Goal: Complete application form: Complete application form

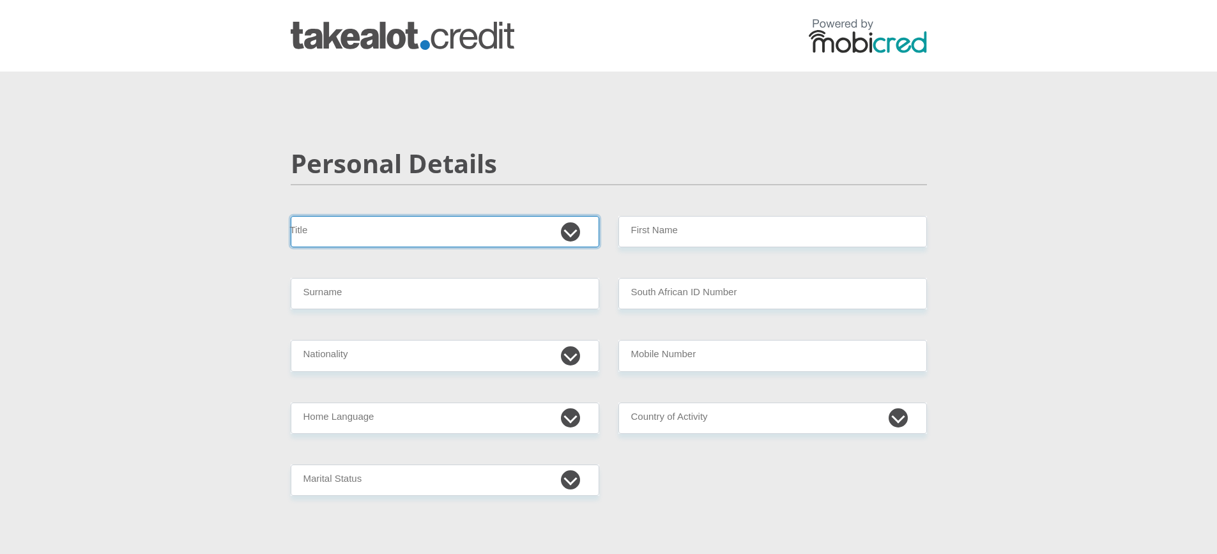
click at [363, 227] on select "Mr Ms Mrs Dr [PERSON_NAME]" at bounding box center [445, 231] width 308 height 31
select select "Ms"
click at [291, 216] on select "Mr Ms Mrs Dr [PERSON_NAME]" at bounding box center [445, 231] width 308 height 31
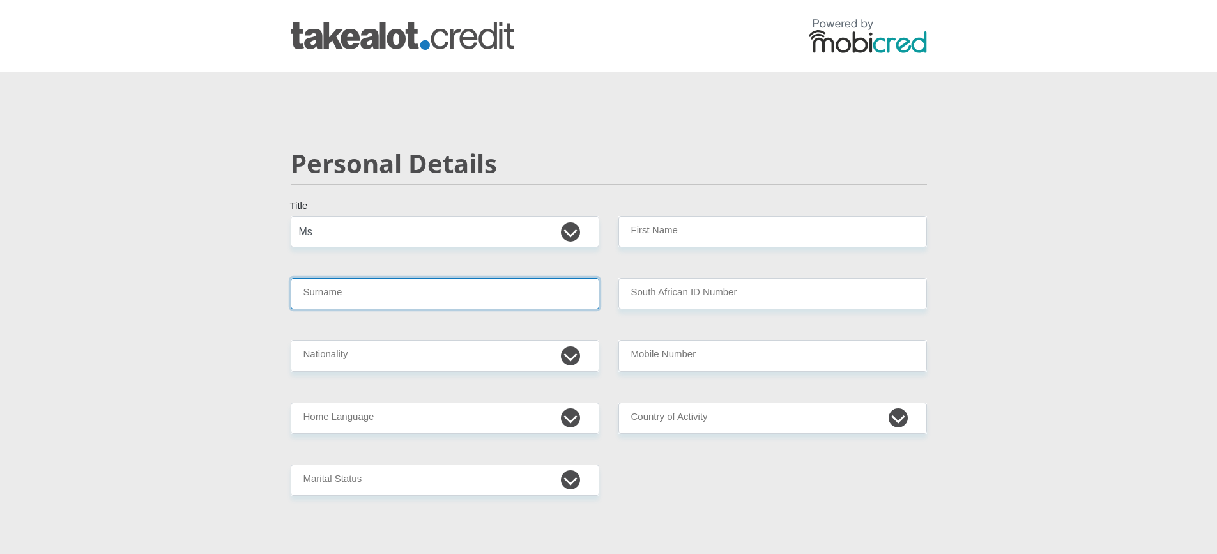
click at [324, 294] on input "Surname" at bounding box center [445, 293] width 308 height 31
type input "penderis"
click at [572, 235] on select "Mr Ms Mrs Dr Other" at bounding box center [445, 231] width 308 height 31
click at [291, 216] on select "Mr Ms Mrs Dr Other" at bounding box center [445, 231] width 308 height 31
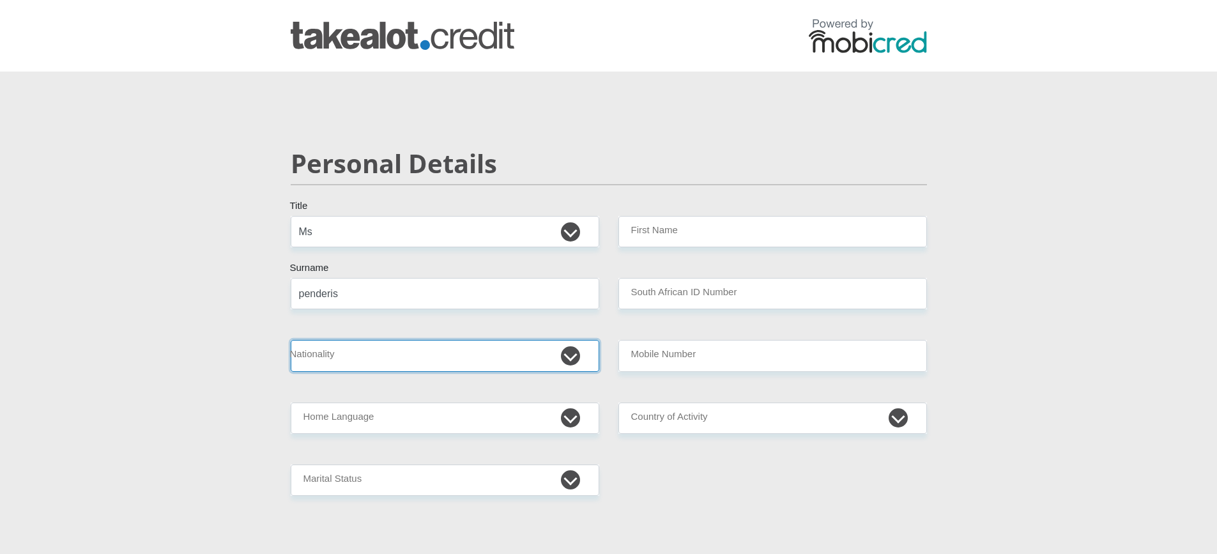
click at [573, 358] on select "South Africa Afghanistan Aland Islands Albania Algeria America Samoa American V…" at bounding box center [445, 355] width 308 height 31
select select "ZAF"
click at [291, 340] on select "South Africa Afghanistan Aland Islands Albania Algeria America Samoa American V…" at bounding box center [445, 355] width 308 height 31
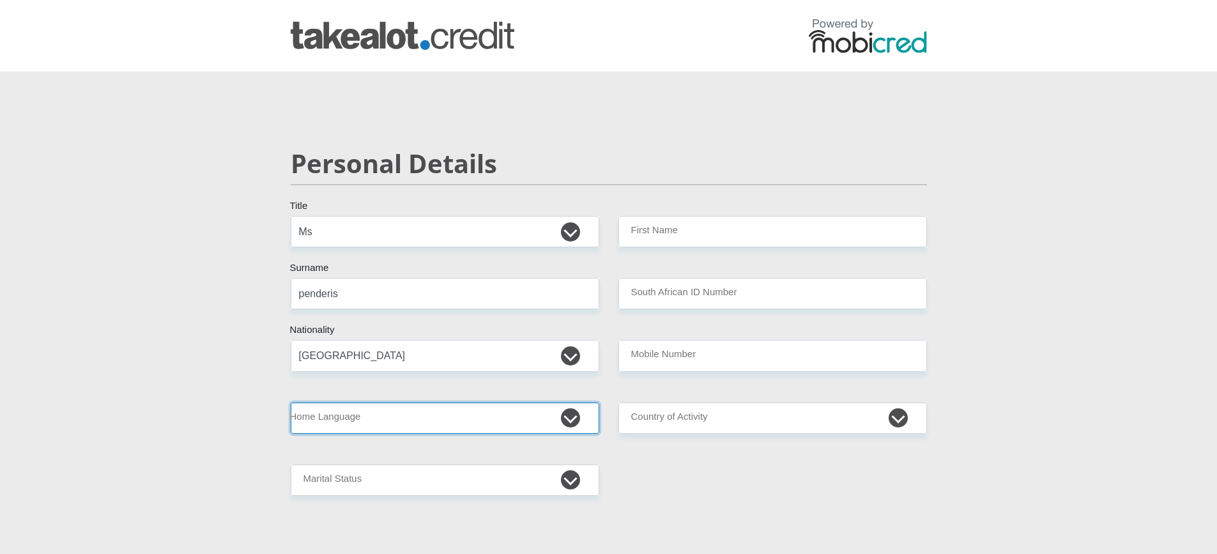
click at [574, 423] on select "Afrikaans English Sepedi South Ndebele Southern Sotho Swati Tsonga Tswana Venda…" at bounding box center [445, 417] width 308 height 31
select select "afr"
click at [291, 402] on select "Afrikaans English Sepedi South Ndebele Southern Sotho Swati Tsonga Tswana Venda…" at bounding box center [445, 417] width 308 height 31
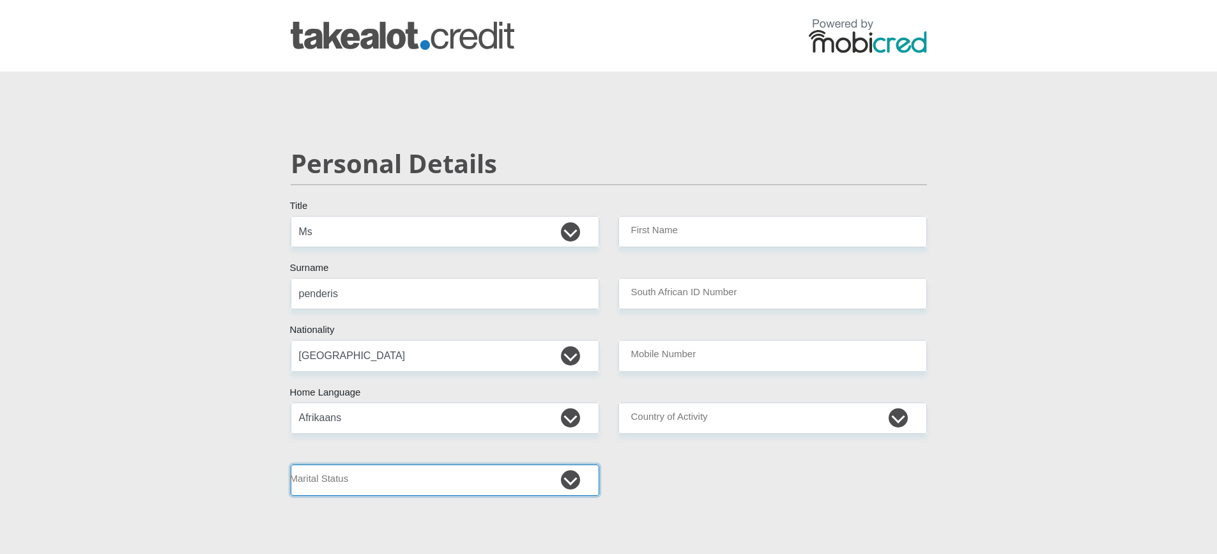
click at [568, 482] on select "Married ANC Single Divorced Widowed Married COP or Customary Law" at bounding box center [445, 479] width 308 height 31
select select "2"
click at [291, 464] on select "Married ANC Single Divorced Widowed Married COP or Customary Law" at bounding box center [445, 479] width 308 height 31
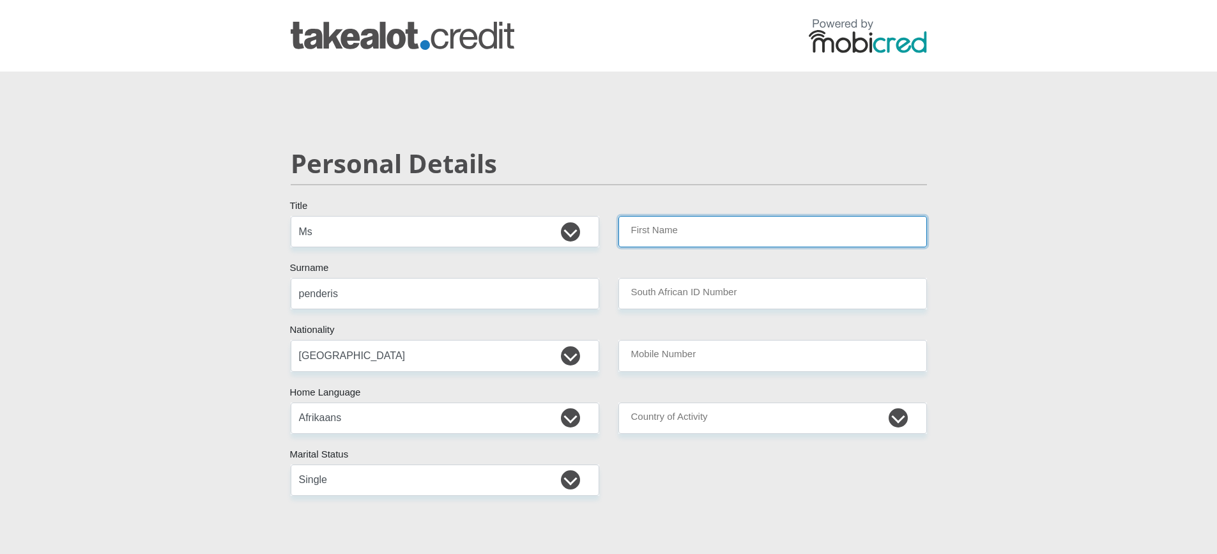
click at [725, 225] on input "First Name" at bounding box center [772, 231] width 308 height 31
type input "karli"
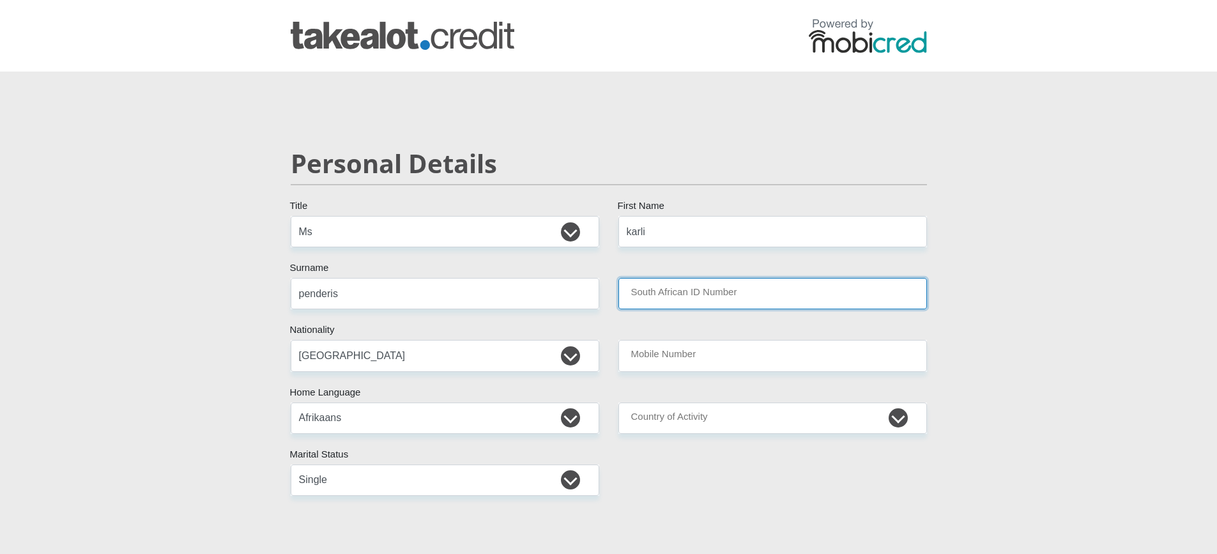
click at [681, 301] on input "South African ID Number" at bounding box center [772, 293] width 308 height 31
type input "0203010179083"
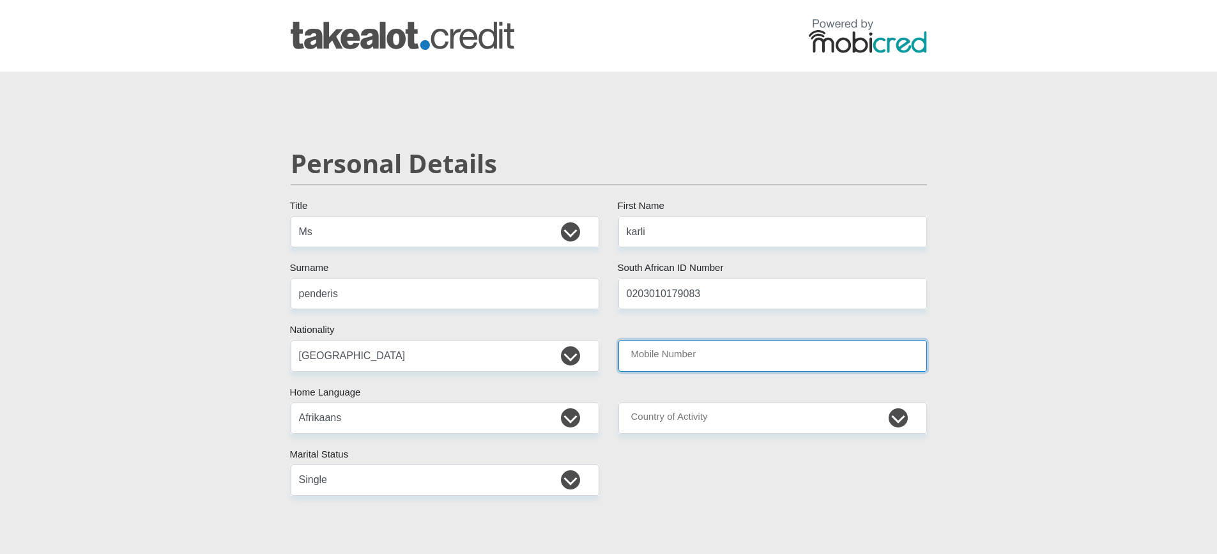
click at [683, 368] on input "Mobile Number" at bounding box center [772, 355] width 308 height 31
type input "0637295410"
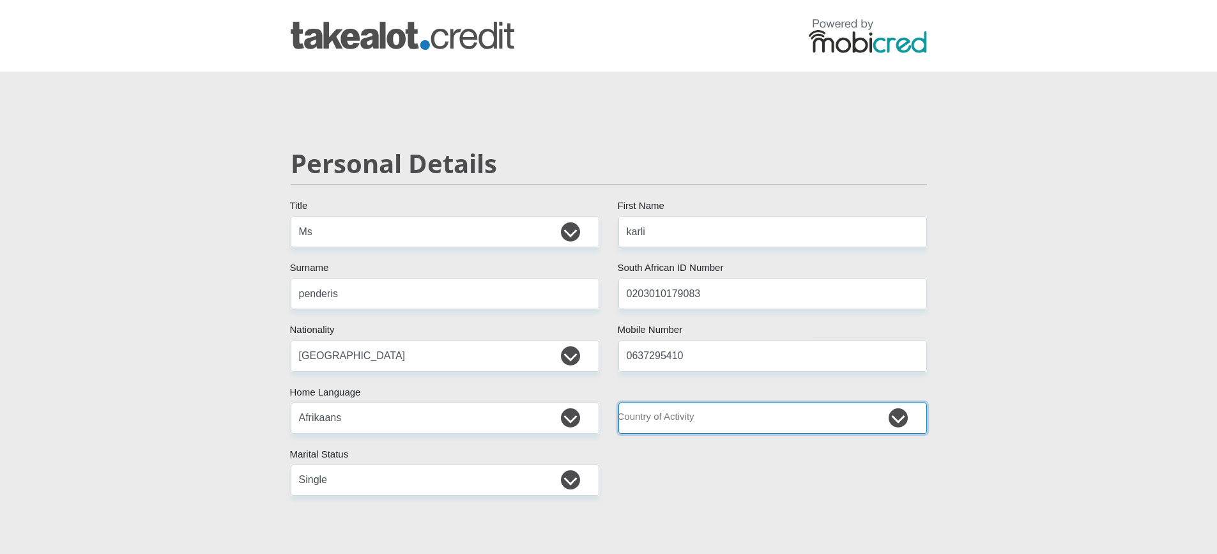
click at [674, 412] on select "South Africa Afghanistan Aland Islands Albania Algeria America Samoa American V…" at bounding box center [772, 417] width 308 height 31
select select "ZAF"
click at [618, 402] on select "South Africa Afghanistan Aland Islands Albania Algeria America Samoa American V…" at bounding box center [772, 417] width 308 height 31
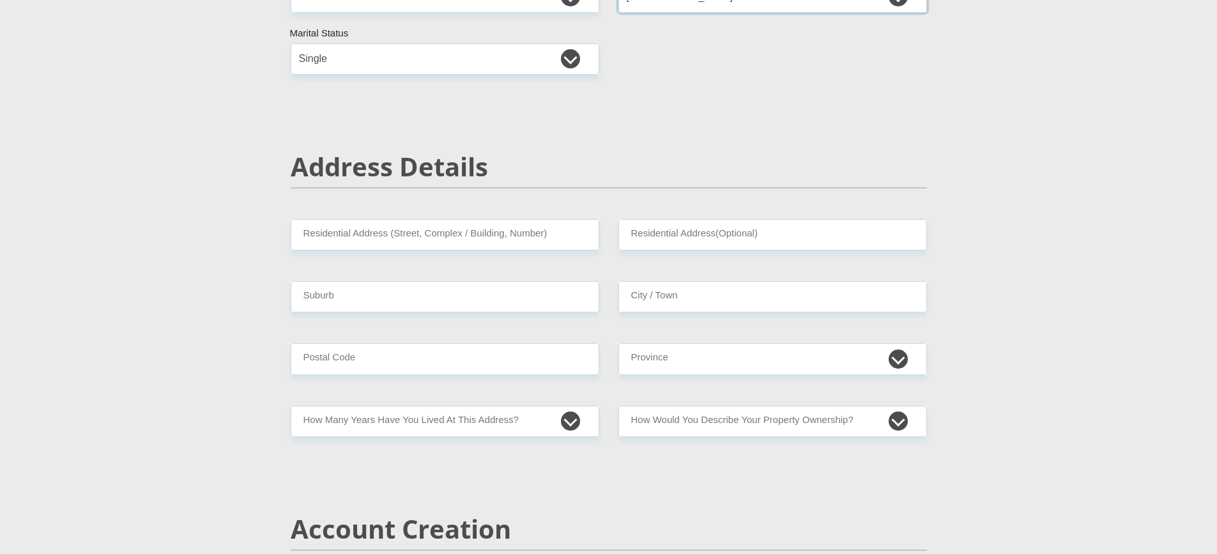
scroll to position [447, 0]
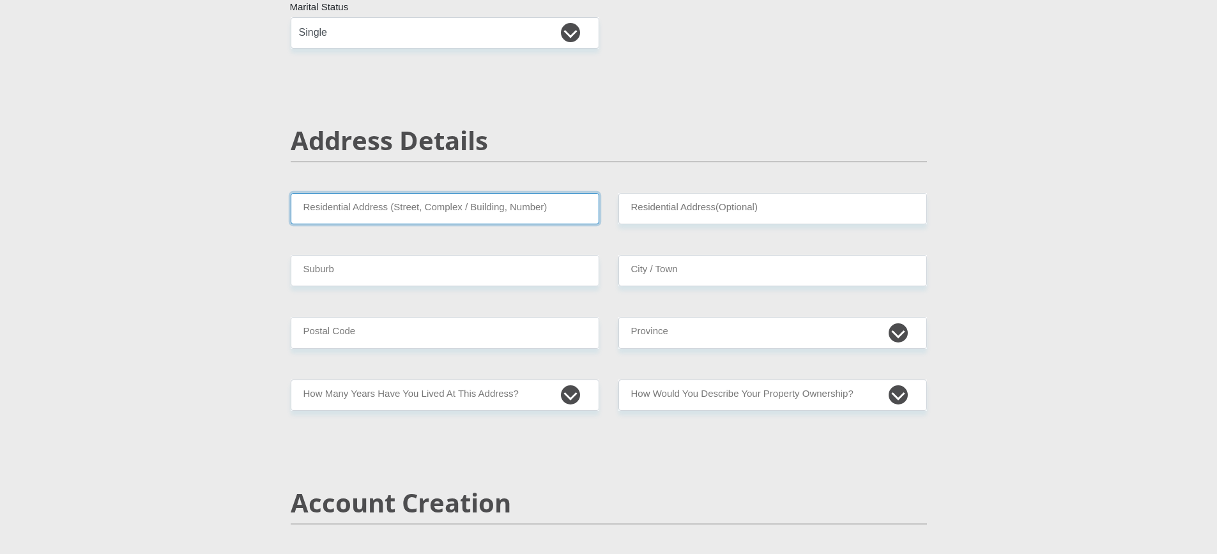
click at [406, 203] on input "Residential Address (Street, Complex / Building, Number)" at bounding box center [445, 208] width 308 height 31
click at [298, 210] on input "victoria street oudtshoorn" at bounding box center [445, 208] width 308 height 31
type input "12 victoria street oudtshoorn"
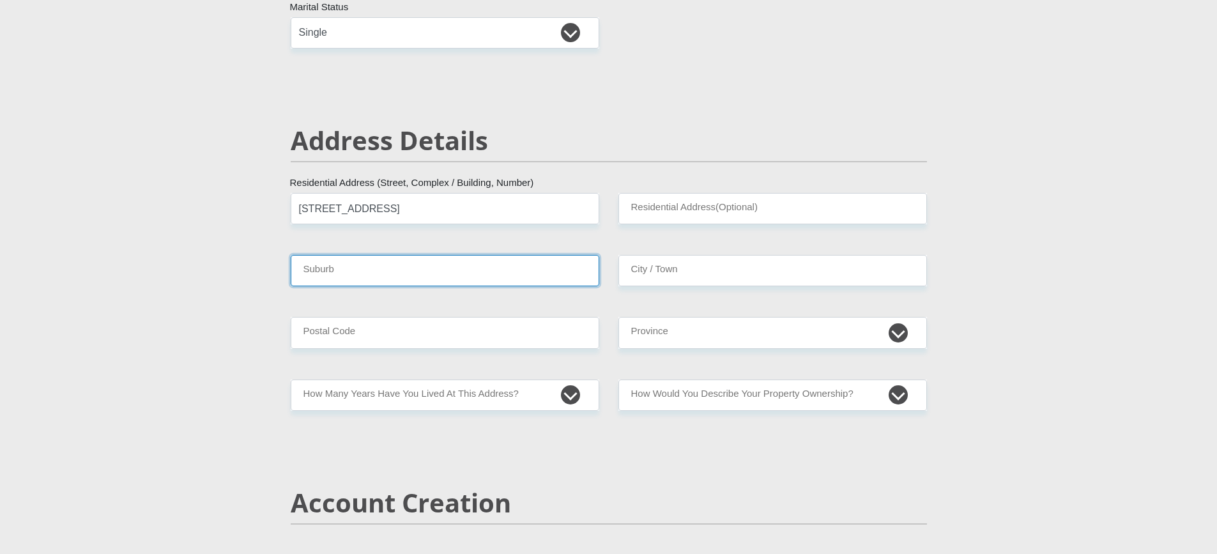
click at [345, 263] on input "Suburb" at bounding box center [445, 270] width 308 height 31
type input "oud"
click at [455, 206] on input "12 victoria street oudtshoorn" at bounding box center [445, 208] width 308 height 31
type input "12 victoria street"
click at [329, 273] on input "oud" at bounding box center [445, 270] width 308 height 31
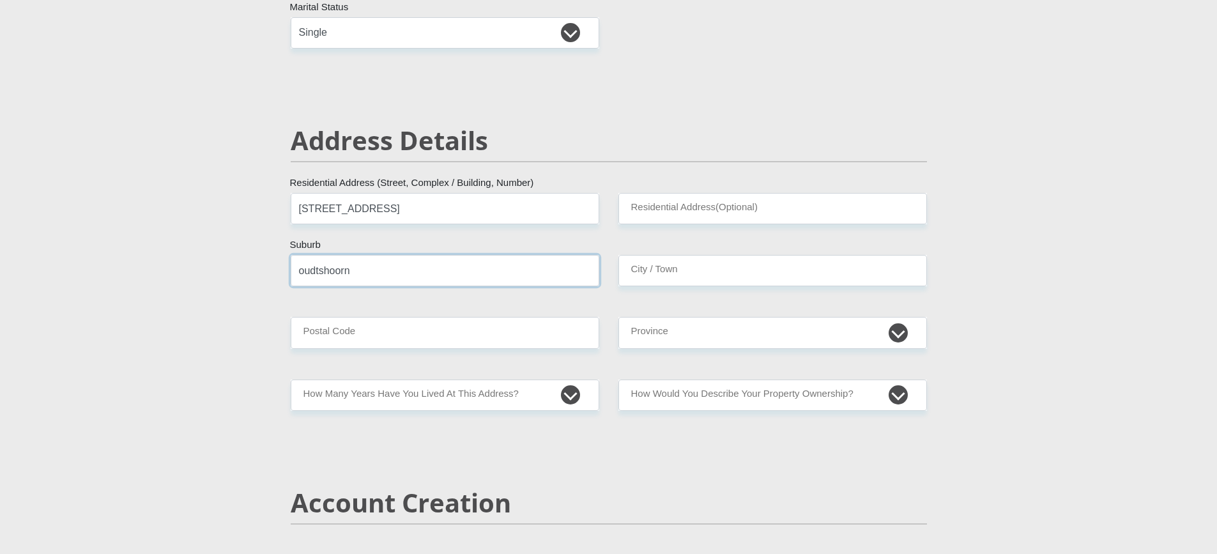
type input "oudtshoorn"
click at [665, 271] on input "City / Town" at bounding box center [772, 270] width 308 height 31
type input "oudtshoorn"
click at [430, 332] on input "Postal Code" at bounding box center [445, 332] width 308 height 31
type input "6625"
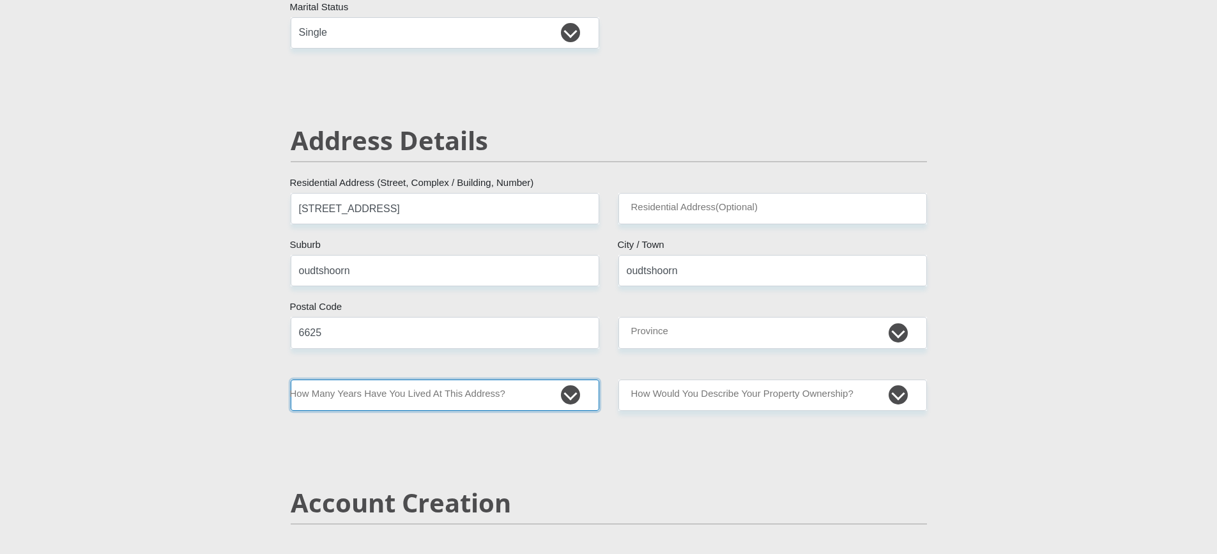
click at [464, 397] on select "less than 1 year 1-3 years 3-5 years 5+ years" at bounding box center [445, 394] width 308 height 31
select select "5"
click at [291, 379] on select "less than 1 year 1-3 years 3-5 years 5+ years" at bounding box center [445, 394] width 308 height 31
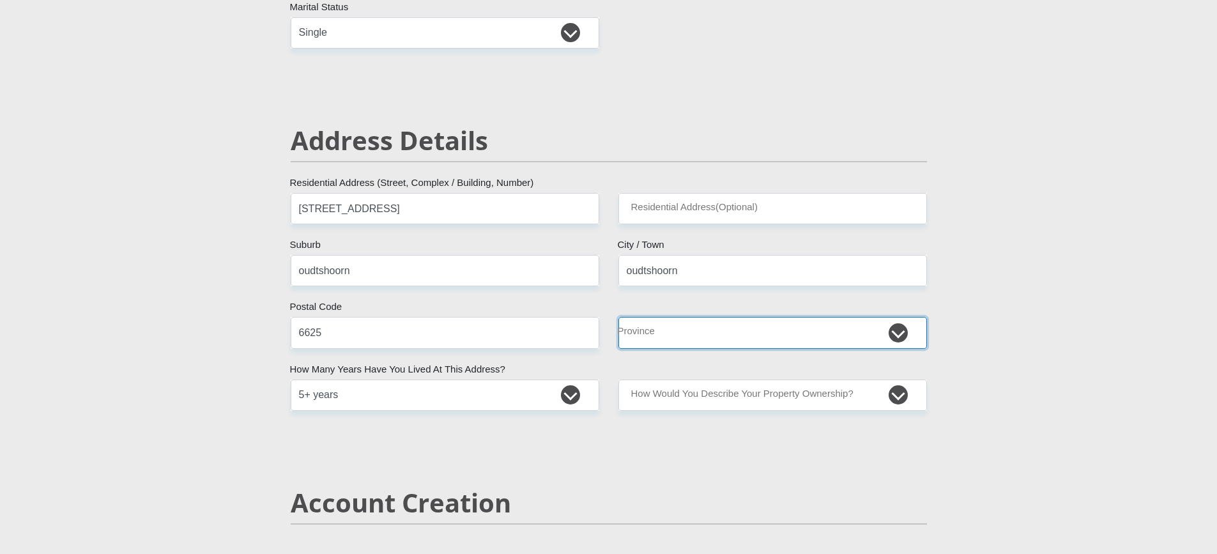
click at [728, 326] on select "Eastern Cape Free State Gauteng KwaZulu-Natal Limpopo Mpumalanga Northern Cape …" at bounding box center [772, 332] width 308 height 31
select select "Western Cape"
click at [618, 317] on select "Eastern Cape Free State Gauteng KwaZulu-Natal Limpopo Mpumalanga Northern Cape …" at bounding box center [772, 332] width 308 height 31
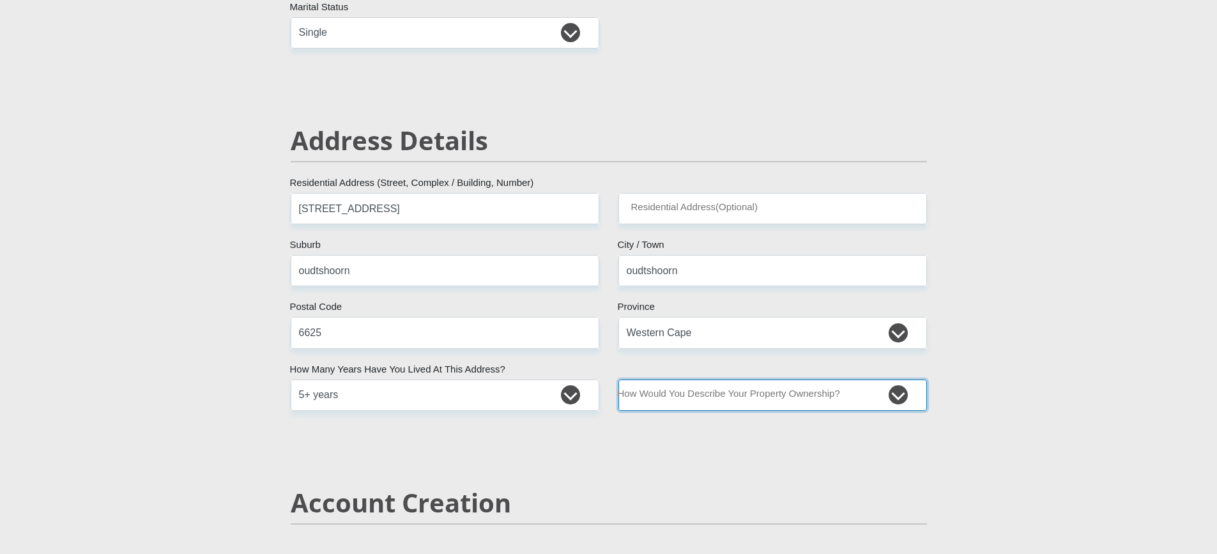
click at [794, 398] on select "Owned Rented Family Owned Company Dwelling" at bounding box center [772, 394] width 308 height 31
select select "Rented"
click at [618, 379] on select "Owned Rented Family Owned Company Dwelling" at bounding box center [772, 394] width 308 height 31
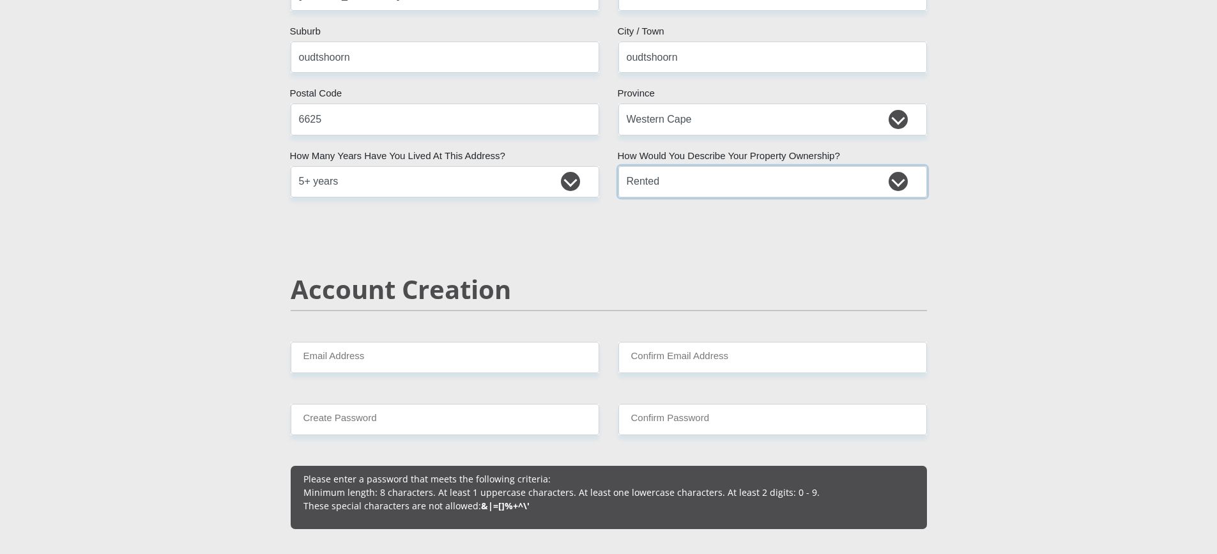
scroll to position [702, 0]
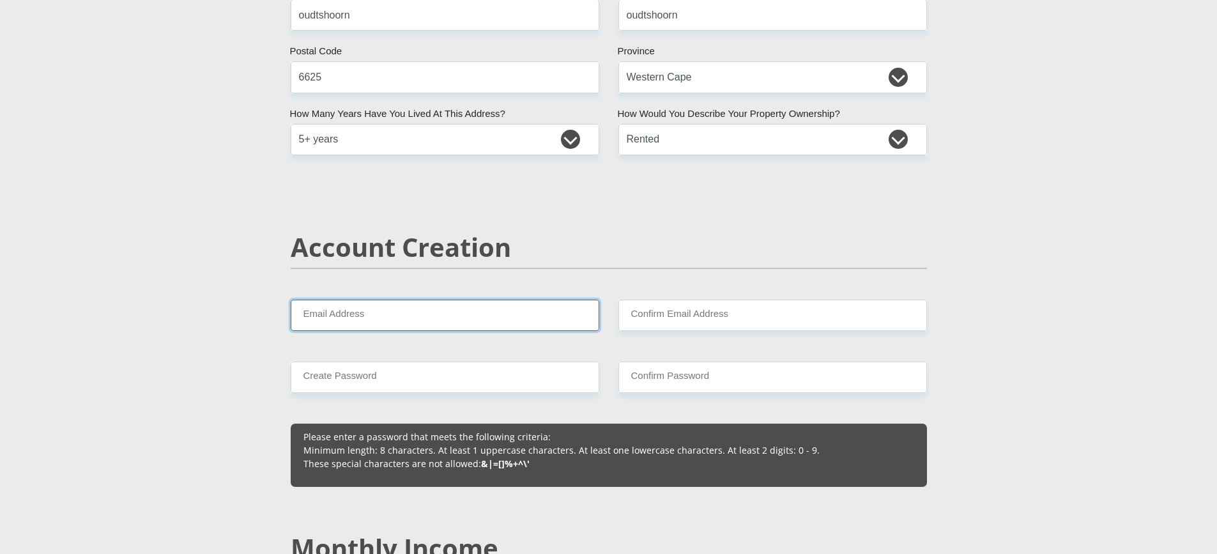
click at [331, 310] on input "Email Address" at bounding box center [445, 315] width 308 height 31
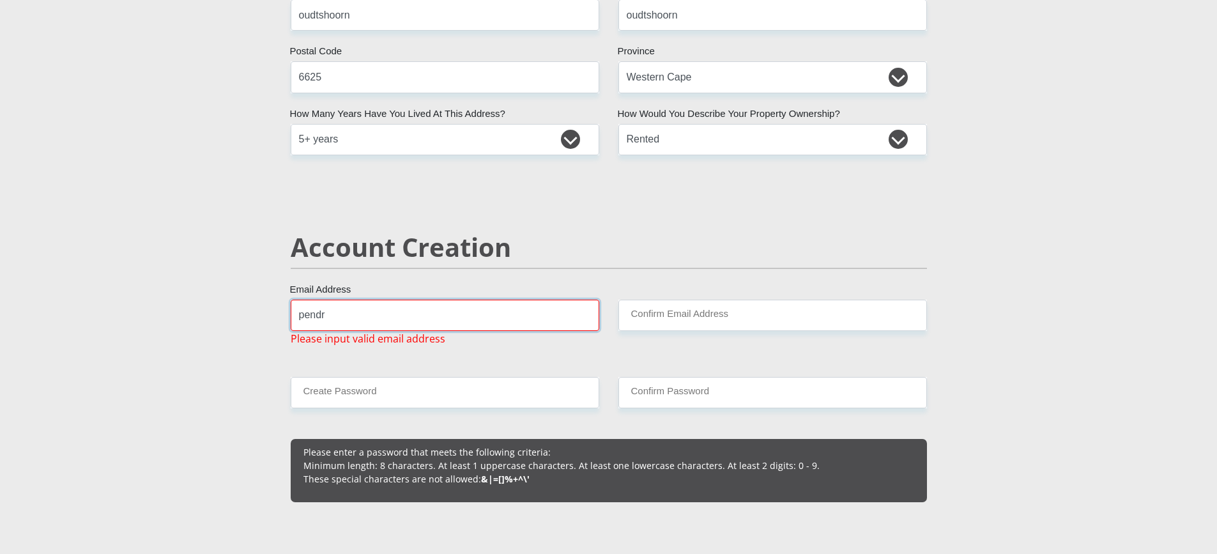
type input "pendr"
click at [906, 144] on select "Owned Rented Family Owned Company Dwelling" at bounding box center [772, 139] width 308 height 31
select select "parents"
click at [618, 124] on select "Owned Rented Family Owned Company Dwelling" at bounding box center [772, 139] width 308 height 31
click at [365, 328] on input "pendr" at bounding box center [445, 315] width 308 height 31
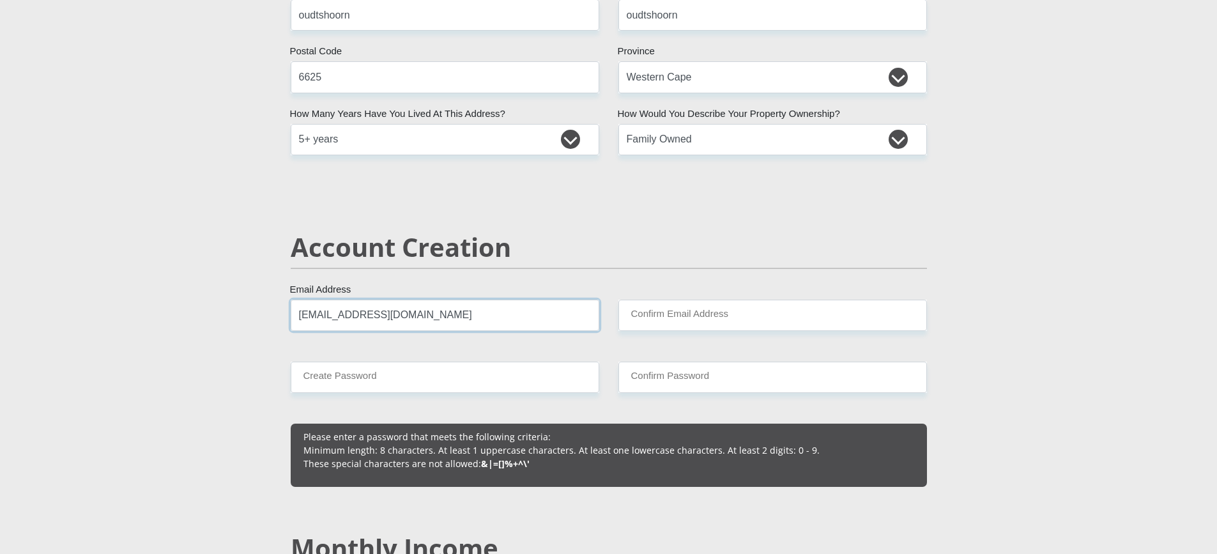
type input "penderiskarli@gmail.com"
click at [634, 315] on input "Confirm Email Address" at bounding box center [772, 315] width 308 height 31
type input "penderiskarli@gmail.com"
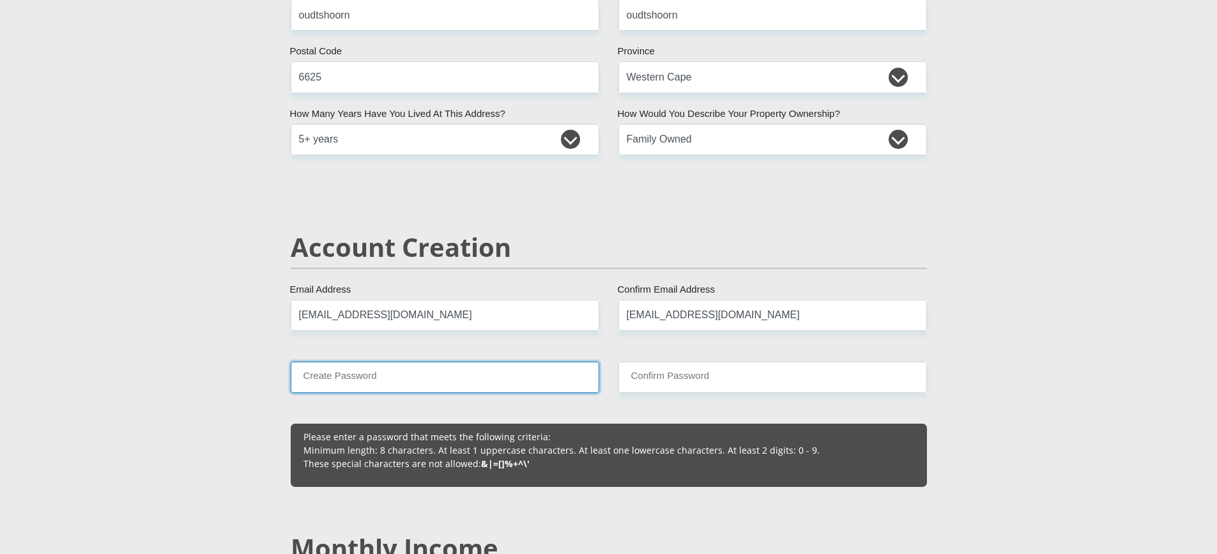
click at [374, 381] on input "Create Password" at bounding box center [445, 376] width 308 height 31
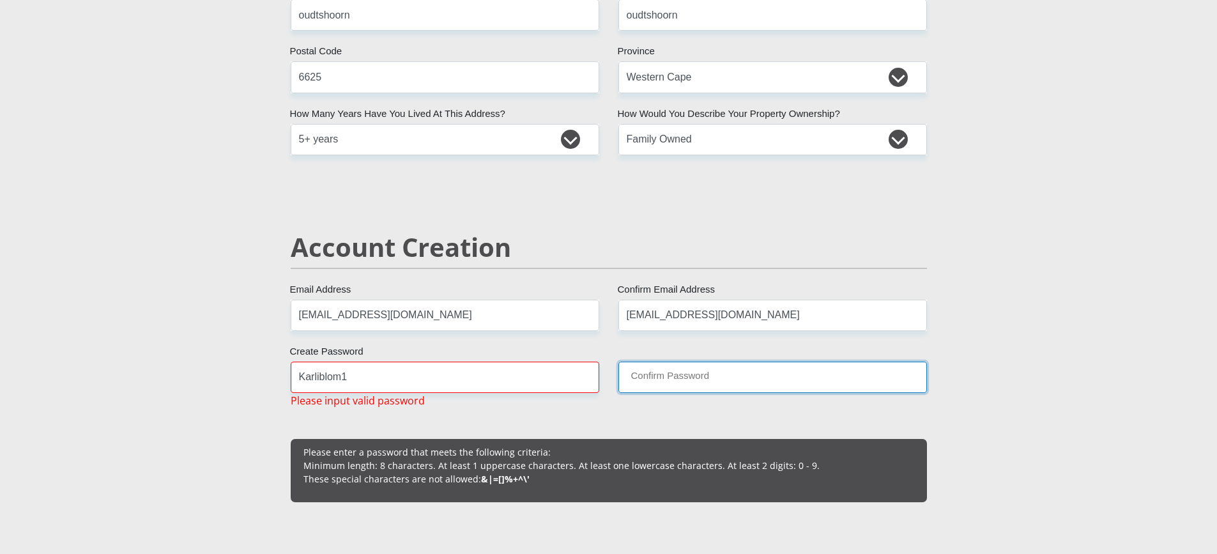
click at [645, 373] on input "Confirm Password" at bounding box center [772, 376] width 308 height 31
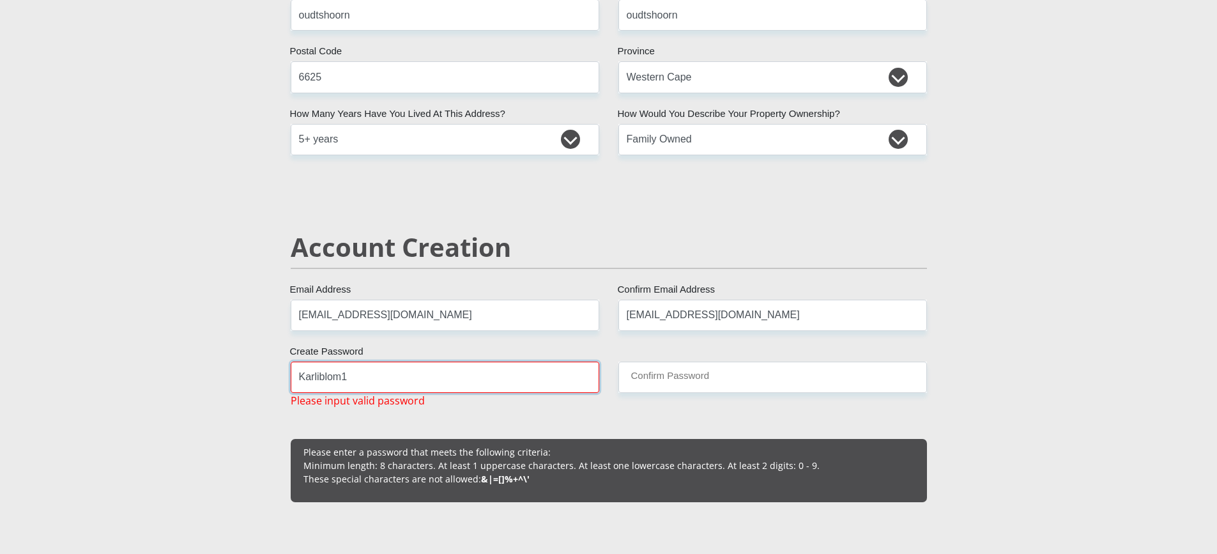
click at [390, 380] on input "Karliblom1" at bounding box center [445, 376] width 308 height 31
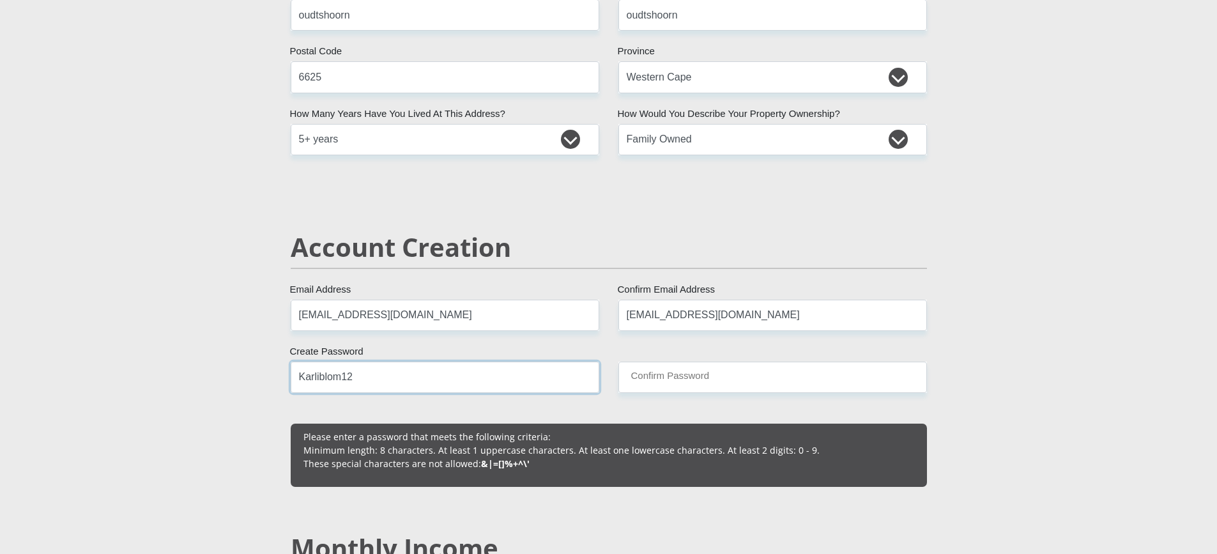
type input "Karliblom12"
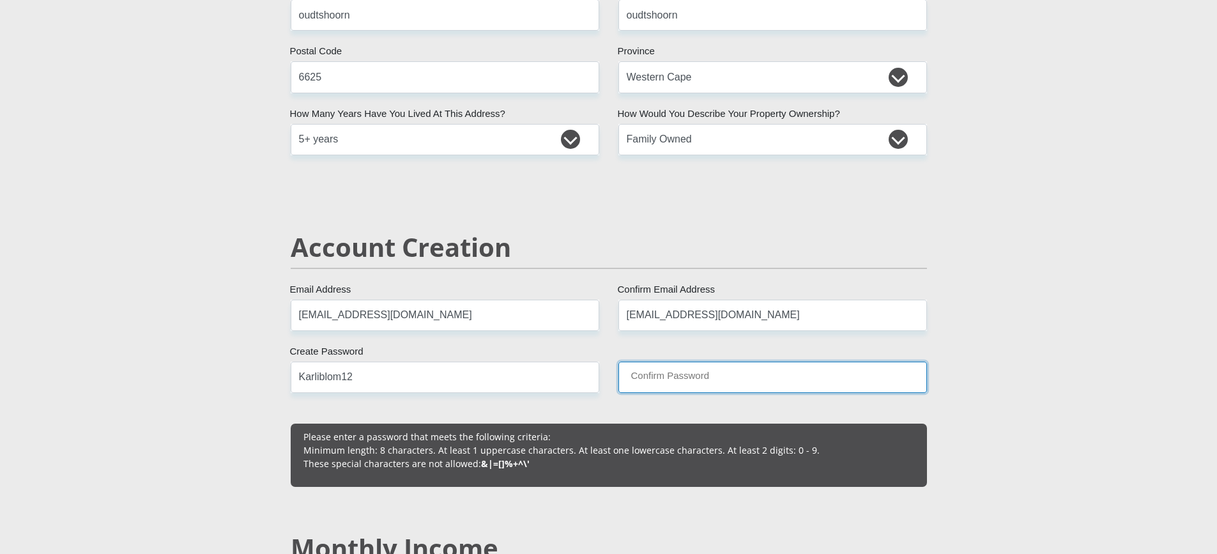
click at [624, 381] on input "Confirm Password" at bounding box center [772, 376] width 308 height 31
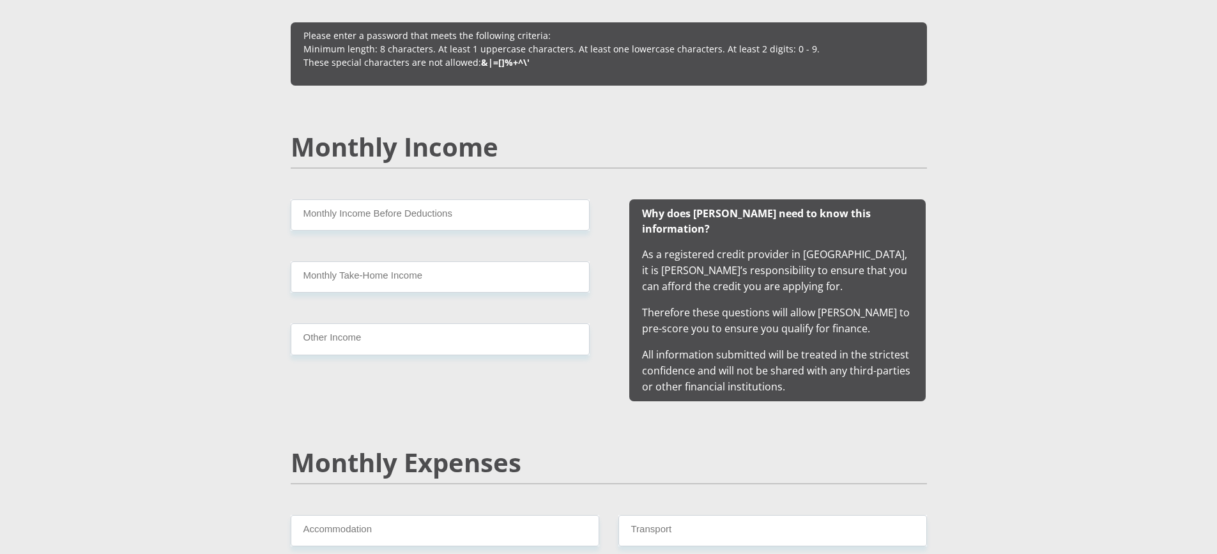
scroll to position [1150, 0]
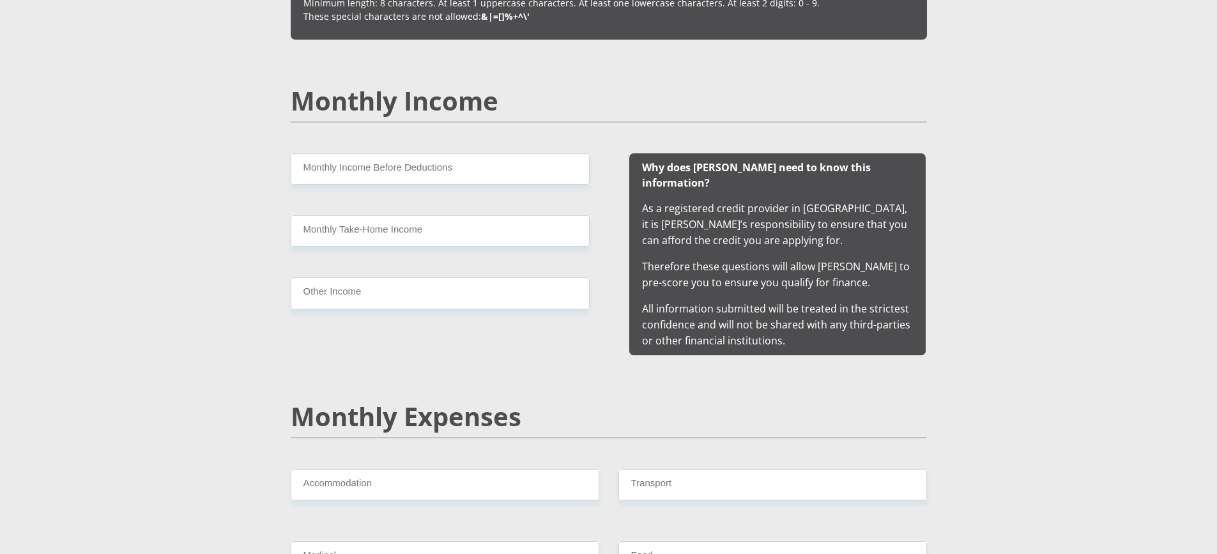
type input "Karliblom12"
click at [383, 175] on input "Monthly Income Before Deductions" at bounding box center [440, 168] width 299 height 31
type input "7400"
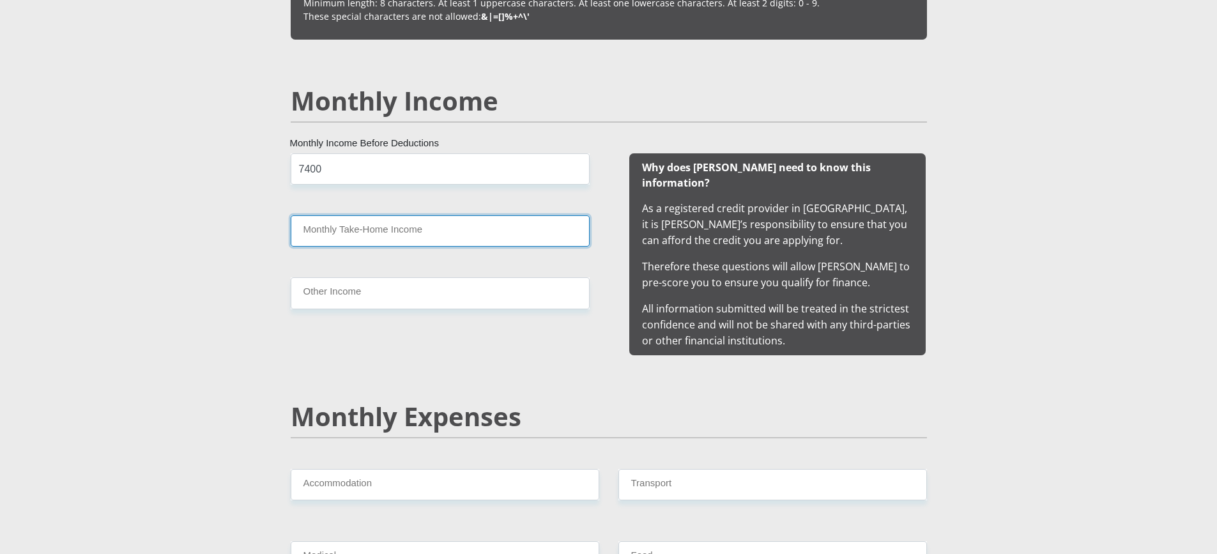
click at [360, 231] on input "Monthly Take-Home Income" at bounding box center [440, 230] width 299 height 31
type input "7"
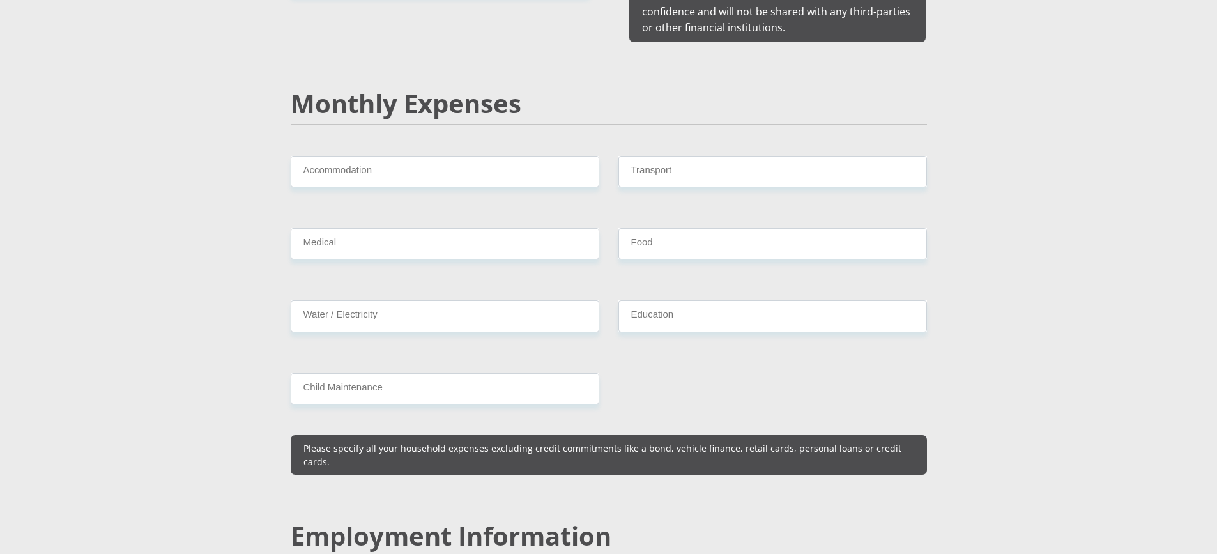
scroll to position [1469, 0]
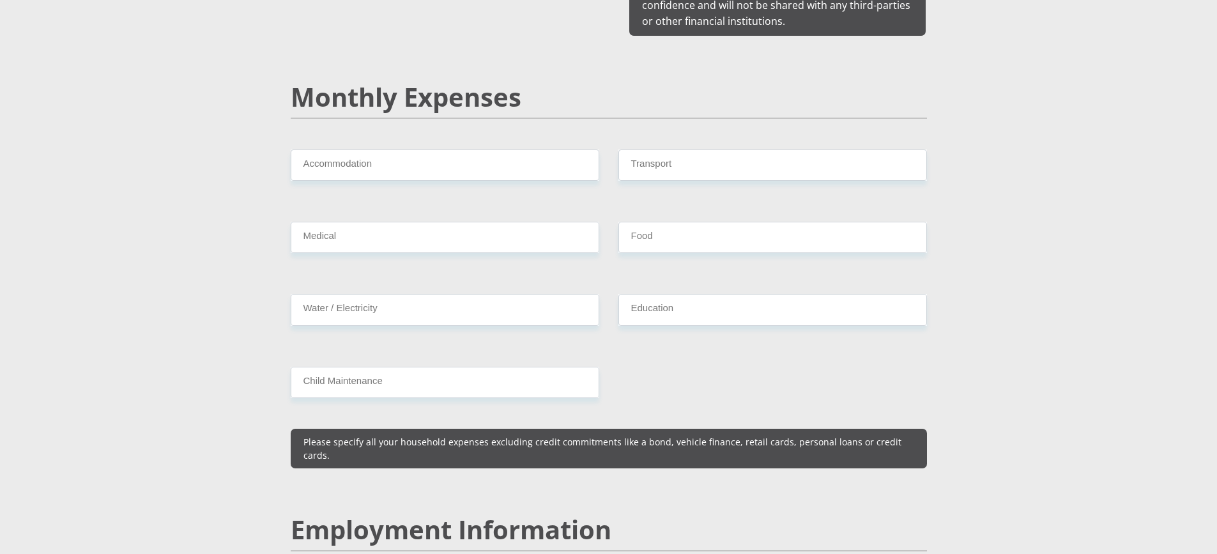
type input "6000"
click at [383, 156] on input "Accommodation" at bounding box center [445, 164] width 308 height 31
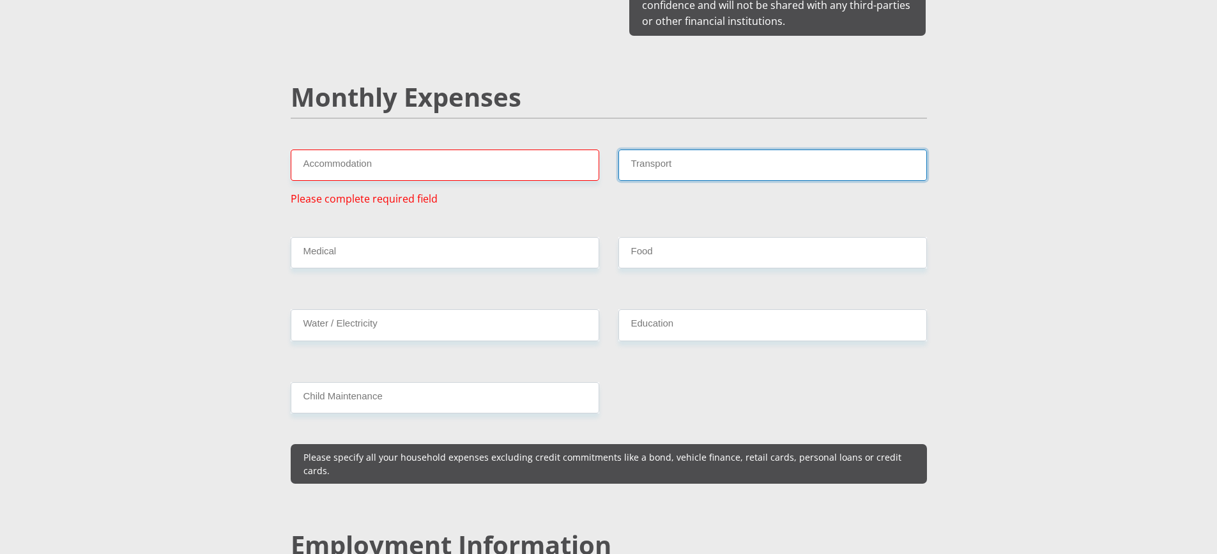
click at [676, 149] on input "Transport" at bounding box center [772, 164] width 308 height 31
type input "800"
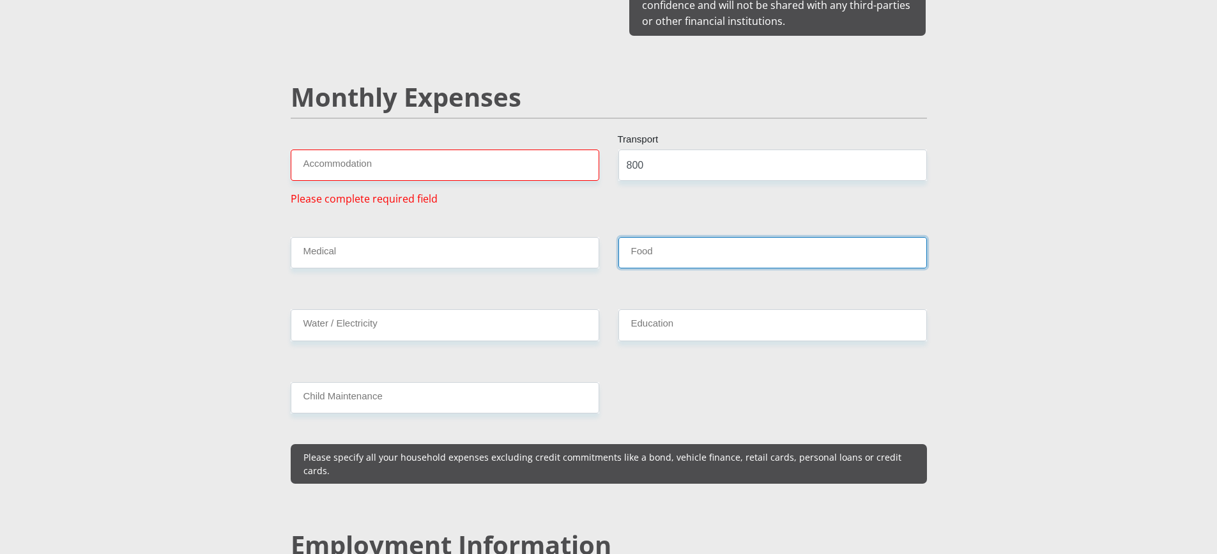
click at [656, 237] on input "Food" at bounding box center [772, 252] width 308 height 31
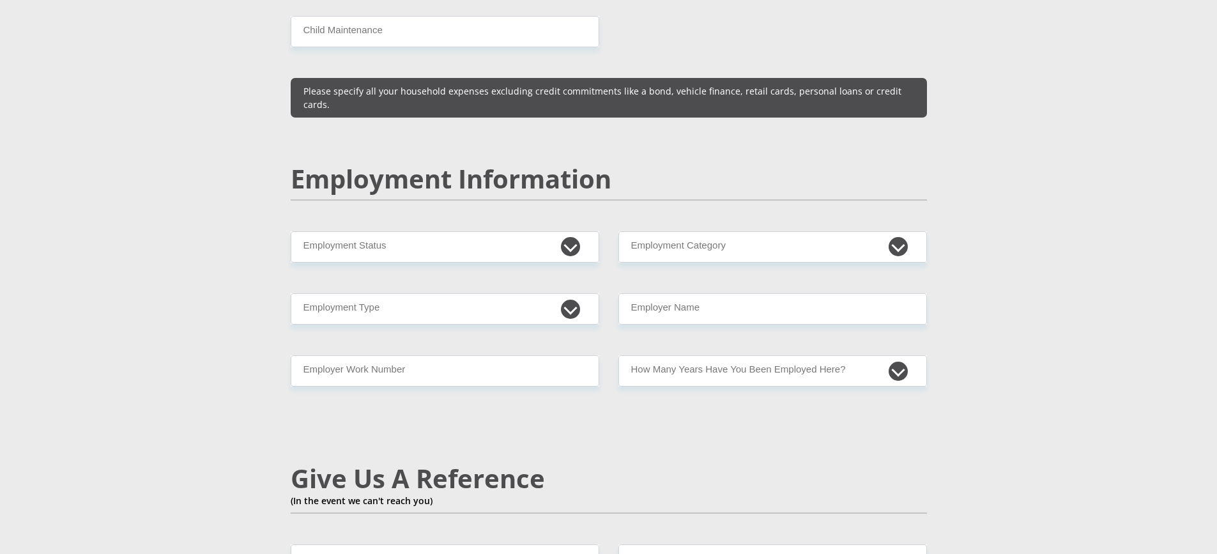
scroll to position [1916, 0]
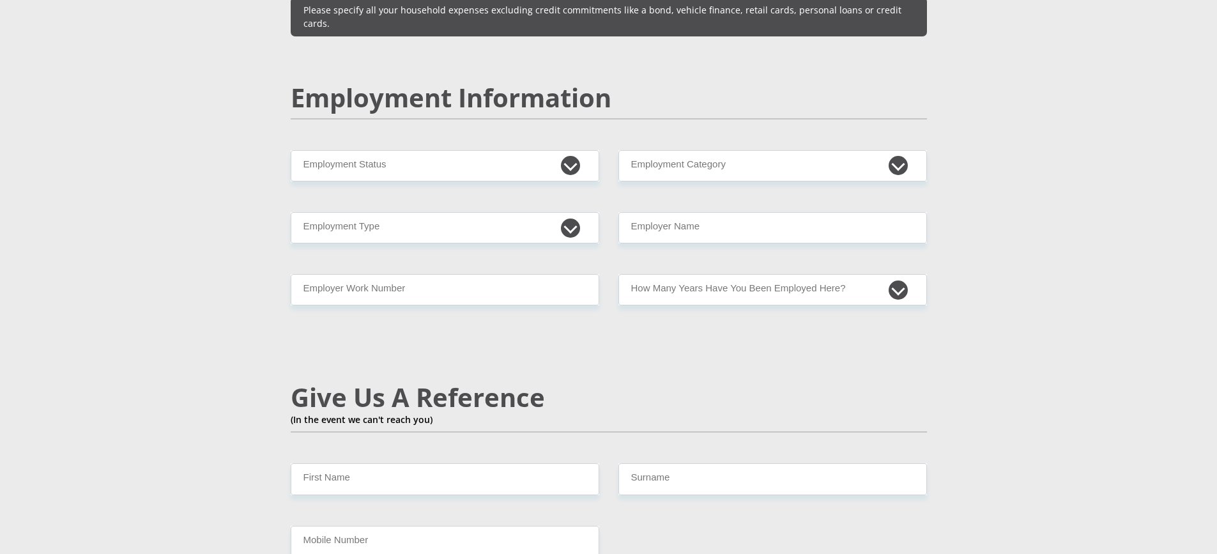
type input "2000"
click at [572, 150] on select "Permanent/Full-time Part-time/Casual Contract Worker Self-Employed Housewife Re…" at bounding box center [445, 165] width 308 height 31
select select "1"
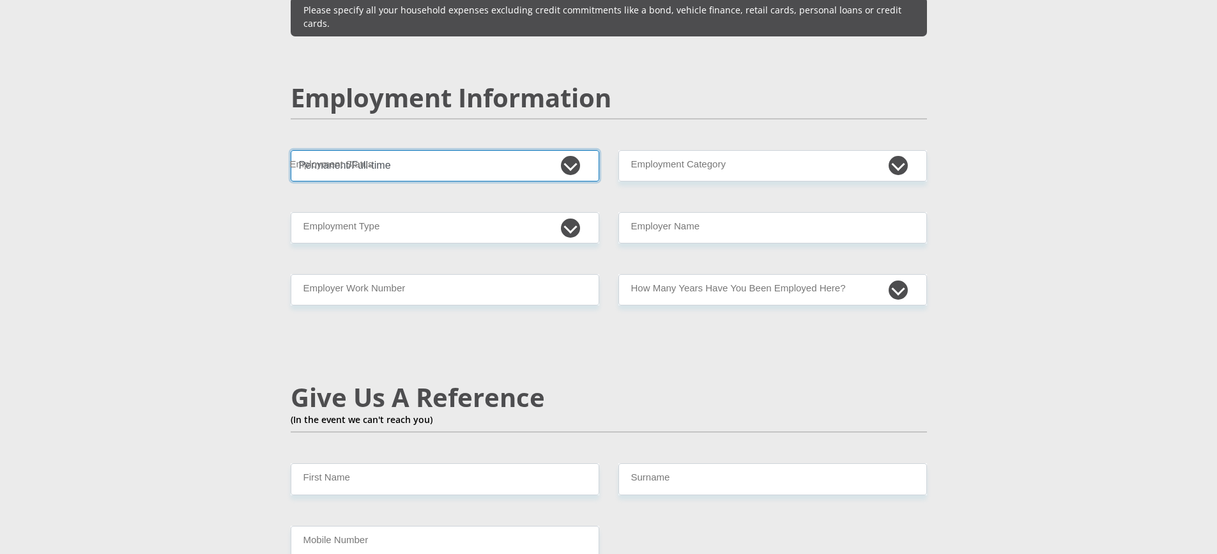
click at [291, 150] on select "Permanent/Full-time Part-time/Casual Contract Worker Self-Employed Housewife Re…" at bounding box center [445, 165] width 308 height 31
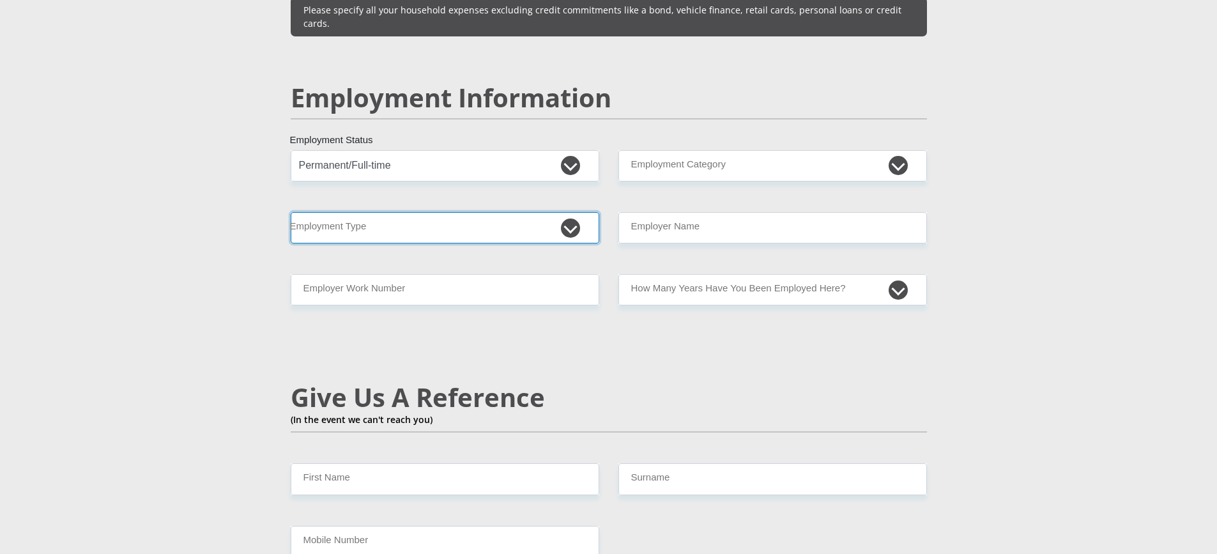
click at [563, 212] on select "College/Lecturer Craft Seller Creative Driver Executive Farmer Forces - Non Com…" at bounding box center [445, 227] width 308 height 31
select select "Office Staff/Clerk"
click at [291, 212] on select "College/Lecturer Craft Seller Creative Driver Executive Farmer Forces - Non Com…" at bounding box center [445, 227] width 308 height 31
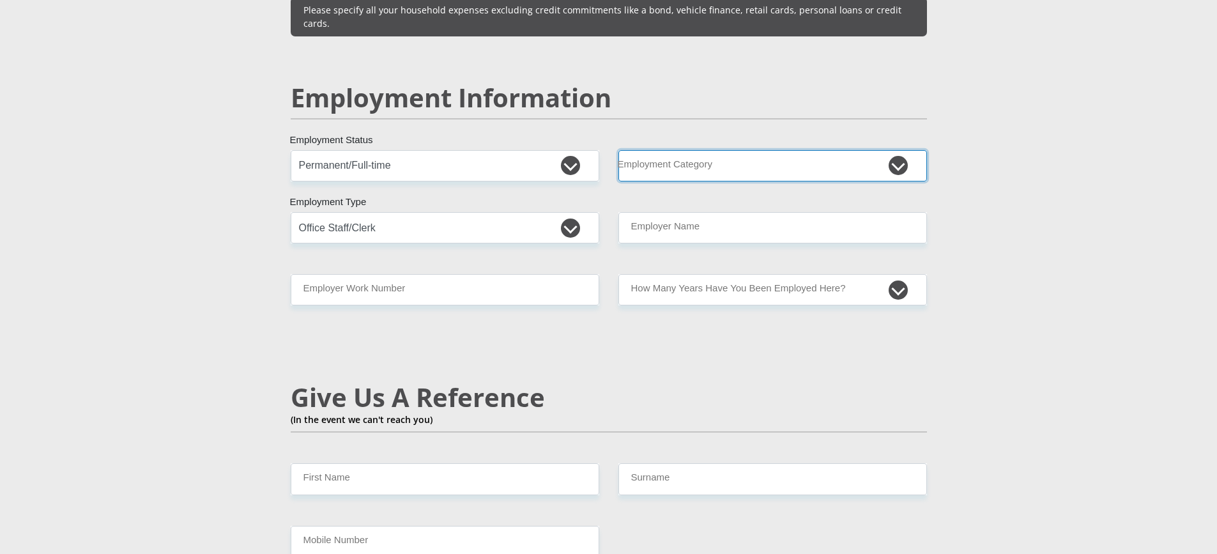
click at [736, 150] on select "AGRICULTURE ALCOHOL & TOBACCO CONSTRUCTION MATERIALS METALLURGY EQUIPMENT FOR R…" at bounding box center [772, 165] width 308 height 31
select select "14"
click at [618, 150] on select "AGRICULTURE ALCOHOL & TOBACCO CONSTRUCTION MATERIALS METALLURGY EQUIPMENT FOR R…" at bounding box center [772, 165] width 308 height 31
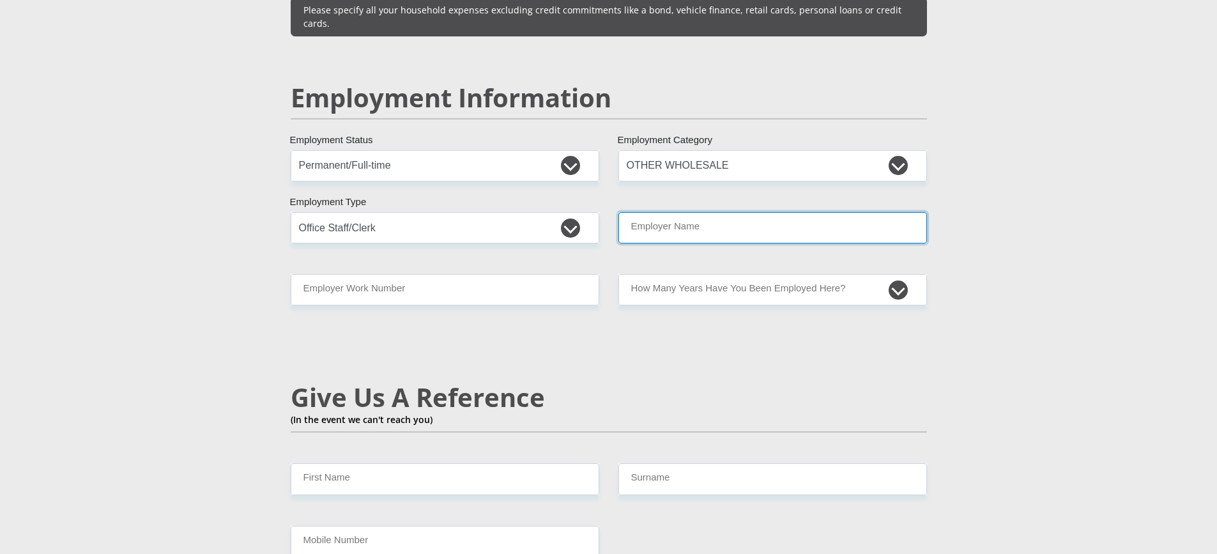
click at [722, 212] on input "Employer Name" at bounding box center [772, 227] width 308 height 31
type input "Louise"
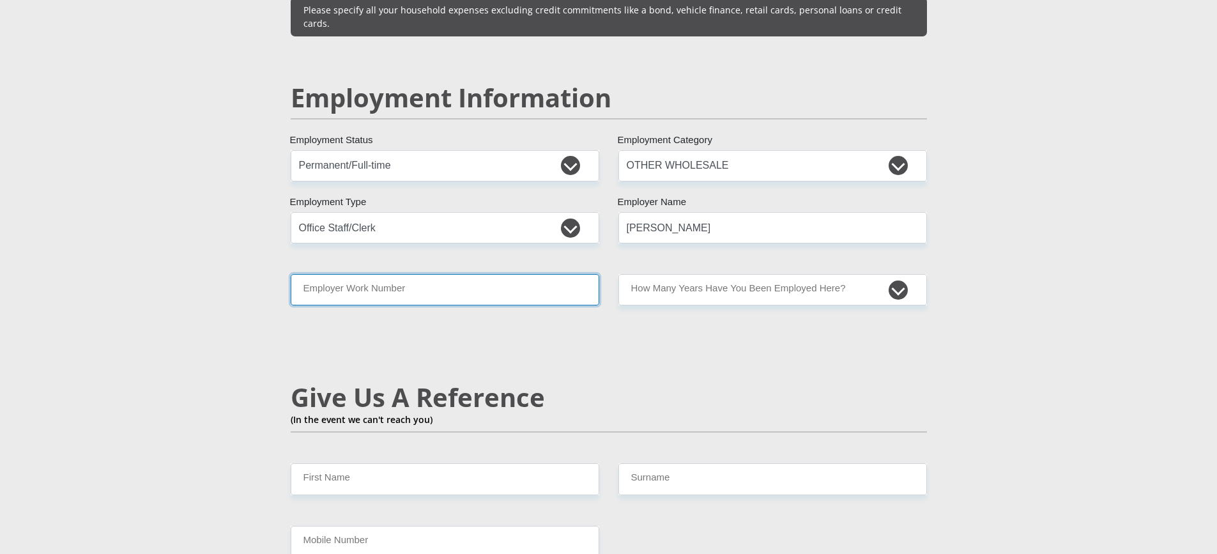
click at [333, 274] on input "Employer Work Number" at bounding box center [445, 289] width 308 height 31
type input "0727076743"
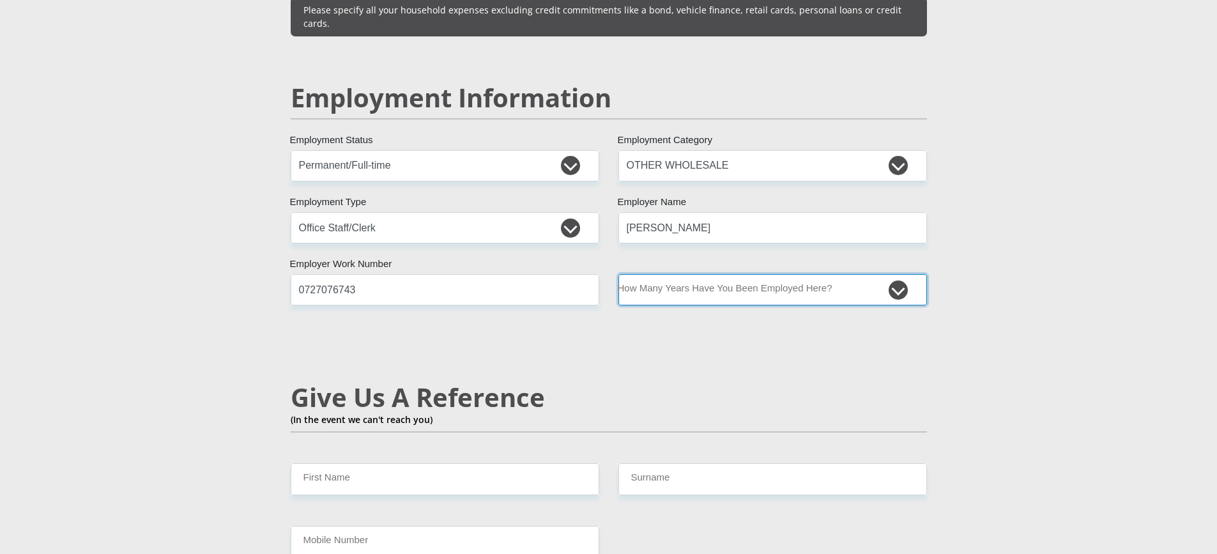
click at [765, 274] on select "less than 1 year 1-3 years 3-5 years 5+ years" at bounding box center [772, 289] width 308 height 31
select select "24"
click at [618, 274] on select "less than 1 year 1-3 years 3-5 years 5+ years" at bounding box center [772, 289] width 308 height 31
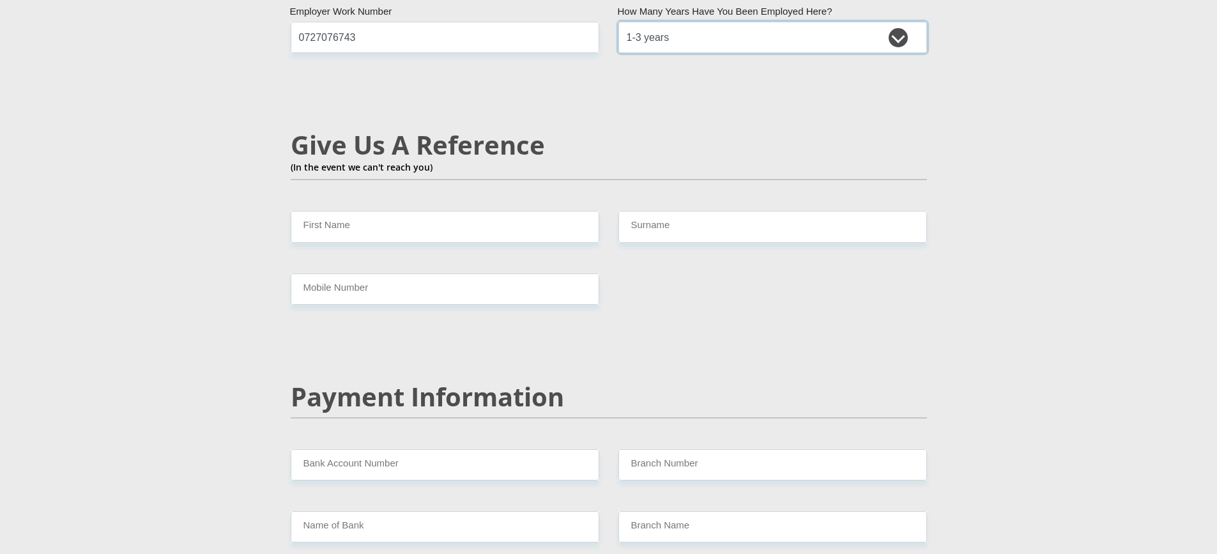
scroll to position [2171, 0]
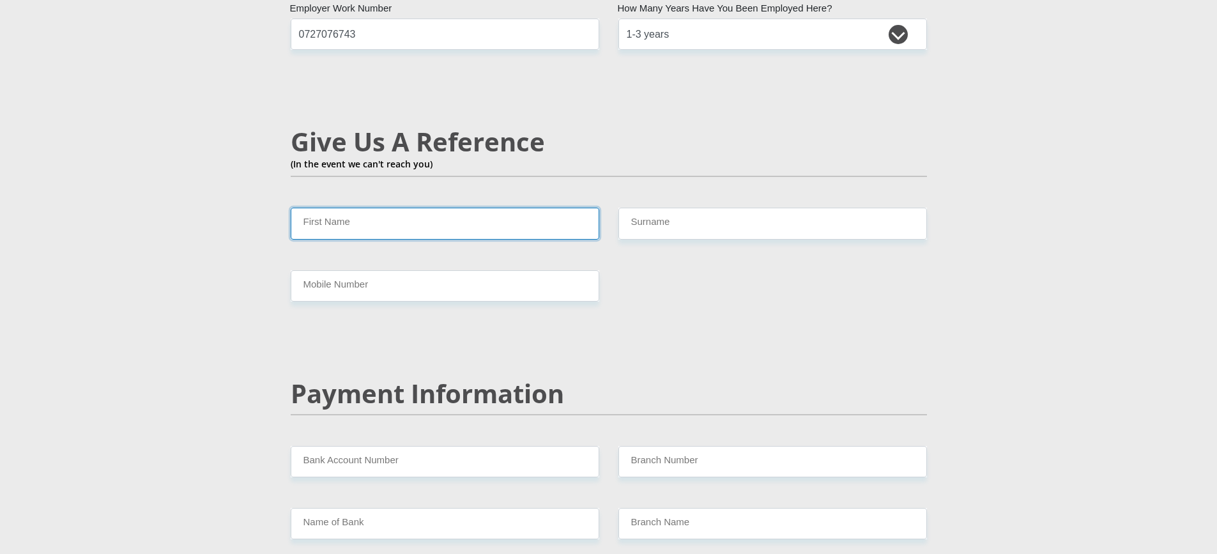
click at [464, 208] on input "First Name" at bounding box center [445, 223] width 308 height 31
type input "rochelle"
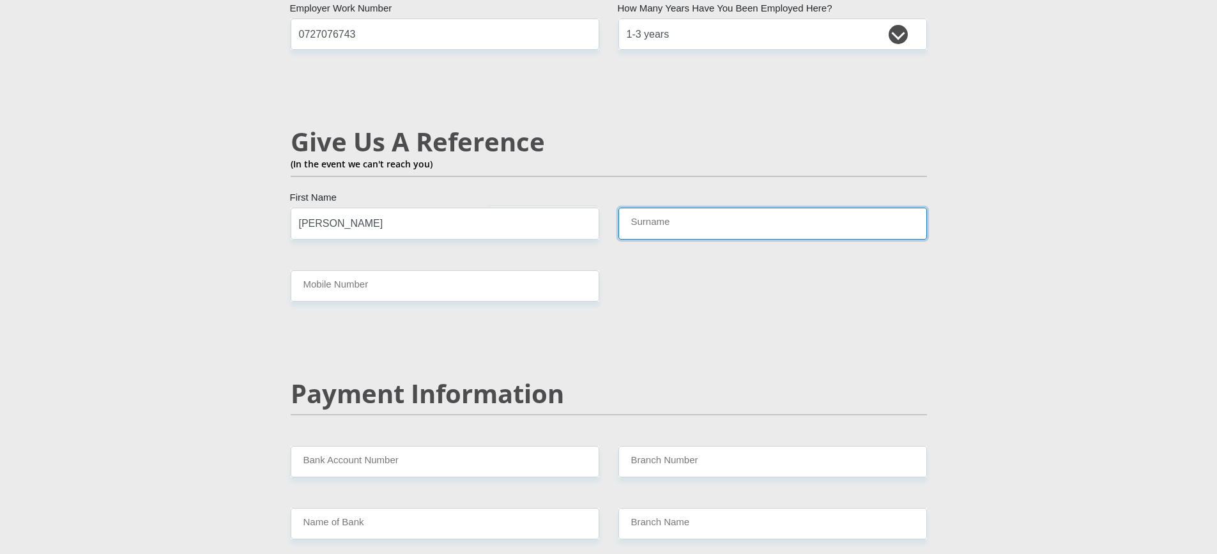
click at [660, 208] on input "Surname" at bounding box center [772, 223] width 308 height 31
type input "penderis"
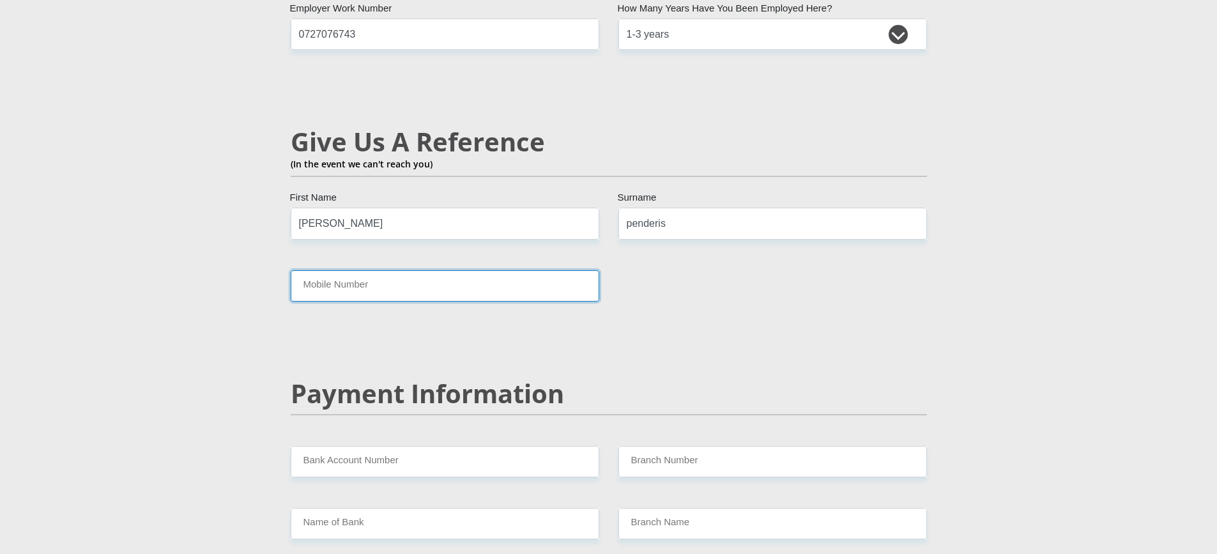
click at [439, 270] on input "Mobile Number" at bounding box center [445, 285] width 308 height 31
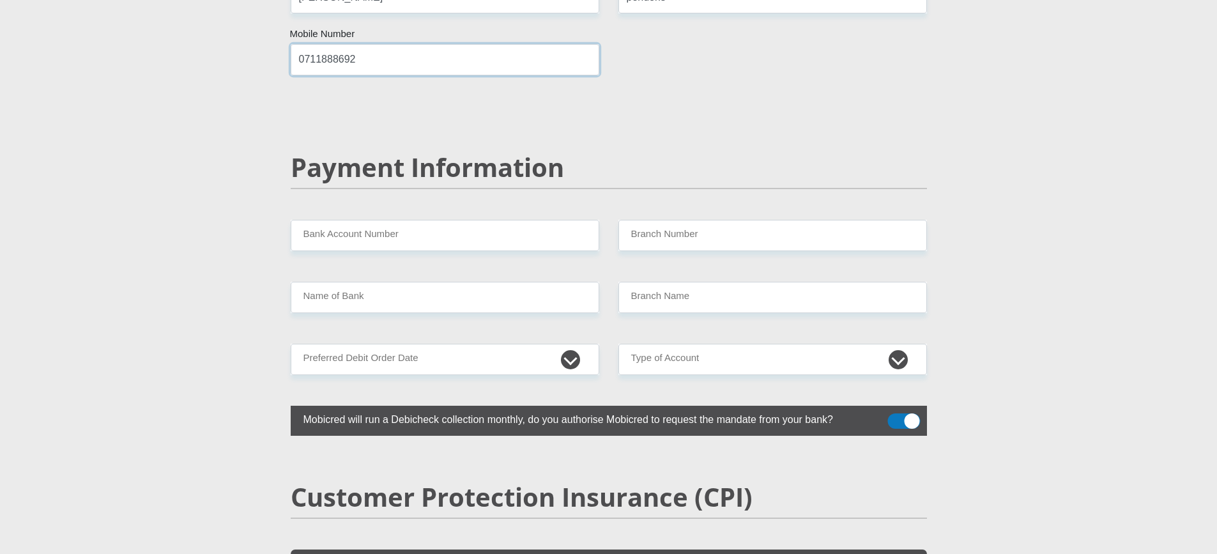
scroll to position [2427, 0]
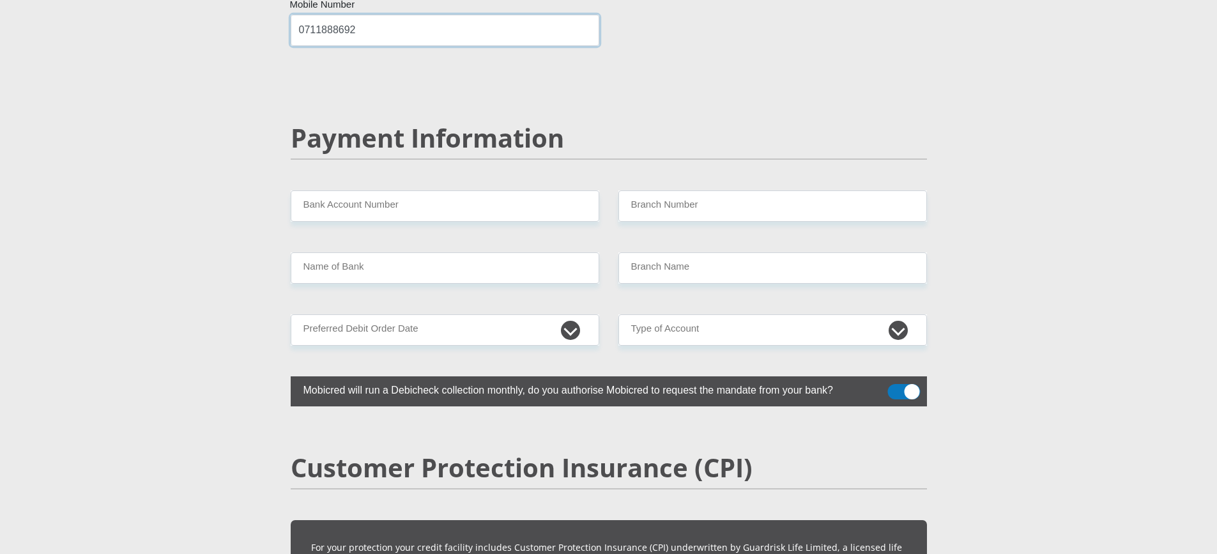
type input "0711888692"
click at [380, 190] on input "Bank Account Number" at bounding box center [445, 205] width 308 height 31
type input "2285847560"
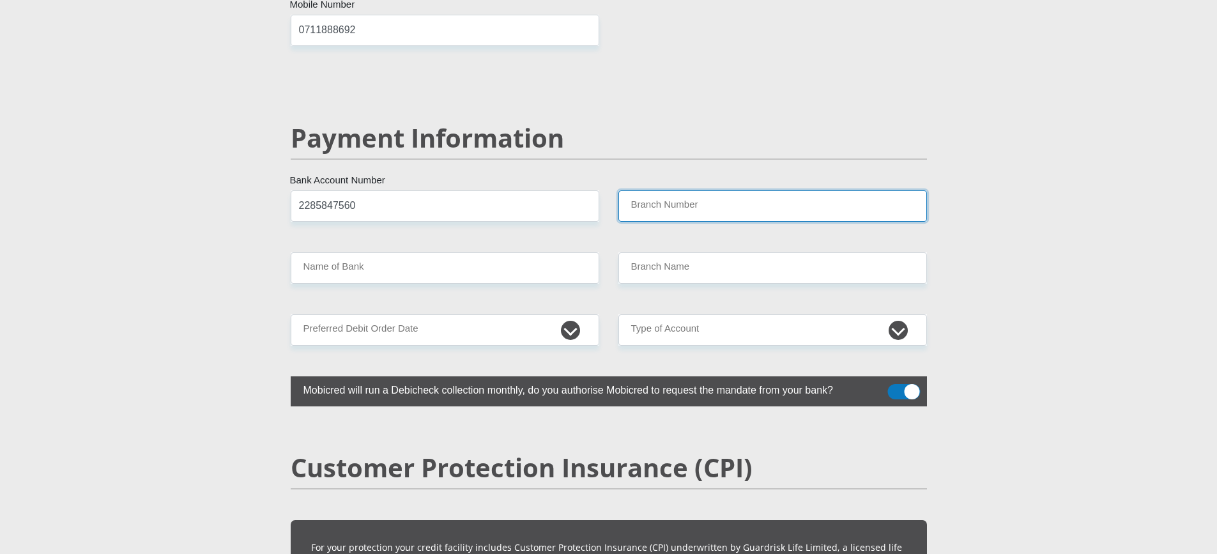
click at [634, 190] on input "Branch Number" at bounding box center [772, 205] width 308 height 31
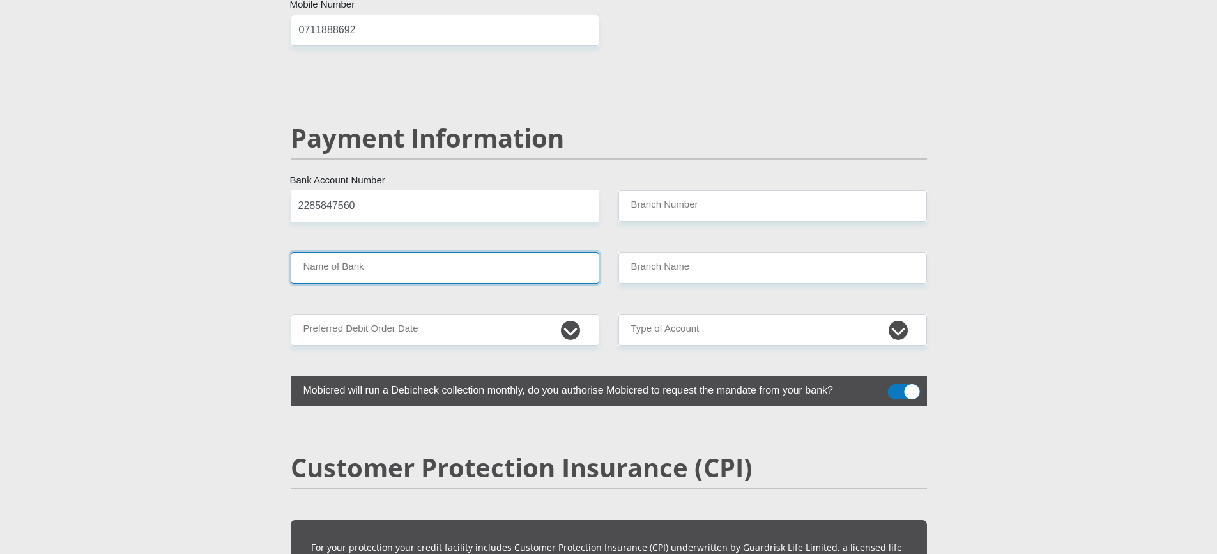
click at [396, 252] on input "Name of Bank" at bounding box center [445, 267] width 308 height 31
click at [361, 252] on input "Name of Bank" at bounding box center [445, 267] width 308 height 31
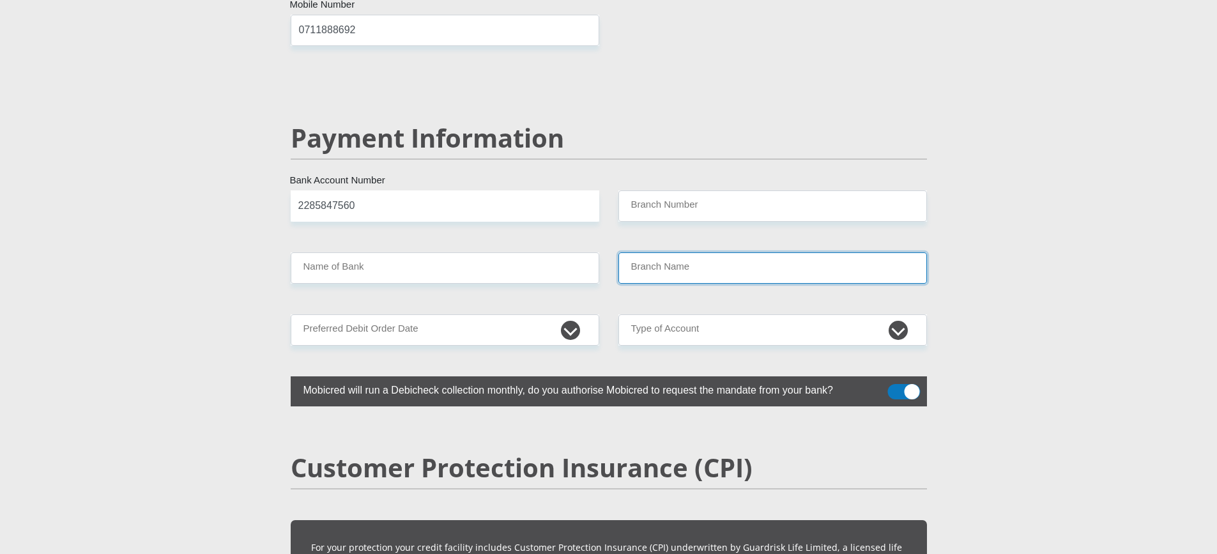
click at [743, 252] on input "Branch Name" at bounding box center [772, 267] width 308 height 31
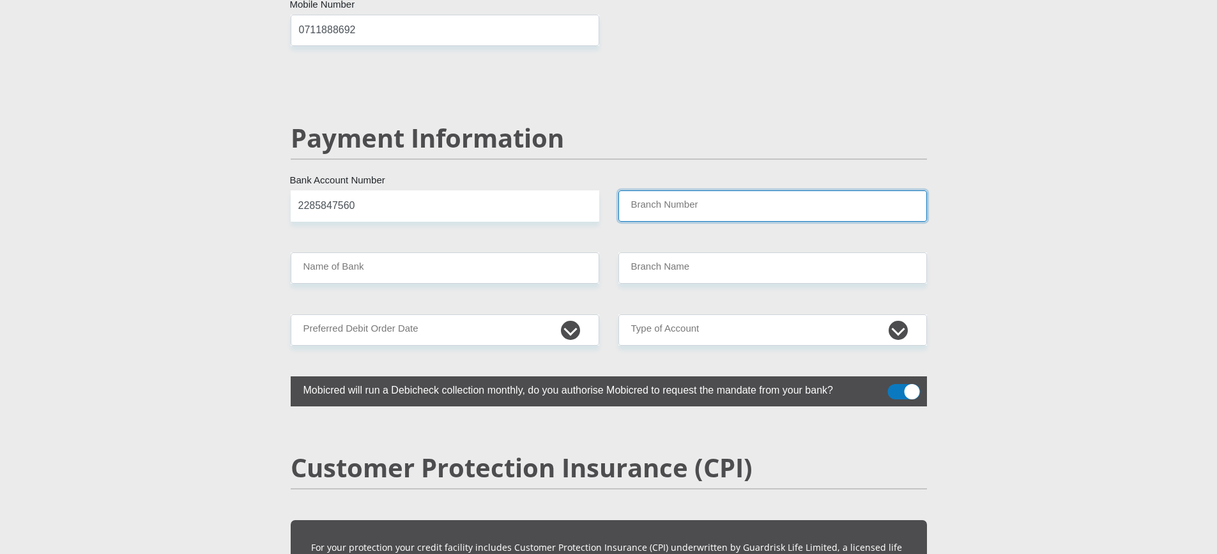
click at [679, 190] on input "Branch Number" at bounding box center [772, 205] width 308 height 31
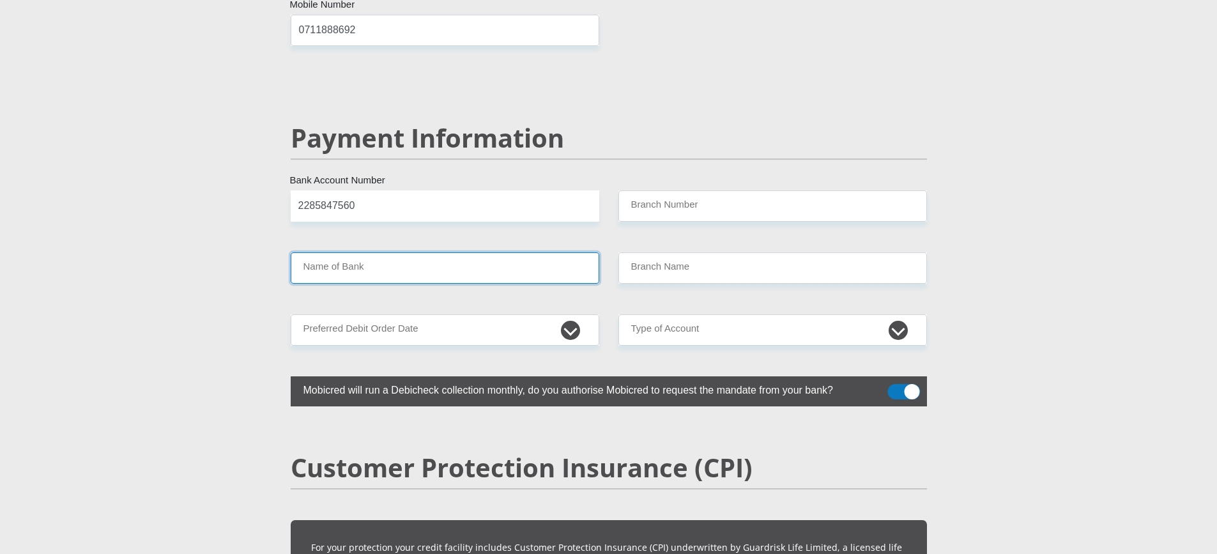
click at [359, 252] on input "Name of Bank" at bounding box center [445, 267] width 308 height 31
click at [353, 252] on input "Name of Bank" at bounding box center [445, 267] width 308 height 31
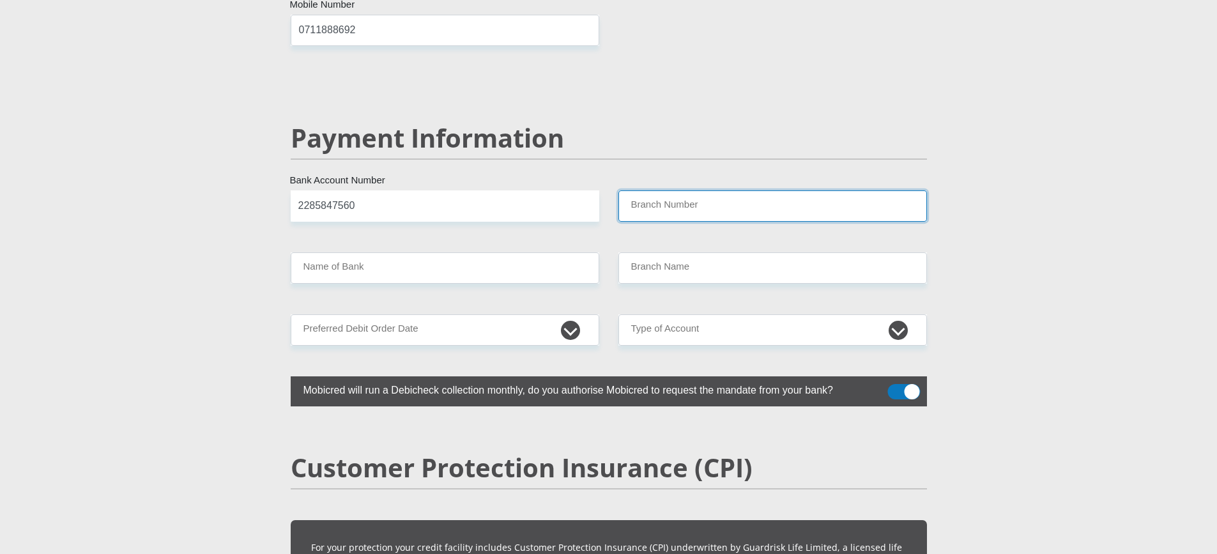
click at [728, 190] on input "Branch Number" at bounding box center [772, 205] width 308 height 31
type input "5"
type input "470010"
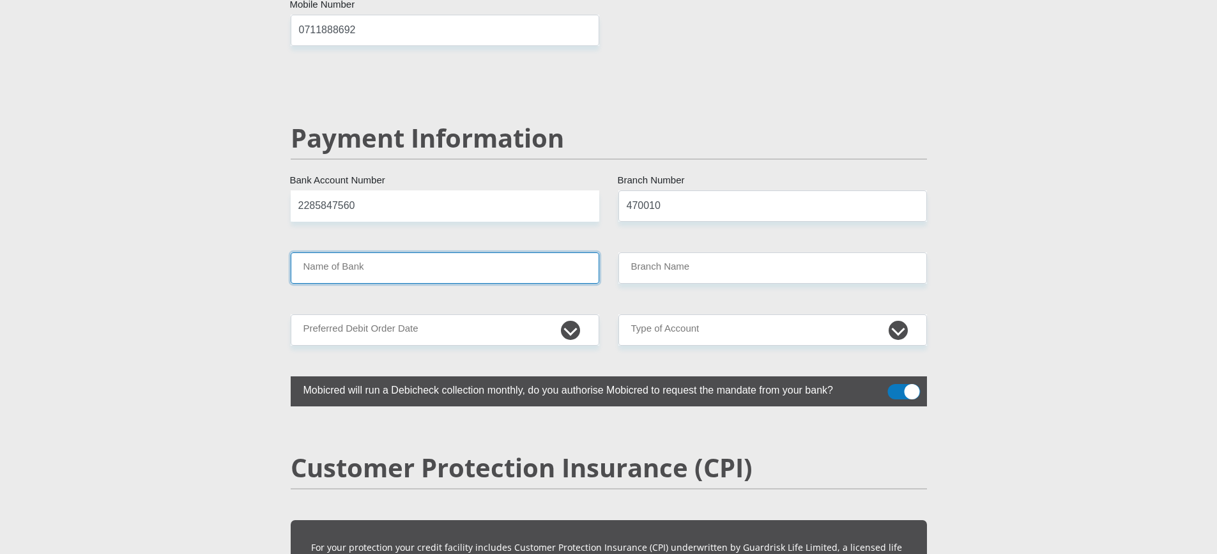
click at [417, 252] on input "Name of Bank" at bounding box center [445, 267] width 308 height 31
type input "CAPITEC BANK LIMITED"
type input "CAPITEC BANK CPC"
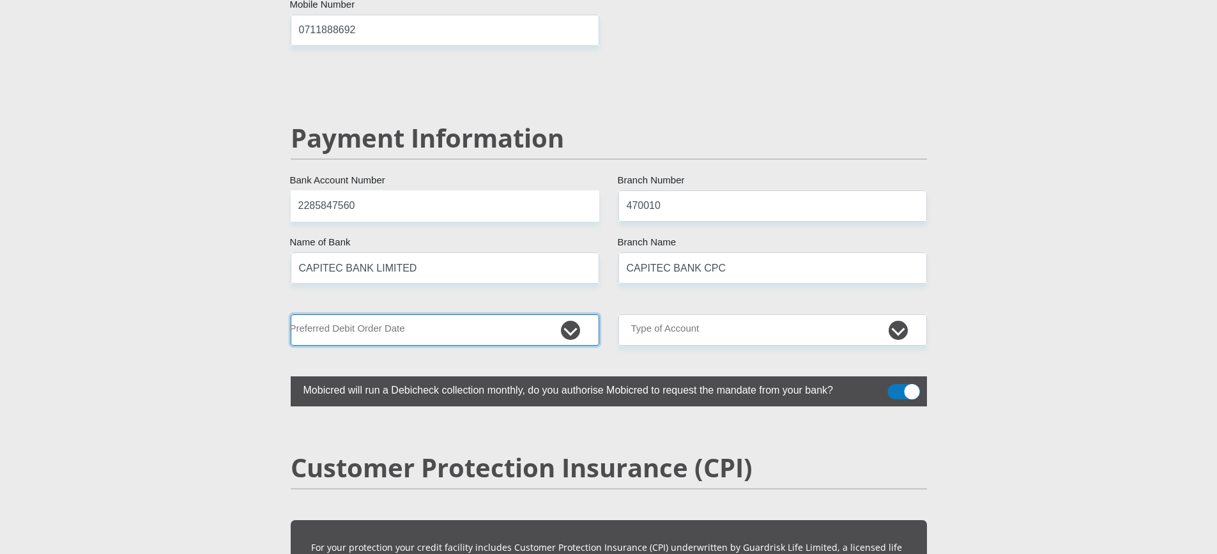
click at [566, 314] on select "1st 2nd 3rd 4th 5th 7th 18th 19th 20th 21st 22nd 23rd 24th 25th 26th 27th 28th …" at bounding box center [445, 329] width 308 height 31
select select "1"
click at [291, 314] on select "1st 2nd 3rd 4th 5th 7th 18th 19th 20th 21st 22nd 23rd 24th 25th 26th 27th 28th …" at bounding box center [445, 329] width 308 height 31
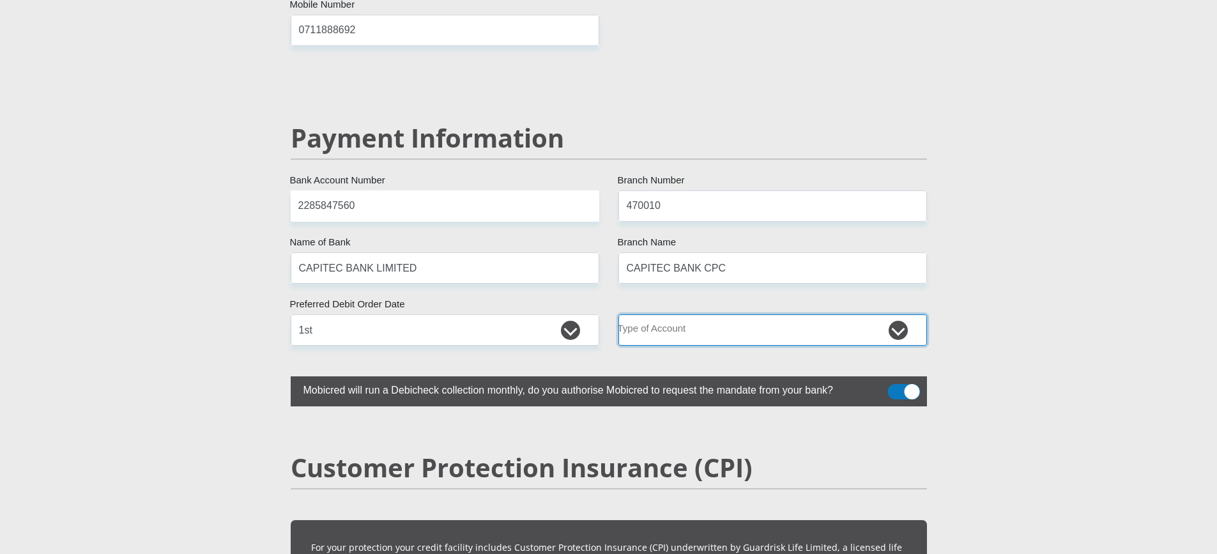
click at [901, 314] on select "Cheque Savings" at bounding box center [772, 329] width 308 height 31
select select "SAV"
click at [618, 314] on select "Cheque Savings" at bounding box center [772, 329] width 308 height 31
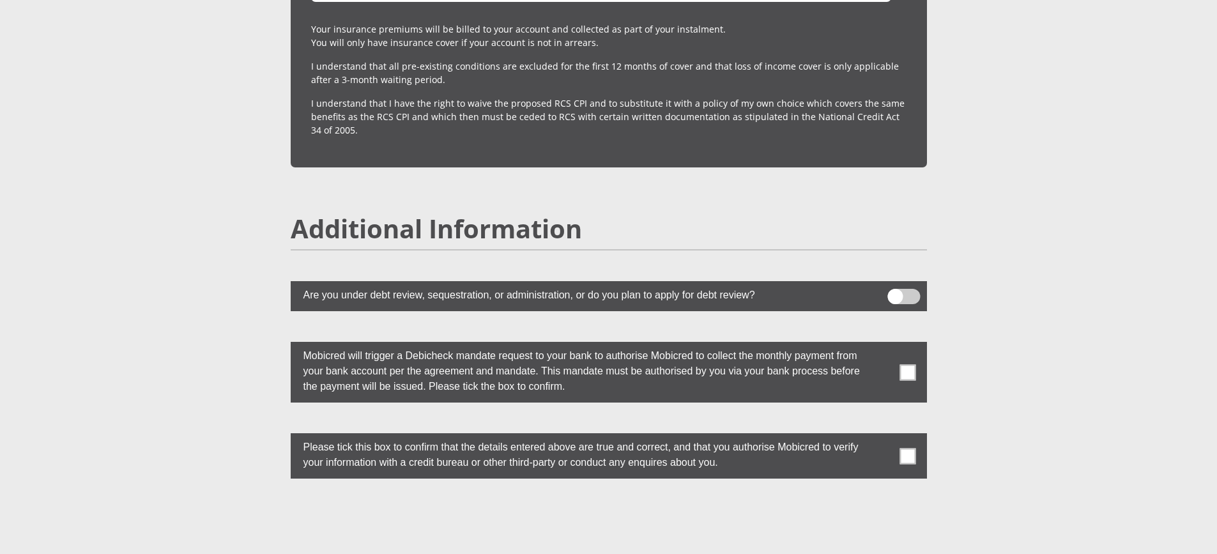
scroll to position [3321, 0]
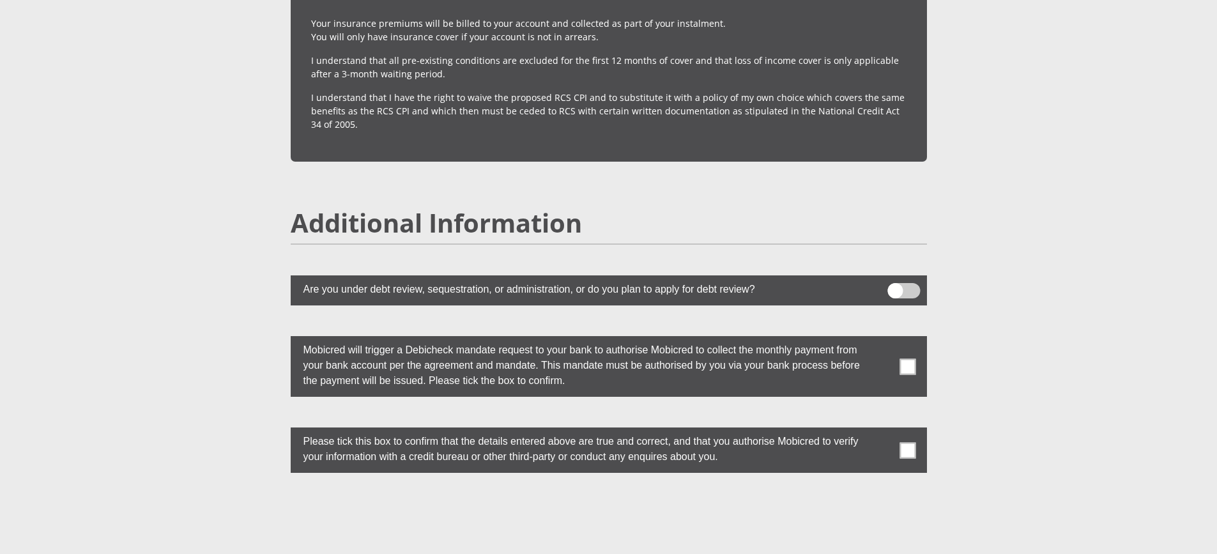
click at [906, 442] on span at bounding box center [907, 450] width 16 height 16
click at [882, 430] on input "checkbox" at bounding box center [882, 430] width 0 height 0
click at [907, 358] on span at bounding box center [907, 366] width 16 height 16
click at [882, 339] on input "checkbox" at bounding box center [882, 339] width 0 height 0
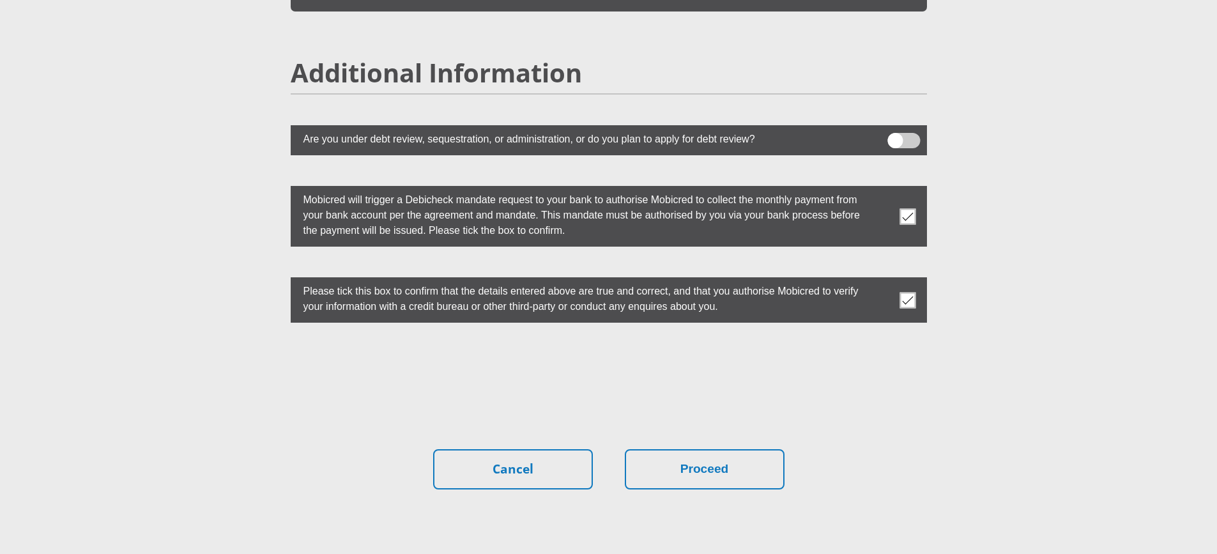
scroll to position [3512, 0]
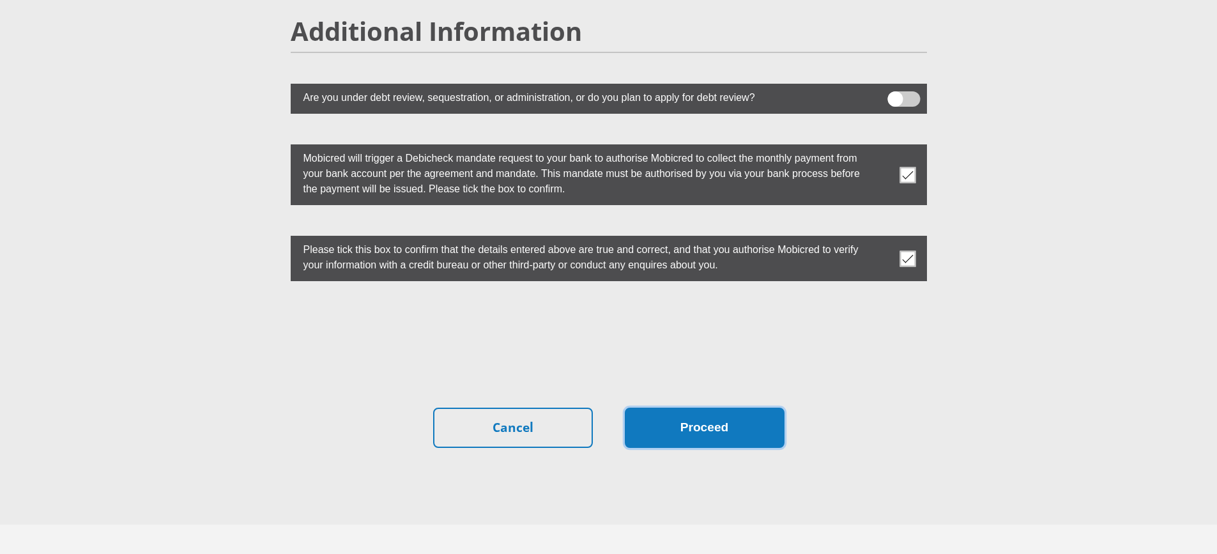
click at [692, 407] on button "Proceed" at bounding box center [705, 427] width 160 height 40
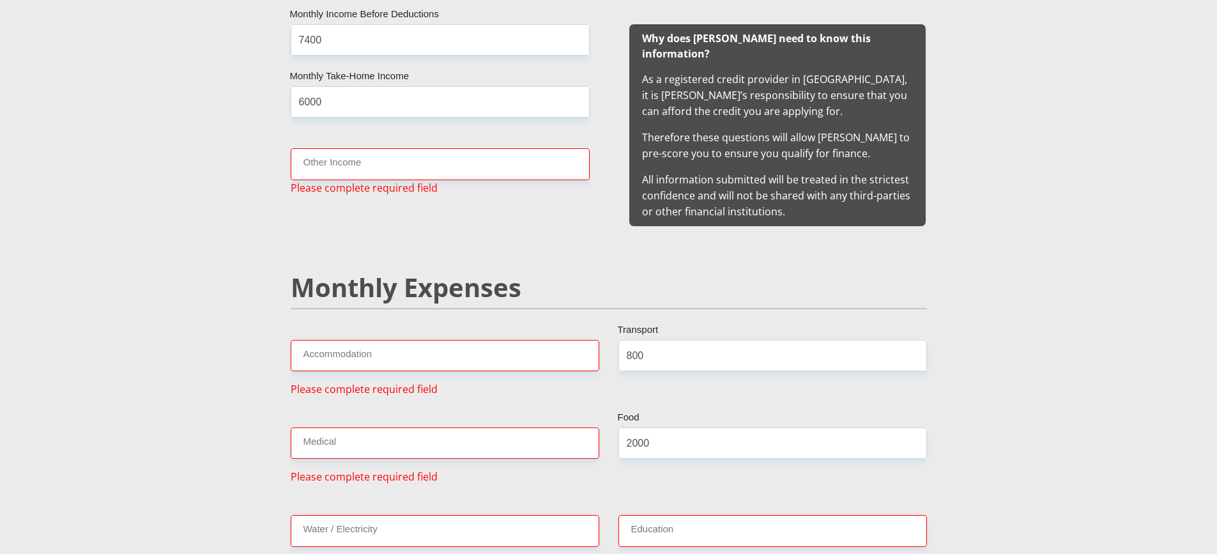
scroll to position [1267, 0]
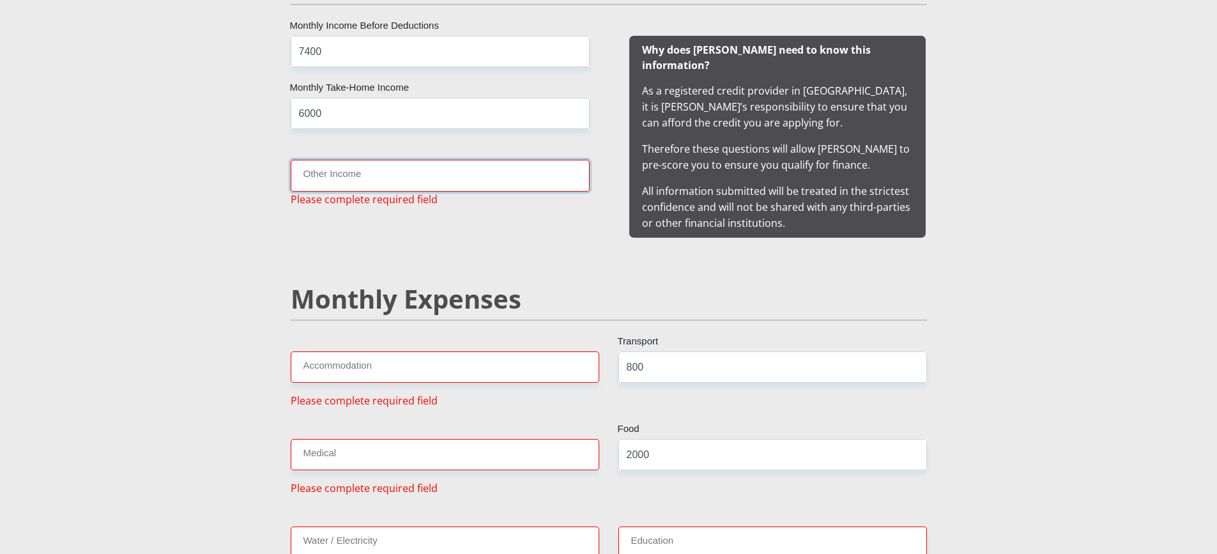
click at [371, 178] on input "Other Income" at bounding box center [440, 175] width 299 height 31
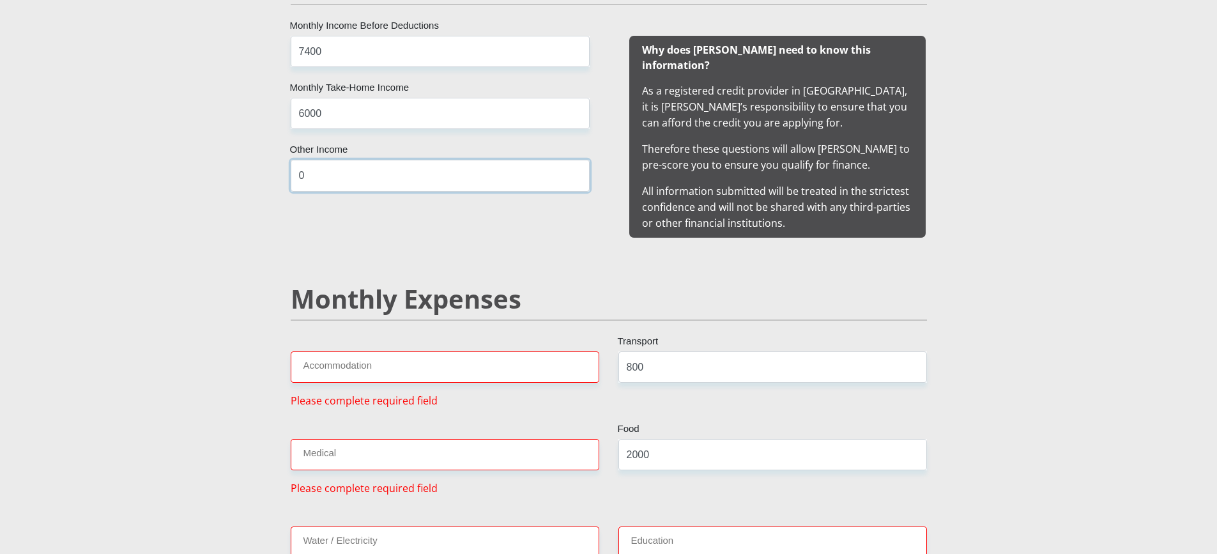
type input "0"
click at [355, 360] on input "Accommodation" at bounding box center [445, 366] width 308 height 31
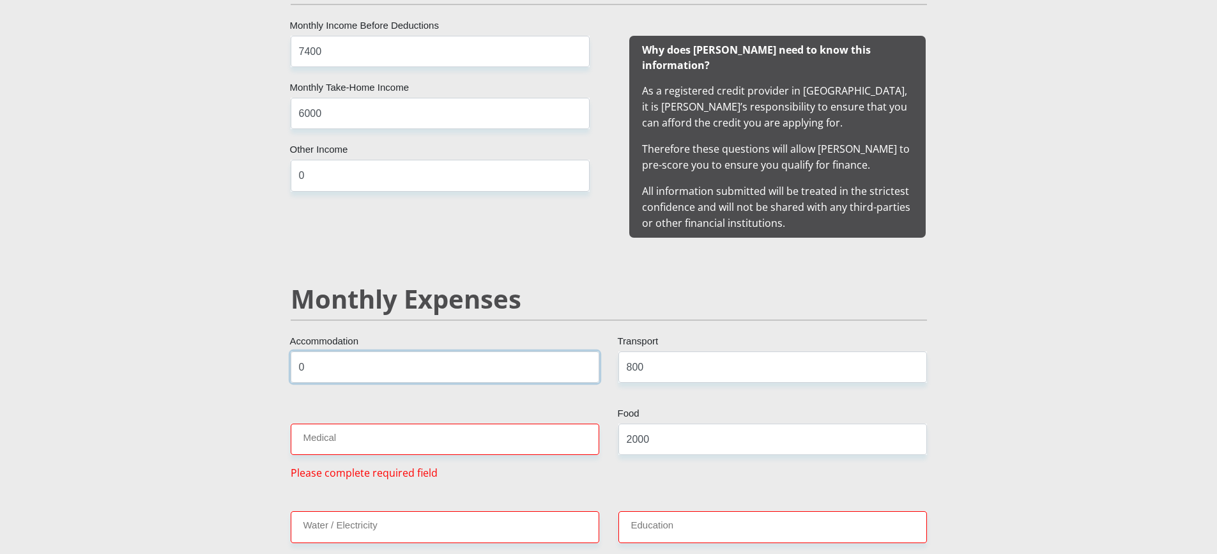
type input "0"
click at [360, 430] on input "Medical" at bounding box center [445, 438] width 308 height 31
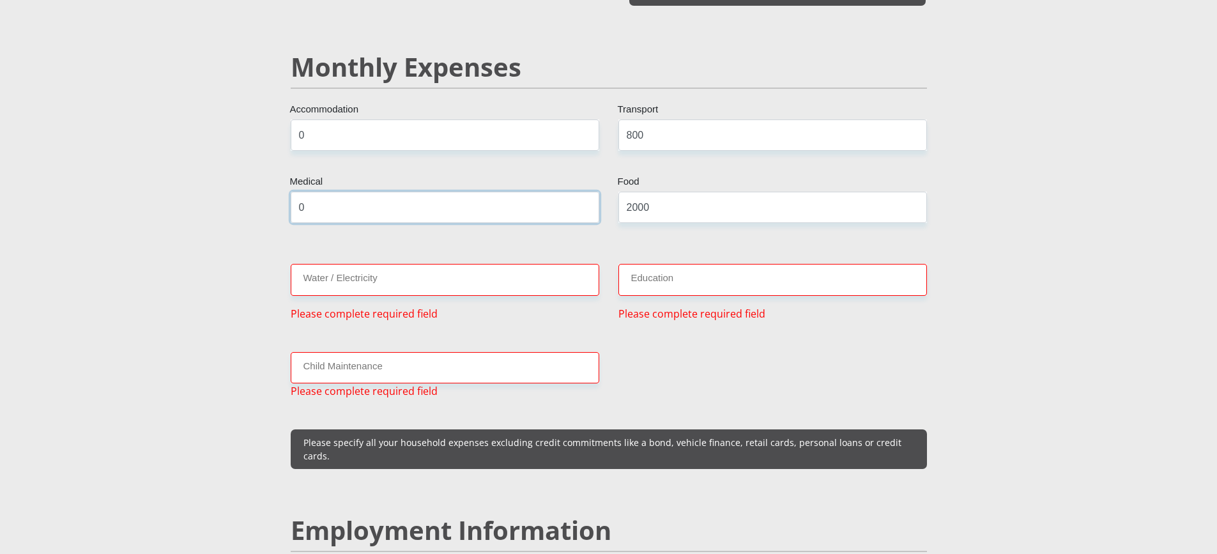
scroll to position [1522, 0]
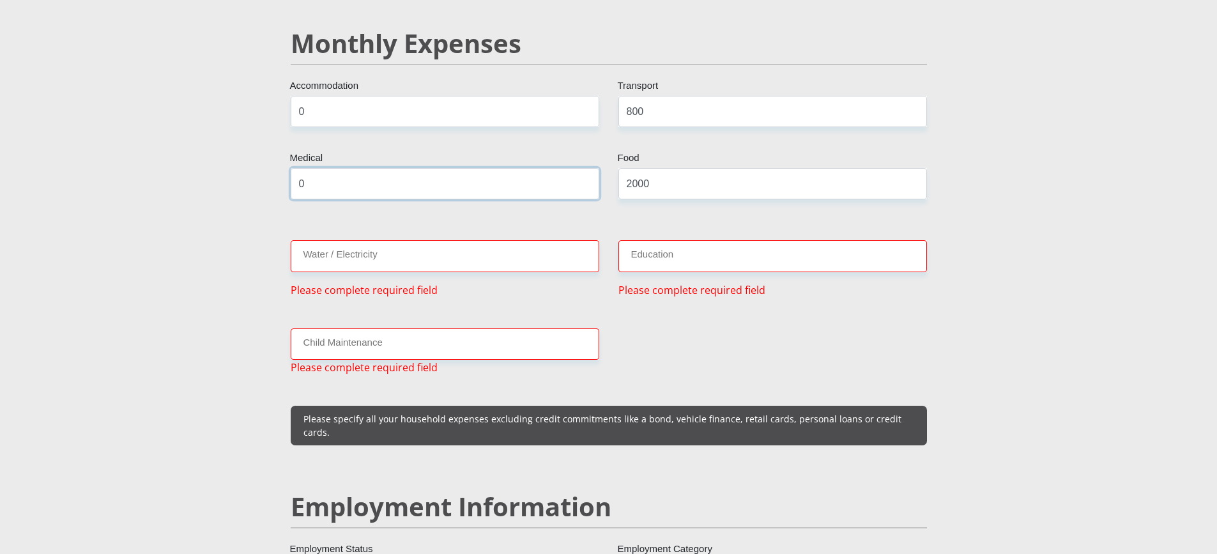
type input "0"
click at [349, 244] on input "Water / Electricity" at bounding box center [445, 255] width 308 height 31
type input "0"
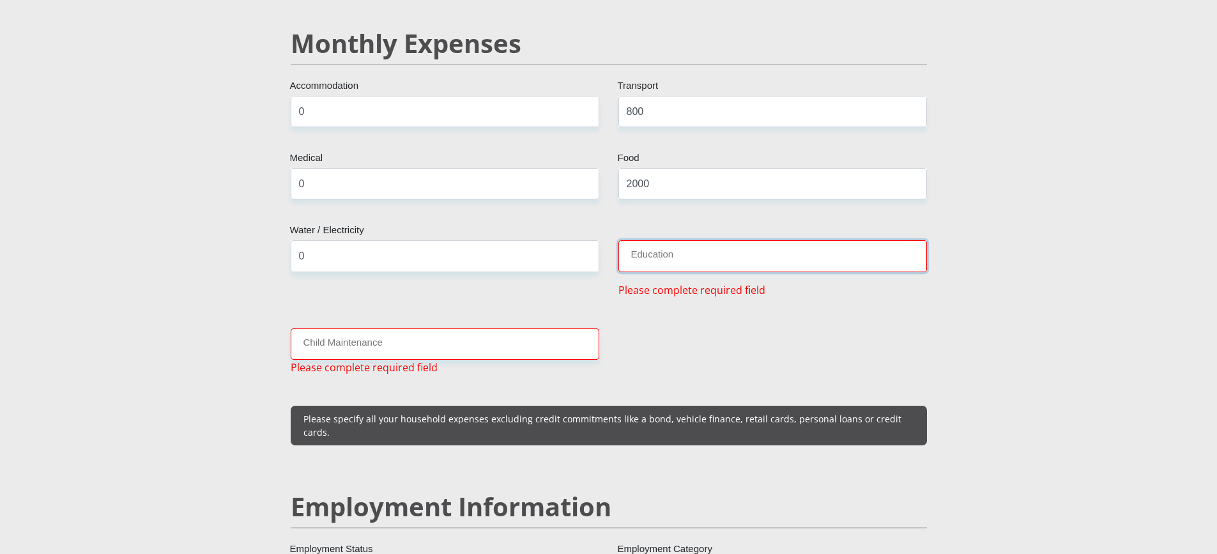
click at [644, 240] on input "Education" at bounding box center [772, 255] width 308 height 31
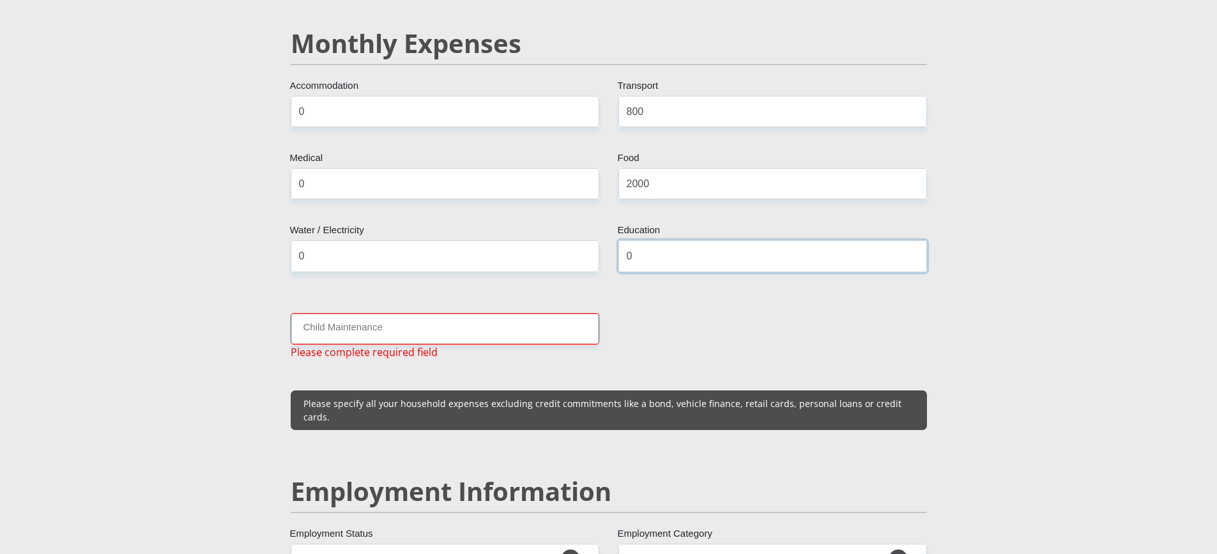
type input "0"
click at [360, 322] on input "Child Maintenance" at bounding box center [445, 328] width 308 height 31
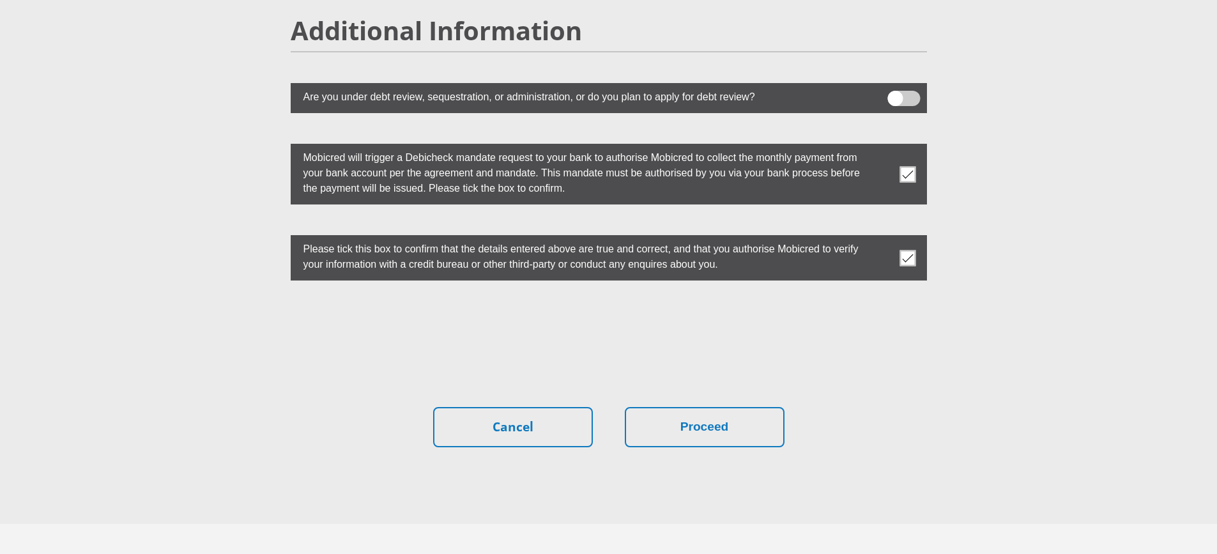
scroll to position [3512, 0]
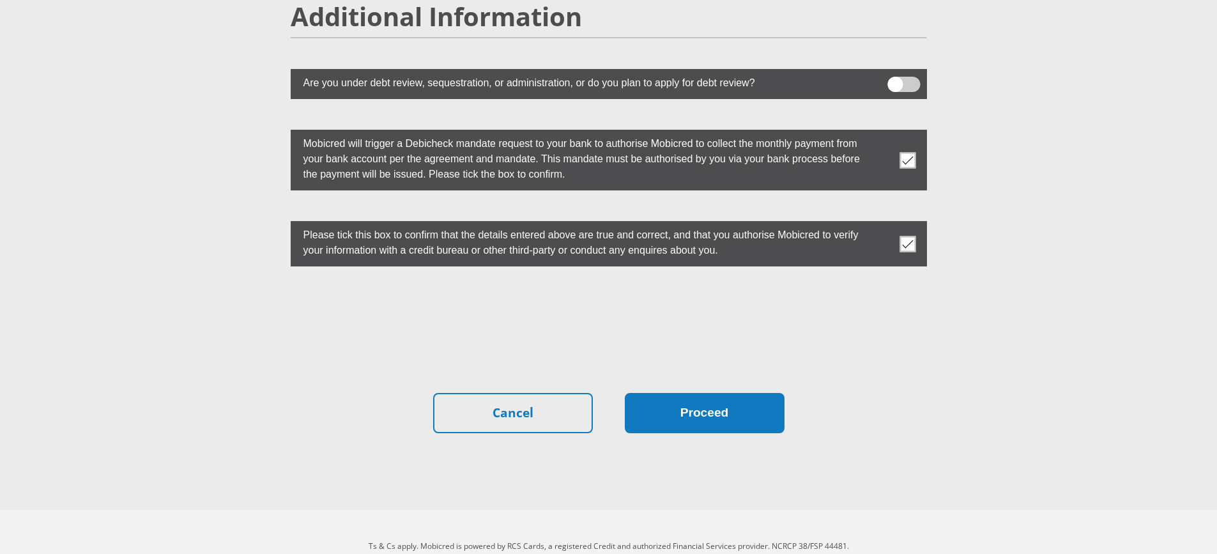
type input "0"
click at [717, 393] on button "Proceed" at bounding box center [705, 413] width 160 height 40
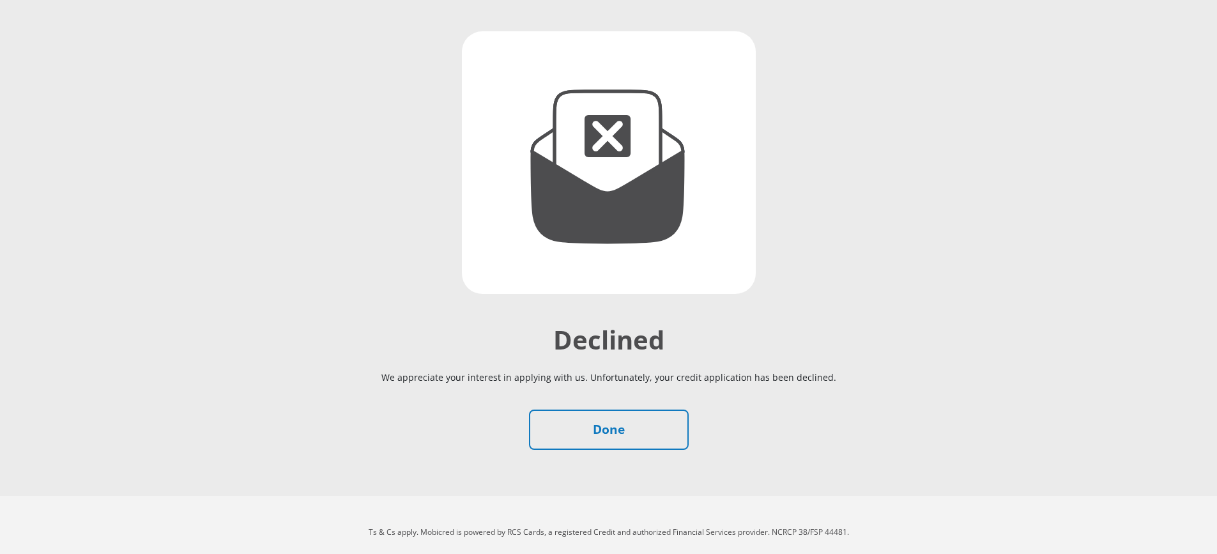
scroll to position [132, 0]
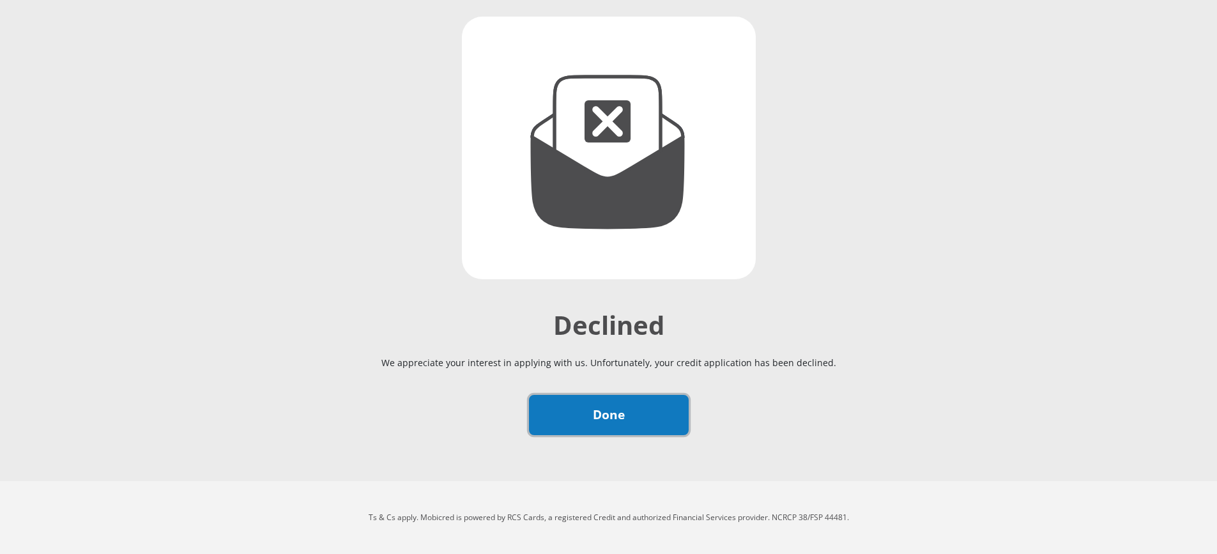
click at [559, 419] on link "Done" at bounding box center [609, 415] width 160 height 40
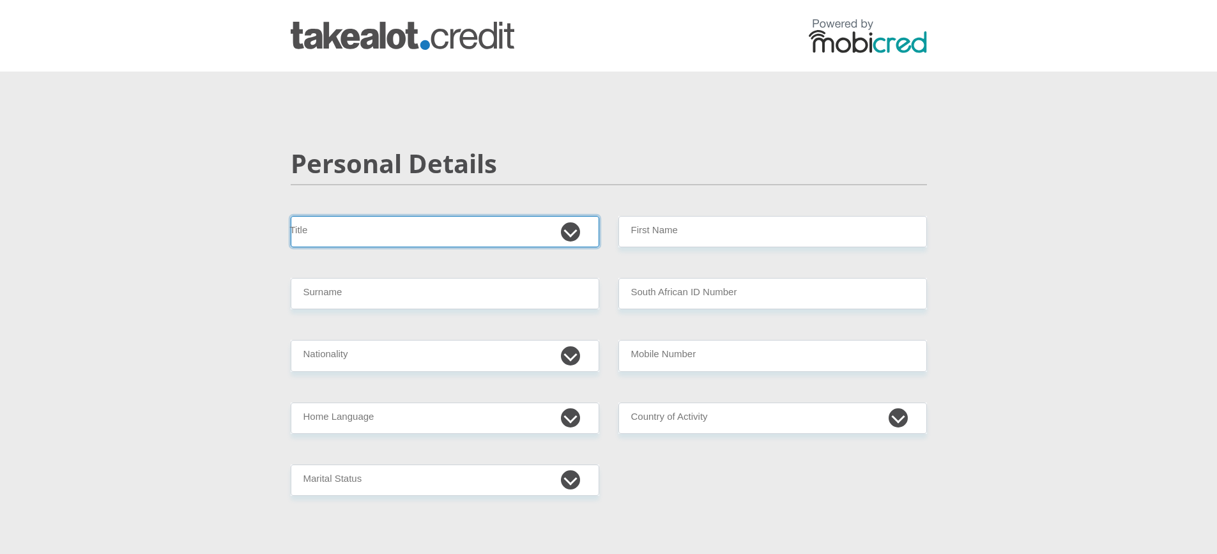
click at [416, 226] on select "Mr Ms Mrs Dr Other" at bounding box center [445, 231] width 308 height 31
select select "Mr"
click at [291, 216] on select "Mr Ms Mrs Dr Other" at bounding box center [445, 231] width 308 height 31
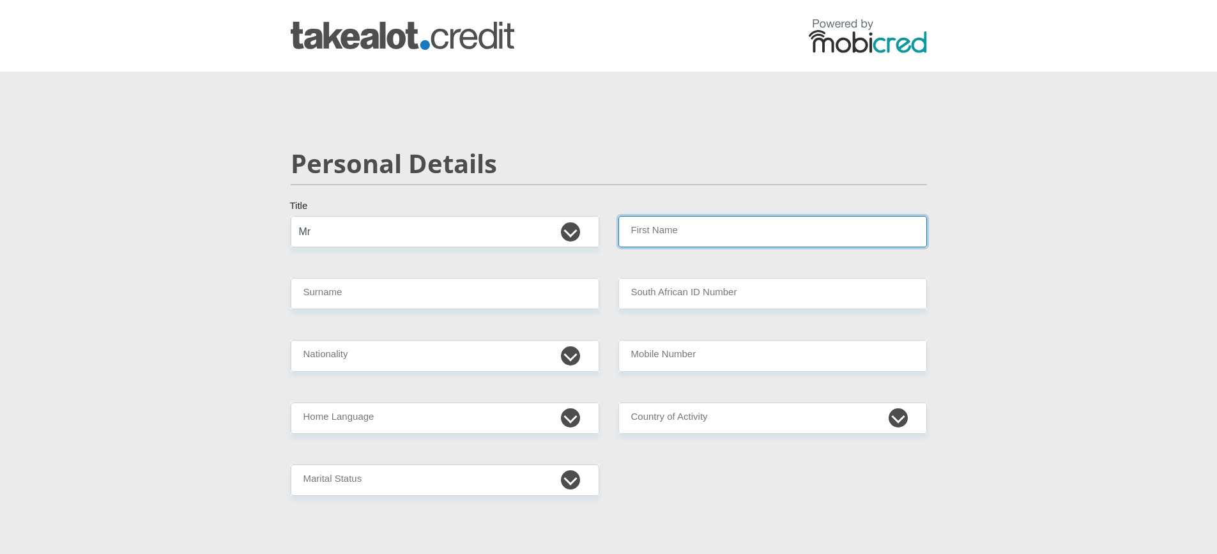
click at [717, 224] on input "First Name" at bounding box center [772, 231] width 308 height 31
type input "Andre"
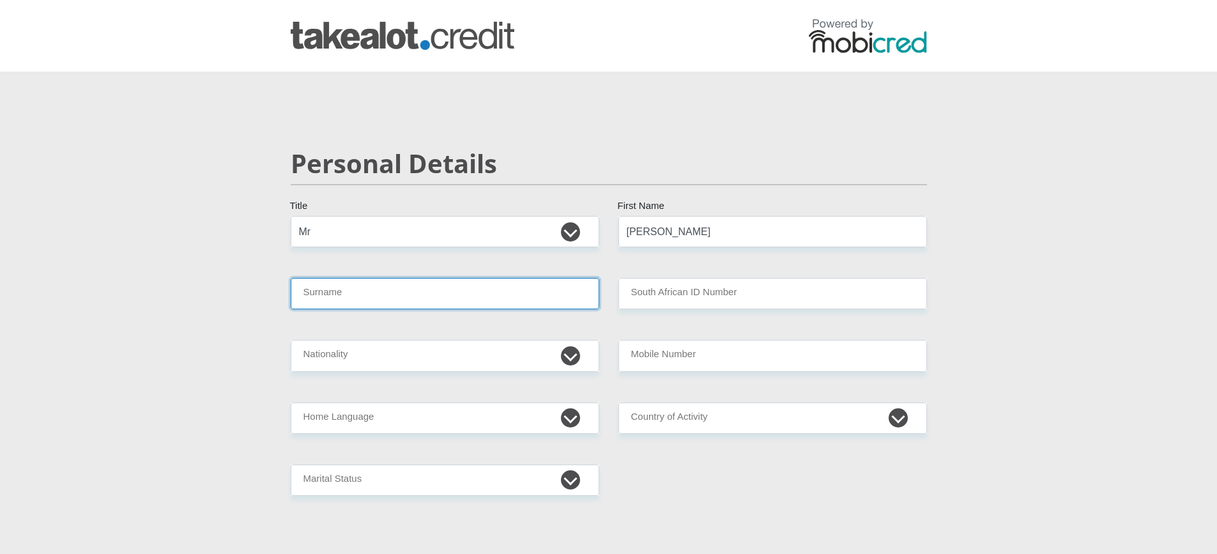
click at [459, 282] on input "Surname" at bounding box center [445, 293] width 308 height 31
type input "Otto"
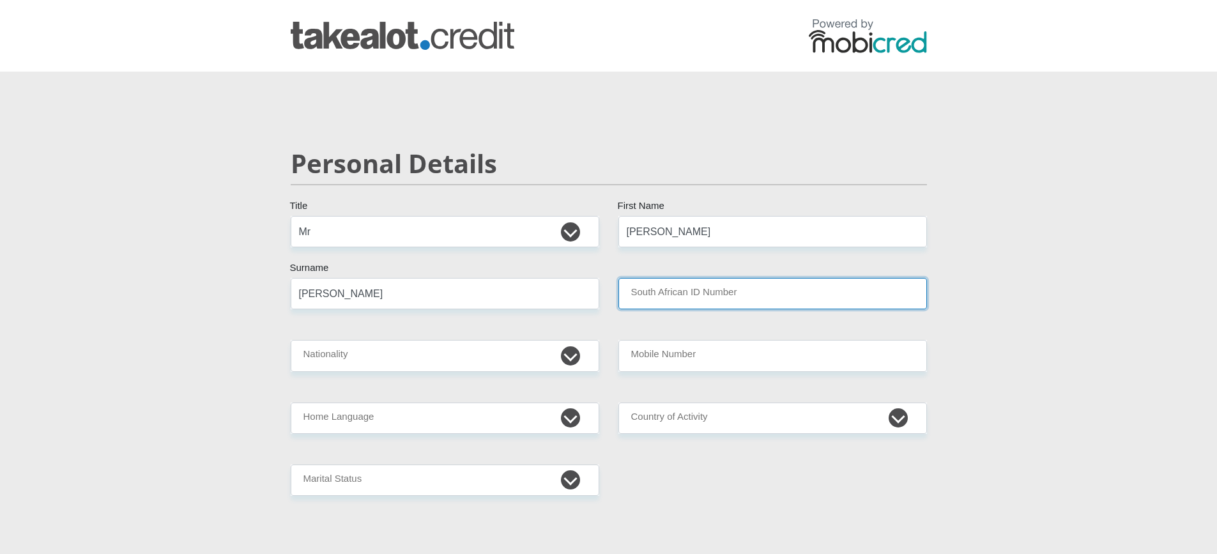
click at [635, 304] on input "South African ID Number" at bounding box center [772, 293] width 308 height 31
type input "0010315084086"
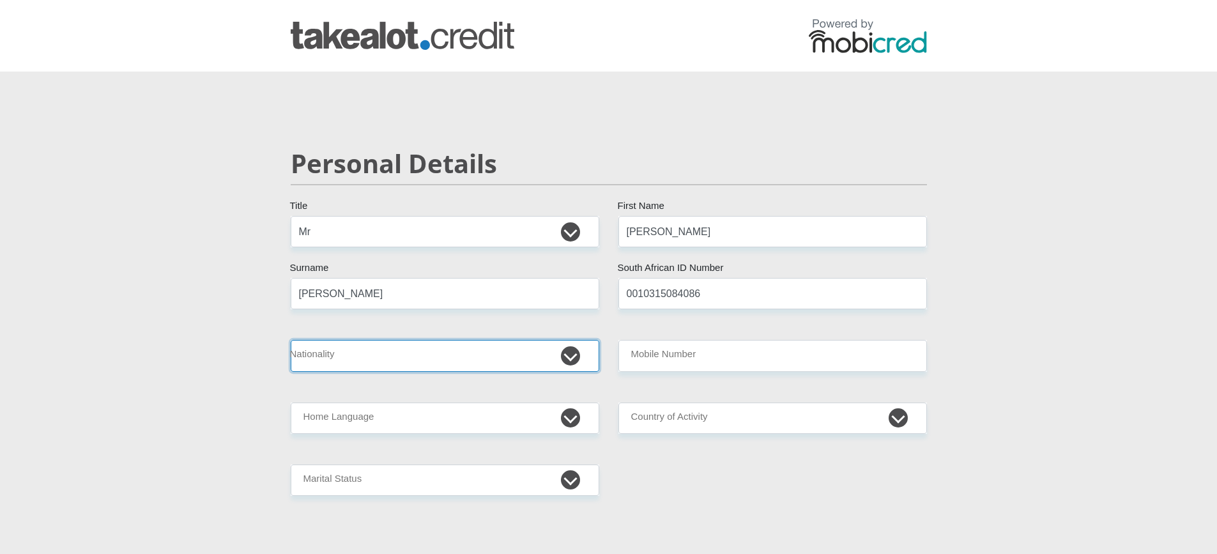
click at [435, 350] on select "South Africa Afghanistan Aland Islands Albania Algeria America Samoa American V…" at bounding box center [445, 355] width 308 height 31
select select "ZAF"
click at [291, 340] on select "South Africa Afghanistan Aland Islands Albania Algeria America Samoa American V…" at bounding box center [445, 355] width 308 height 31
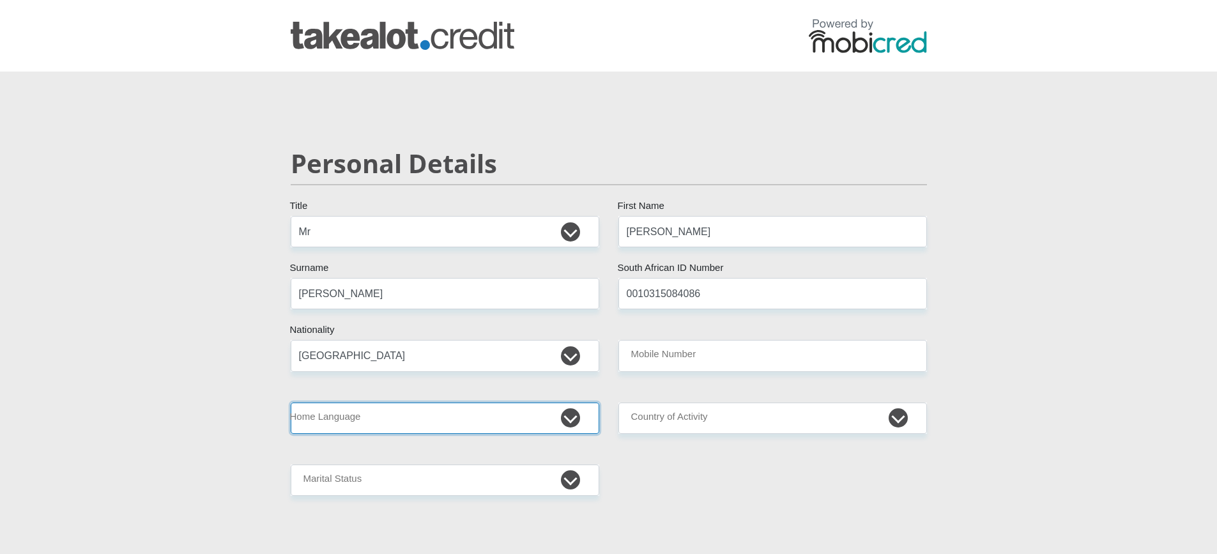
click at [389, 411] on select "Afrikaans English Sepedi South Ndebele Southern Sotho Swati Tsonga Tswana Venda…" at bounding box center [445, 417] width 308 height 31
select select "afr"
click at [291, 402] on select "Afrikaans English Sepedi South Ndebele Southern Sotho Swati Tsonga Tswana Venda…" at bounding box center [445, 417] width 308 height 31
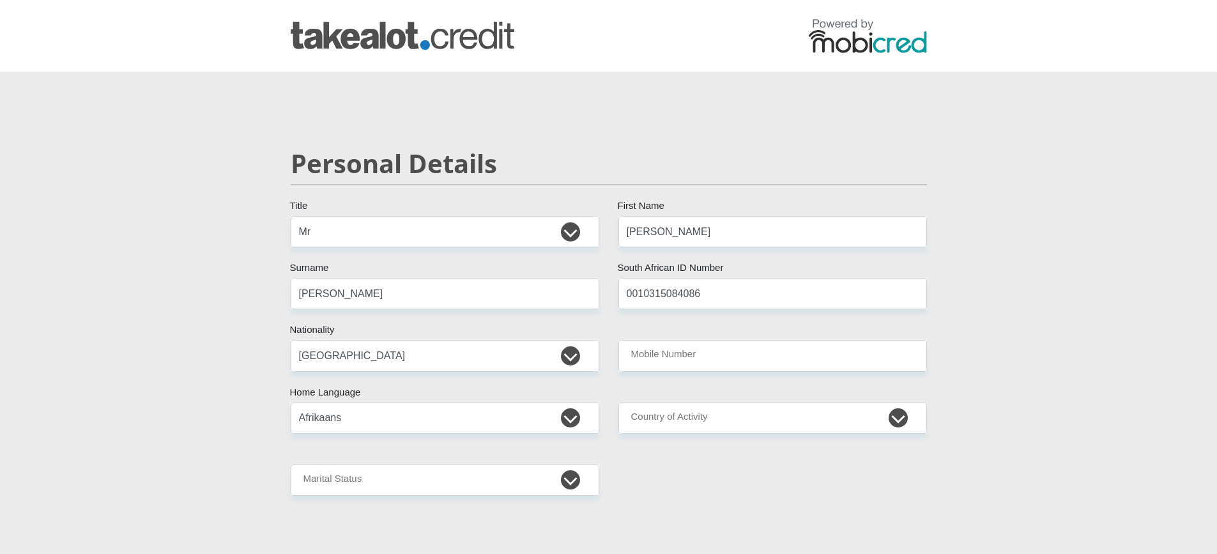
click at [374, 475] on select "Married ANC Single Divorced Widowed Married COP or Customary Law" at bounding box center [445, 479] width 308 height 31
select select "2"
click at [291, 464] on select "Married ANC Single Divorced Widowed Married COP or Customary Law" at bounding box center [445, 479] width 308 height 31
click at [395, 483] on select "Married ANC Single Divorced Widowed Married COP or Customary Law" at bounding box center [445, 479] width 308 height 31
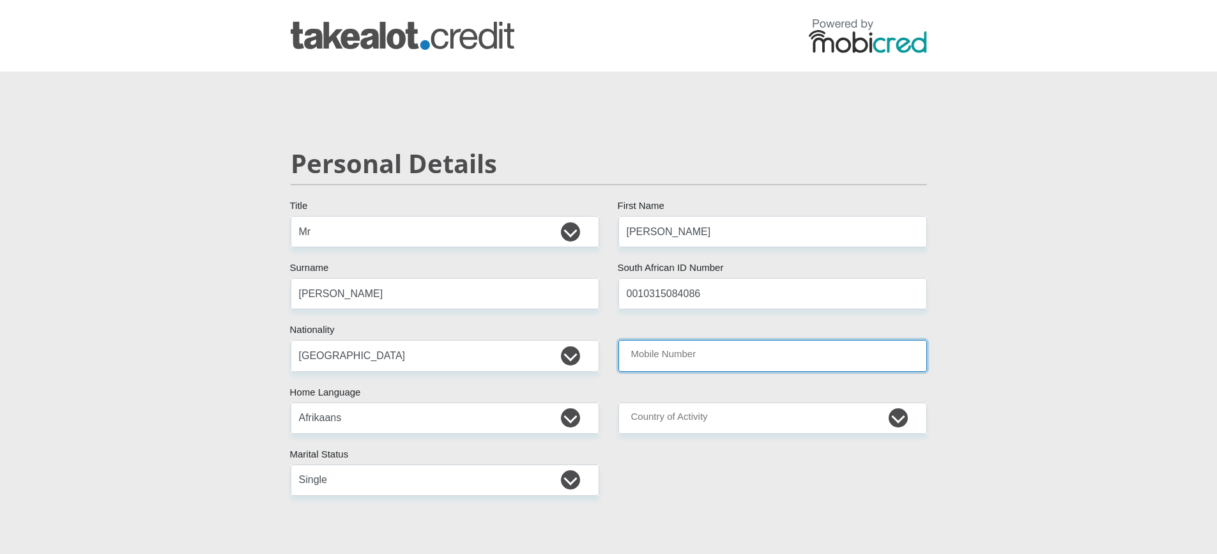
click at [713, 361] on input "Mobile Number" at bounding box center [772, 355] width 308 height 31
type input "0716749866"
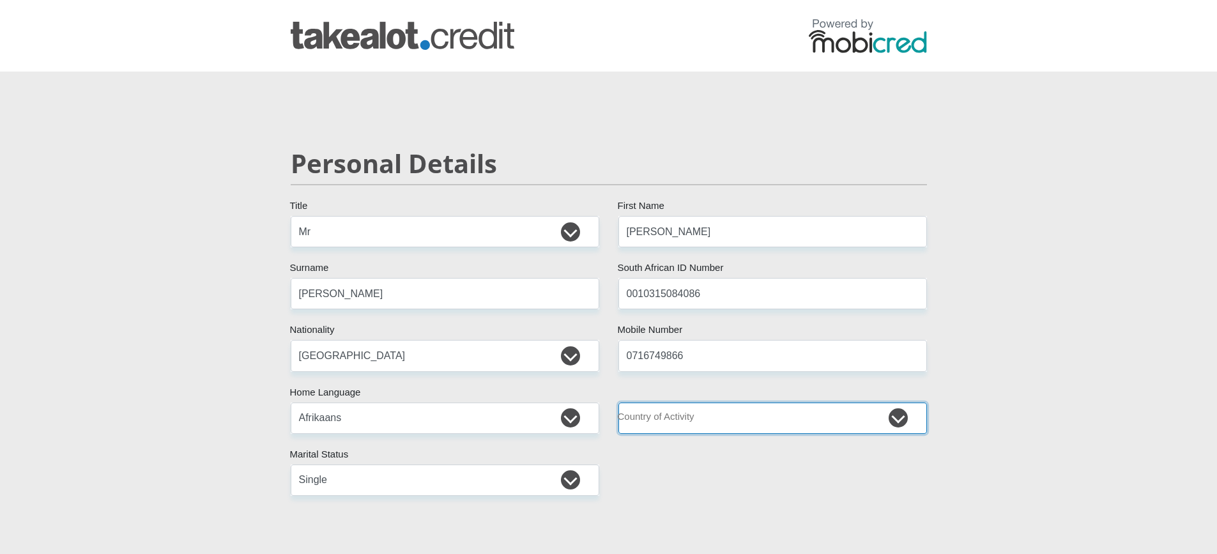
click at [680, 418] on select "South Africa Afghanistan Aland Islands Albania Algeria America Samoa American V…" at bounding box center [772, 417] width 308 height 31
select select "ZAF"
click at [618, 402] on select "South Africa Afghanistan Aland Islands Albania Algeria America Samoa American V…" at bounding box center [772, 417] width 308 height 31
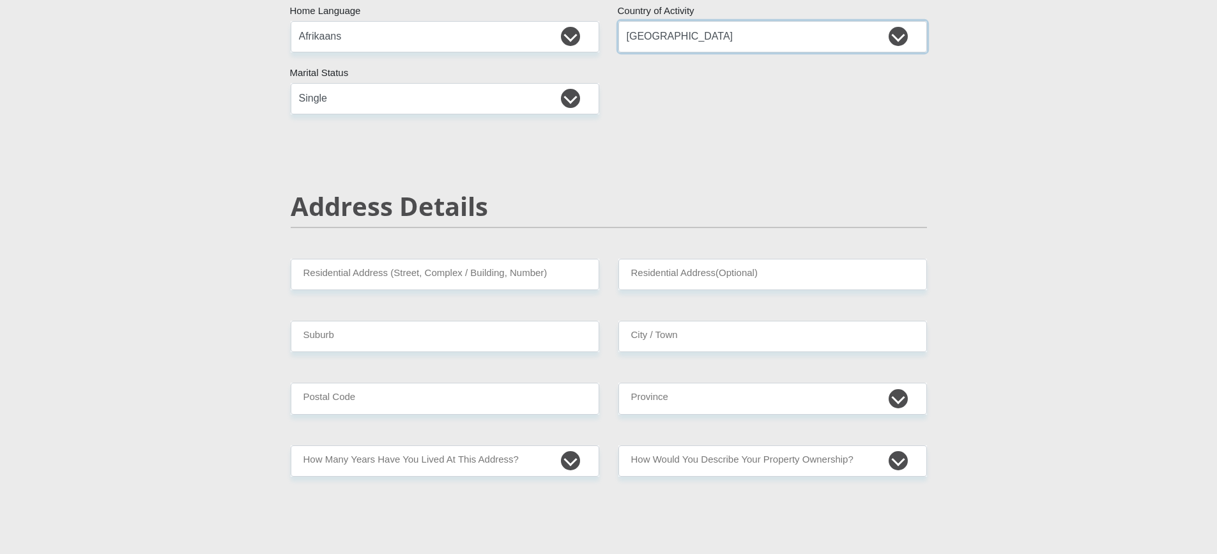
scroll to position [383, 0]
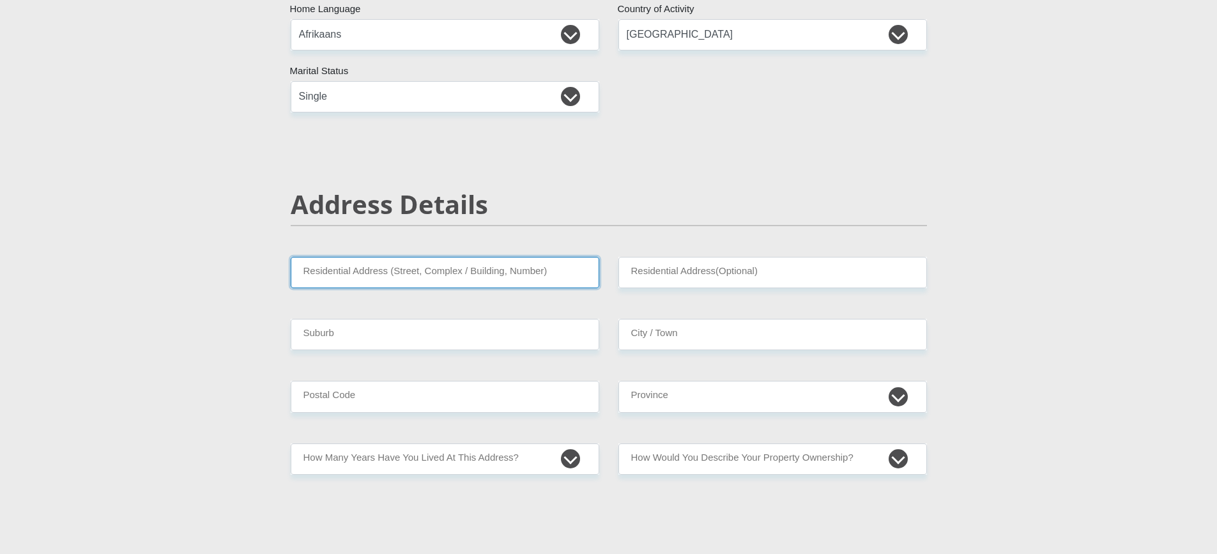
click at [416, 273] on input "Residential Address (Street, Complex / Building, Number)" at bounding box center [445, 272] width 308 height 31
type input "12 victoria street"
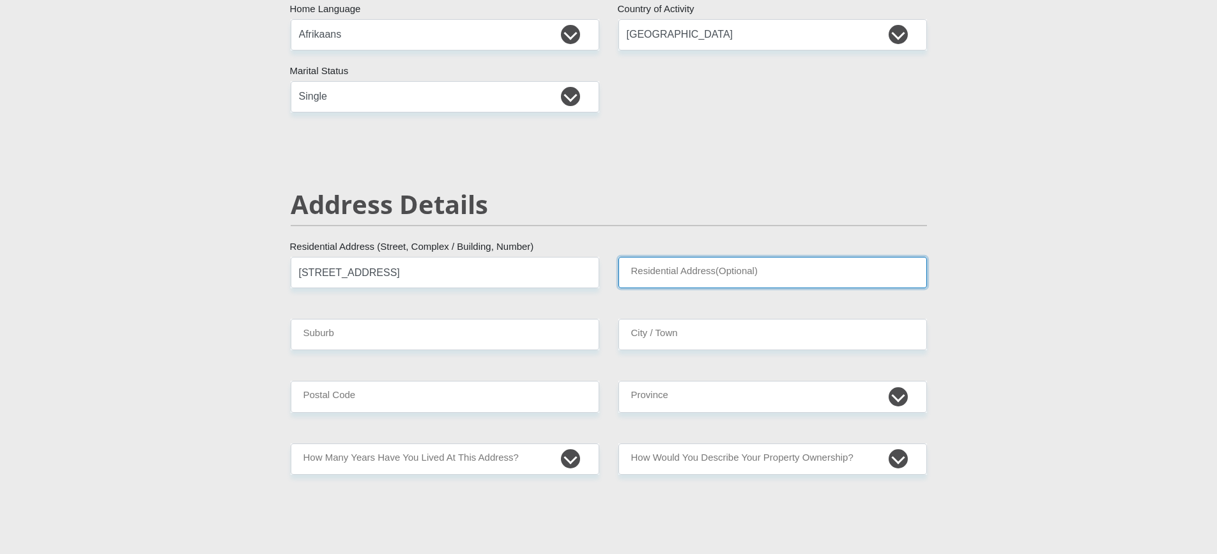
click at [665, 270] on input "Residential Address(Optional)" at bounding box center [772, 272] width 308 height 31
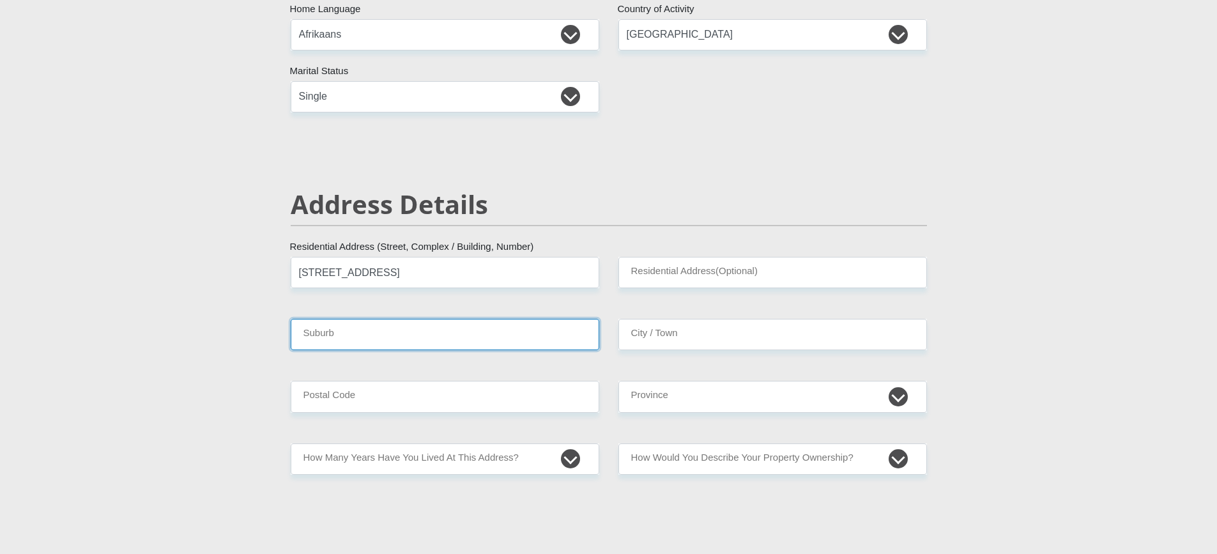
click at [466, 338] on input "Suburb" at bounding box center [445, 334] width 308 height 31
type input "oudtshoorn"
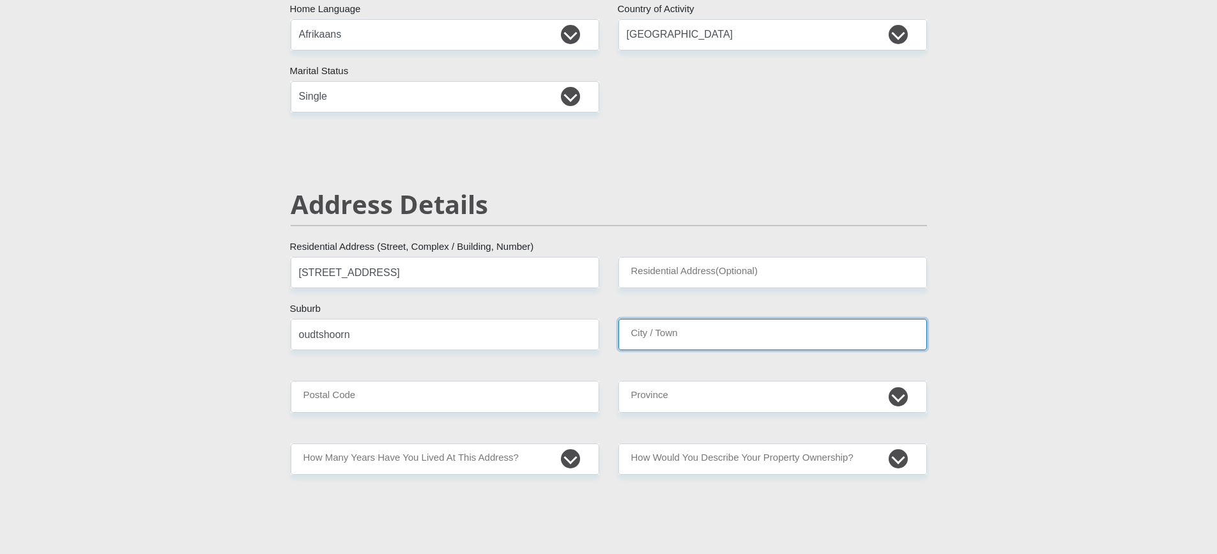
click at [711, 331] on input "City / Town" at bounding box center [772, 334] width 308 height 31
type input "oudtshoorn"
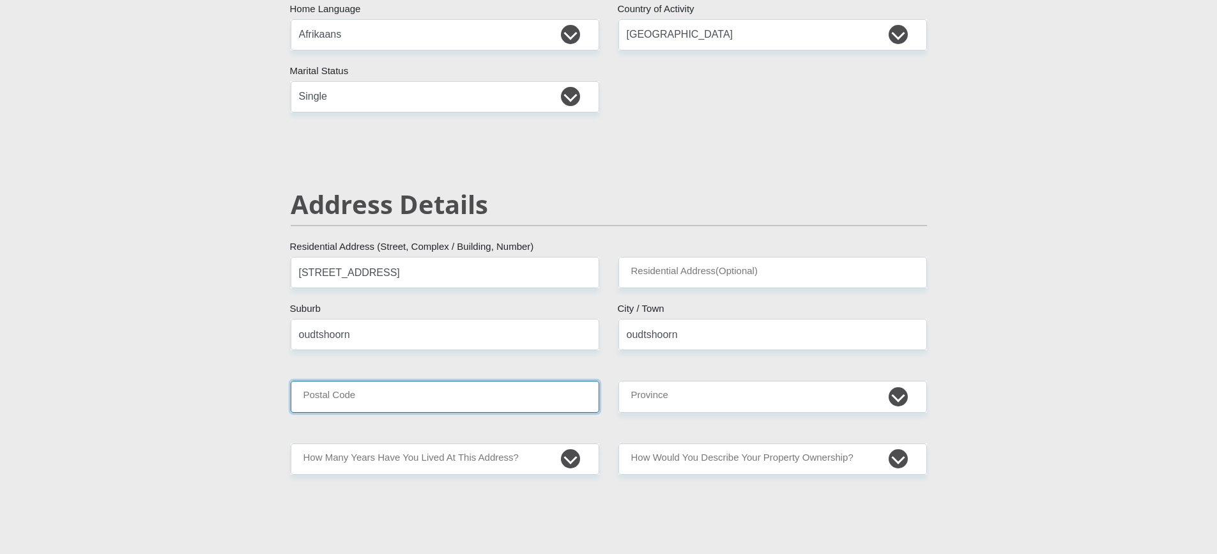
click at [457, 395] on input "Postal Code" at bounding box center [445, 396] width 308 height 31
type input "6625"
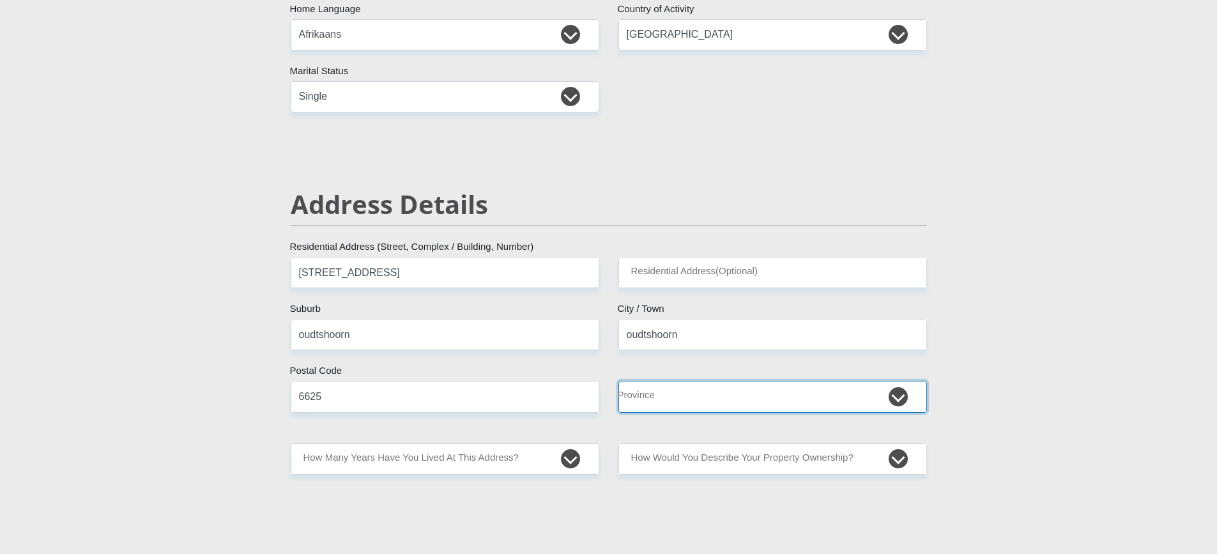
click at [694, 405] on select "Eastern Cape Free State Gauteng KwaZulu-Natal Limpopo Mpumalanga Northern Cape …" at bounding box center [772, 396] width 308 height 31
select select "Western Cape"
click at [618, 381] on select "Eastern Cape Free State Gauteng KwaZulu-Natal Limpopo Mpumalanga Northern Cape …" at bounding box center [772, 396] width 308 height 31
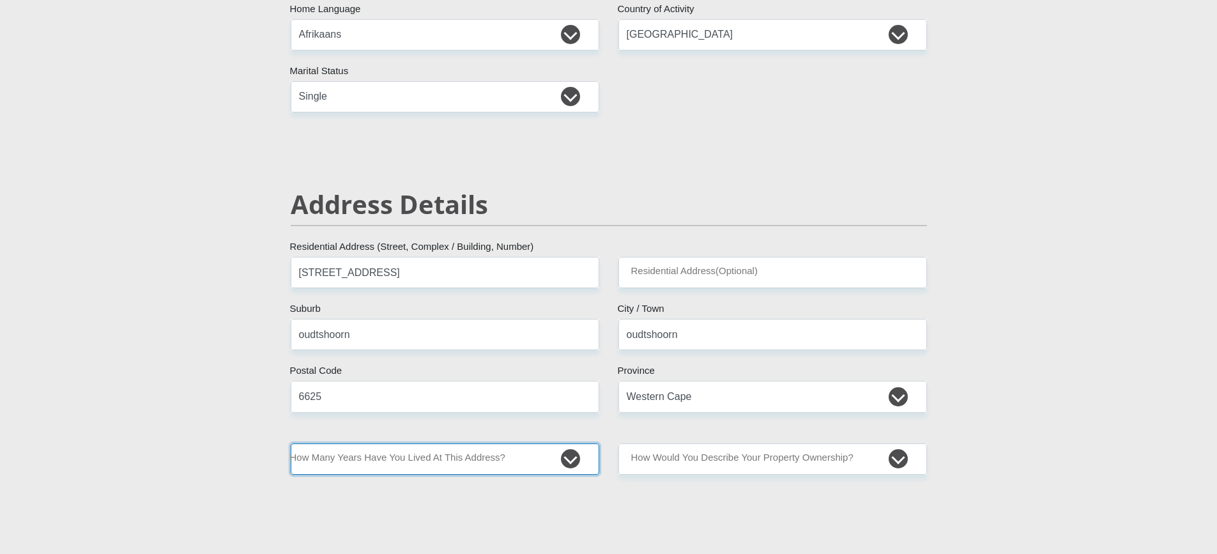
click at [432, 464] on select "less than 1 year 1-3 years 3-5 years 5+ years" at bounding box center [445, 458] width 308 height 31
select select "4"
click at [291, 443] on select "less than 1 year 1-3 years 3-5 years 5+ years" at bounding box center [445, 458] width 308 height 31
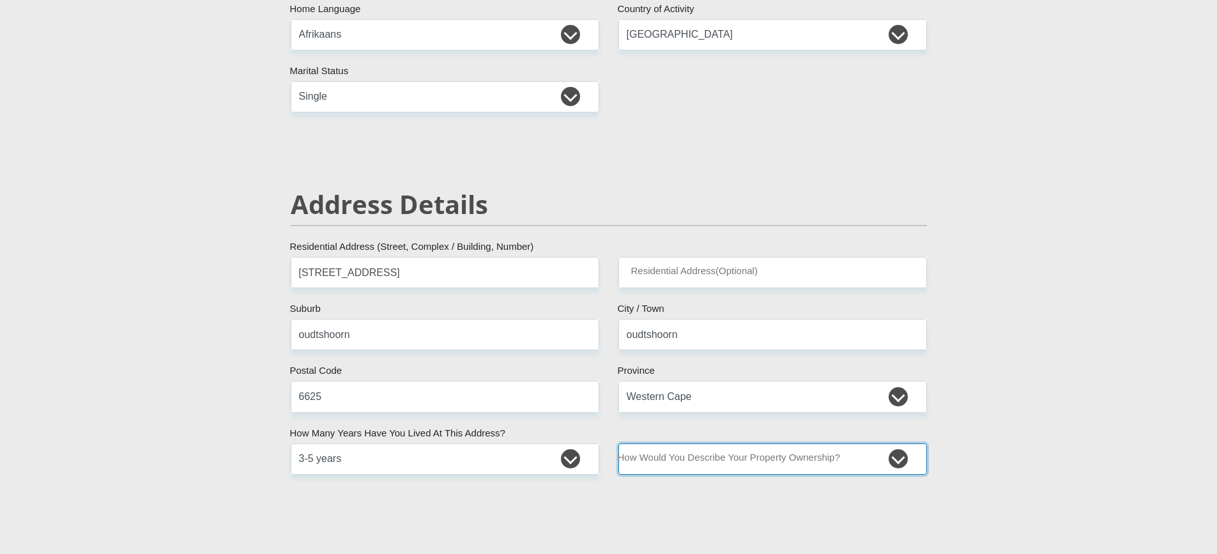
click at [730, 464] on select "Owned Rented Family Owned Company Dwelling" at bounding box center [772, 458] width 308 height 31
select select "Rented"
click at [618, 443] on select "Owned Rented Family Owned Company Dwelling" at bounding box center [772, 458] width 308 height 31
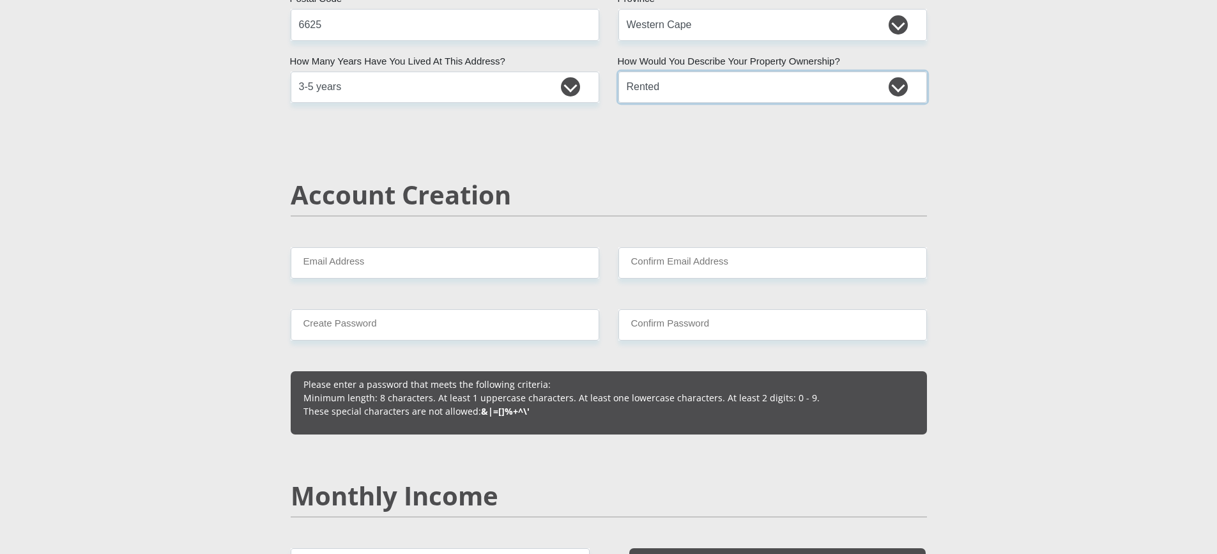
scroll to position [766, 0]
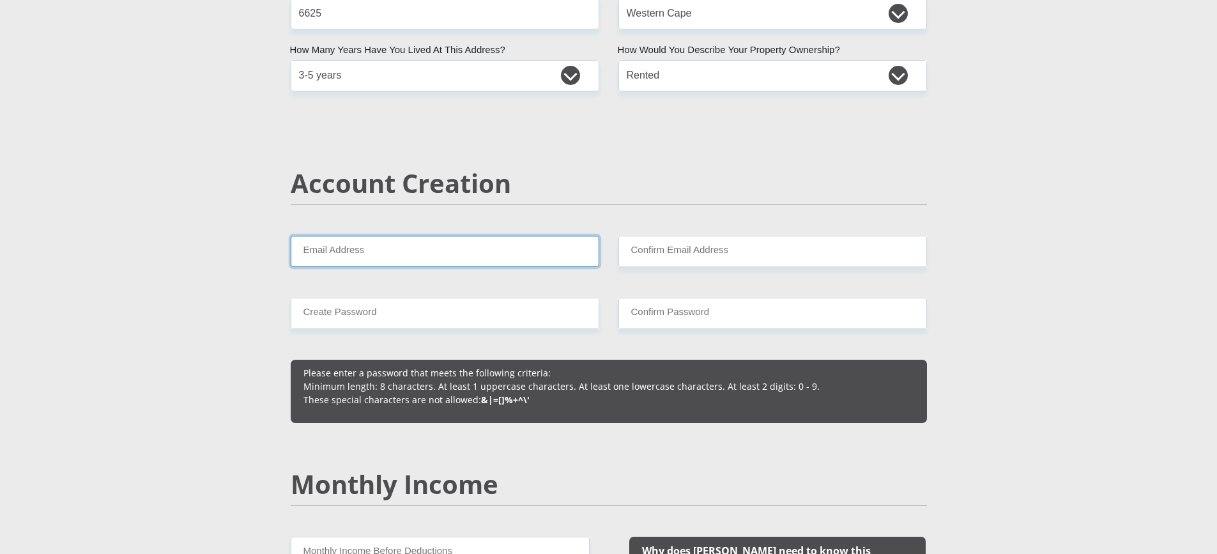
click at [358, 255] on input "Email Address" at bounding box center [445, 251] width 308 height 31
type input "alotto31@gmail.com"
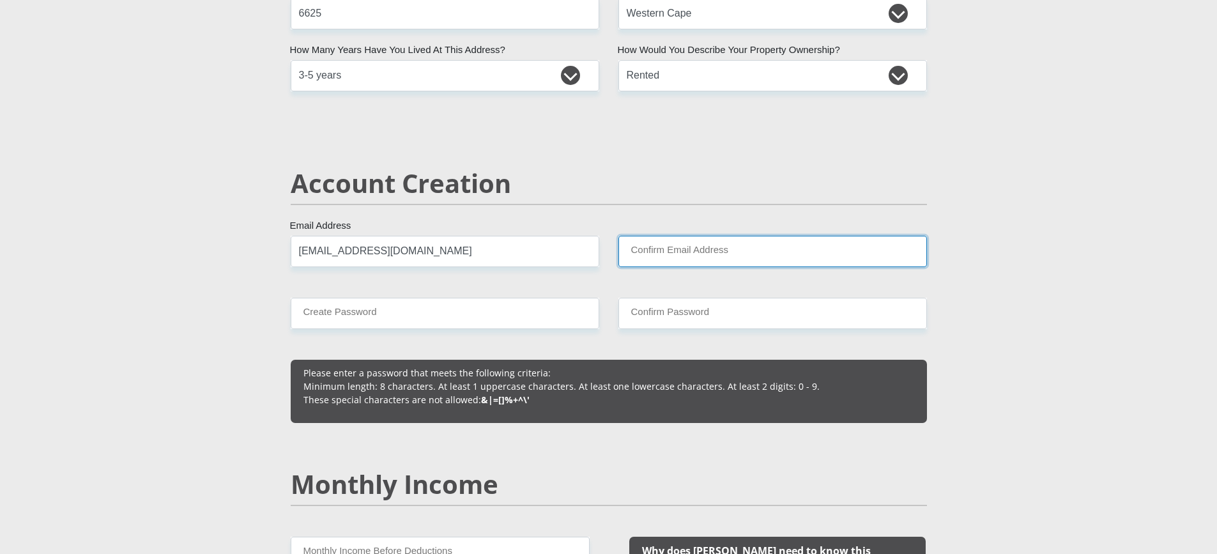
type input "alotto31@gmail.com"
type input "Andrelouis"
type input "Otto"
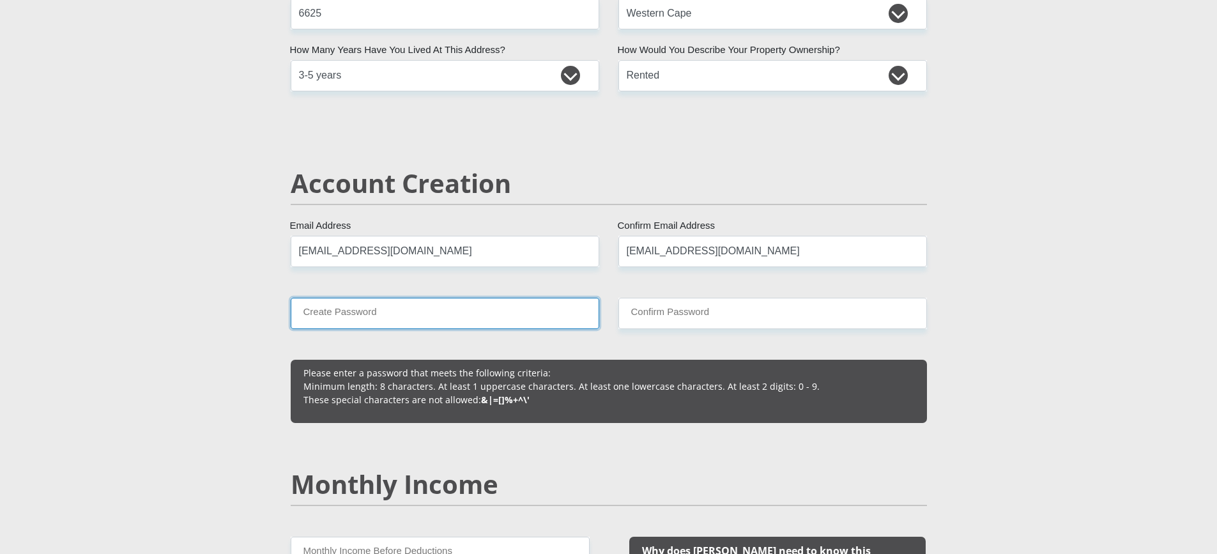
click at [461, 312] on input "Create Password" at bounding box center [445, 313] width 308 height 31
type input "Bloubulle@2018"
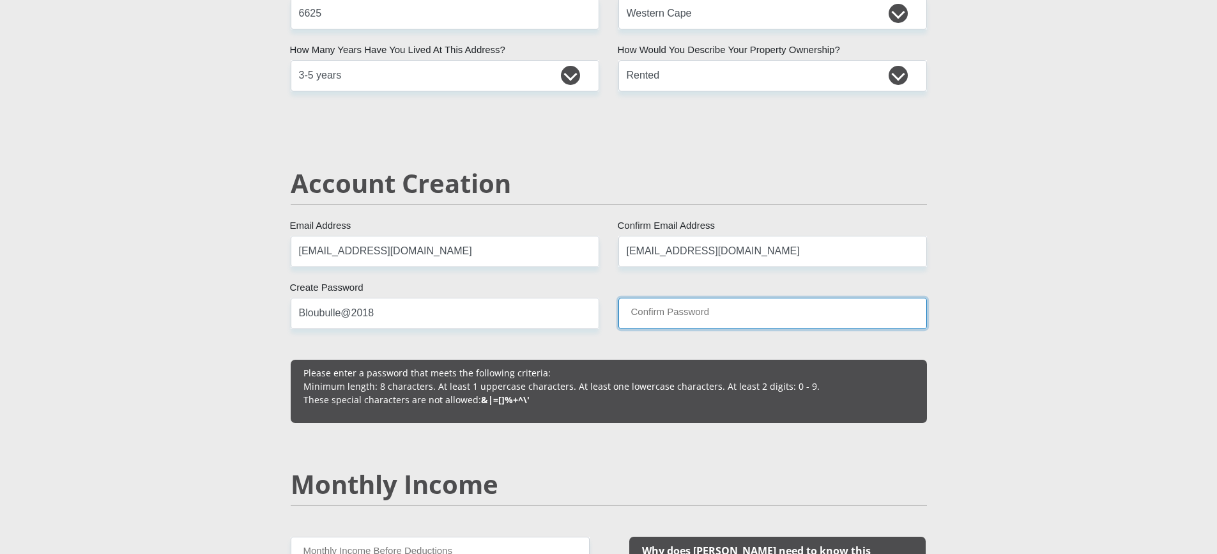
click at [639, 319] on input "Confirm Password" at bounding box center [772, 313] width 308 height 31
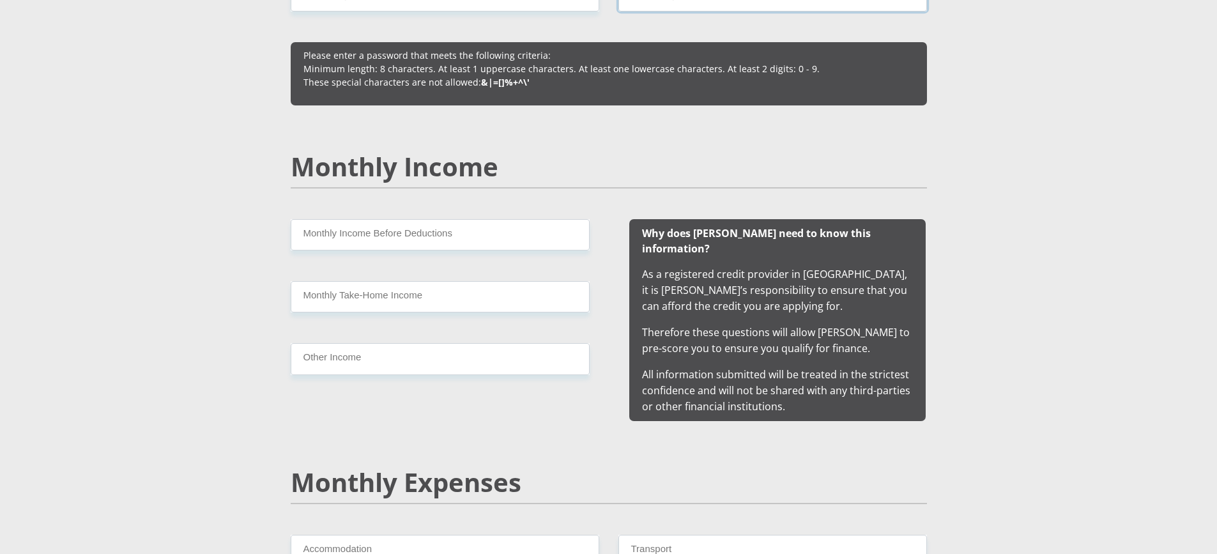
scroll to position [1086, 0]
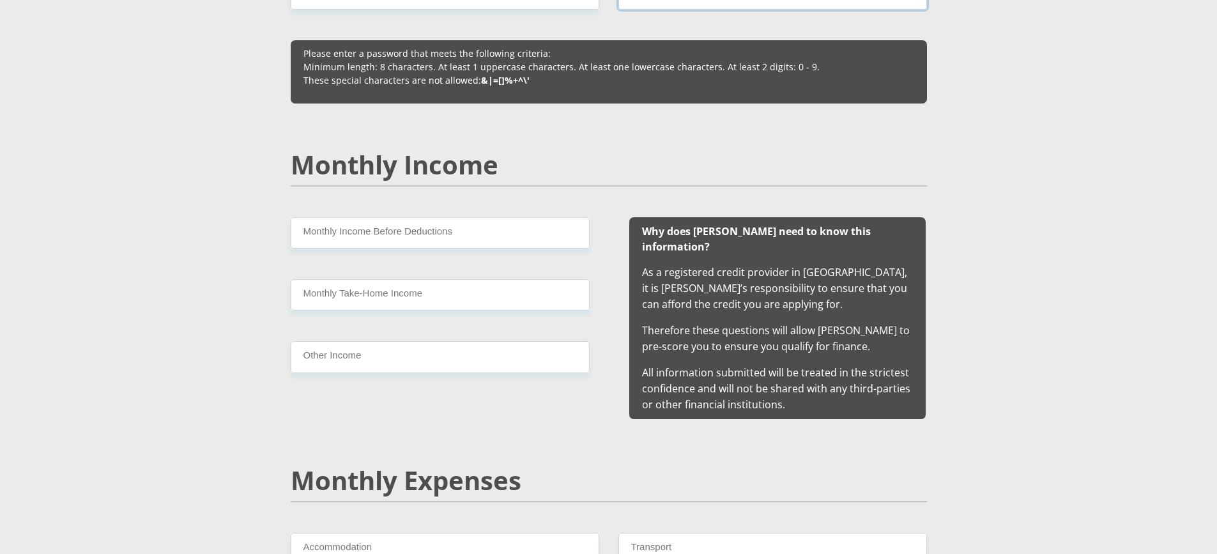
type input "Bloubulle@2018"
click at [411, 240] on input "Monthly Income Before Deductions" at bounding box center [440, 232] width 299 height 31
click at [471, 227] on input "Monthly Income Before Deductions" at bounding box center [440, 232] width 299 height 31
type input "17000"
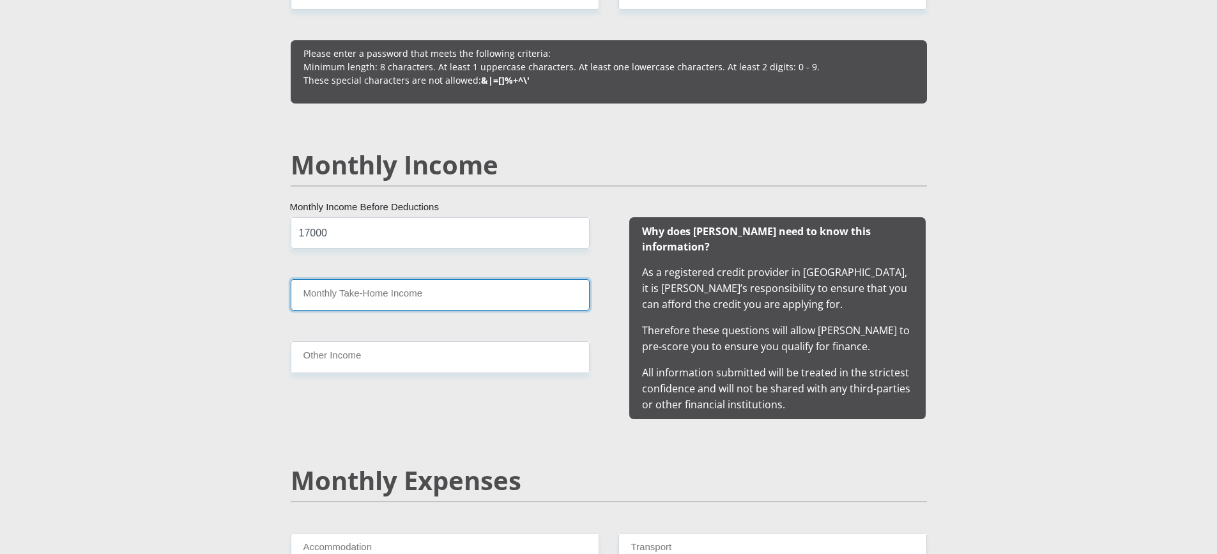
click at [374, 290] on input "Monthly Take-Home Income" at bounding box center [440, 294] width 299 height 31
type input "10000"
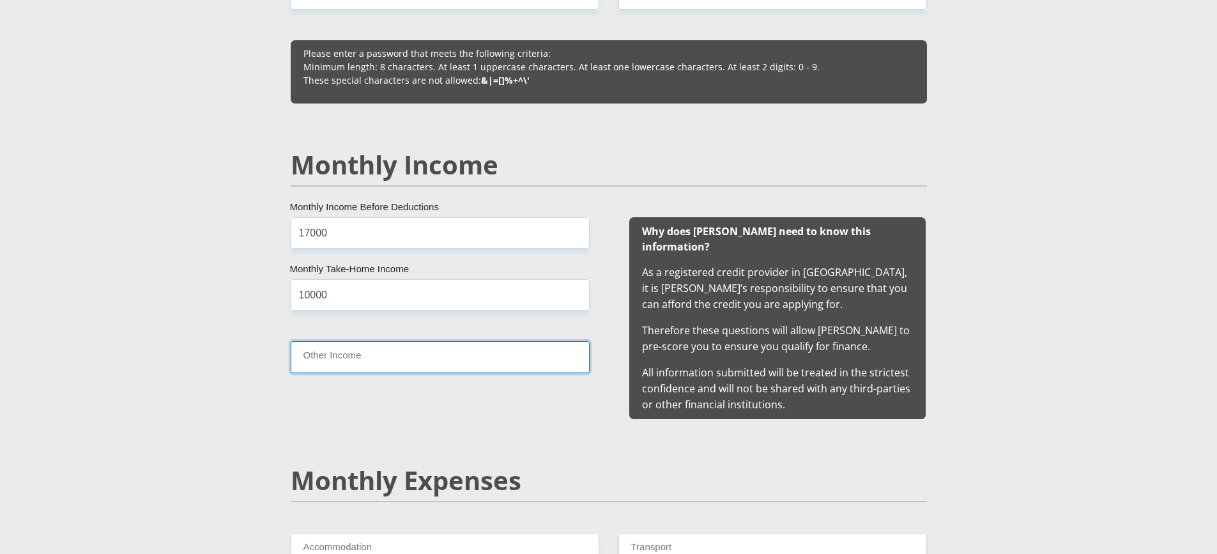
click at [361, 358] on input "Other Income" at bounding box center [440, 356] width 299 height 31
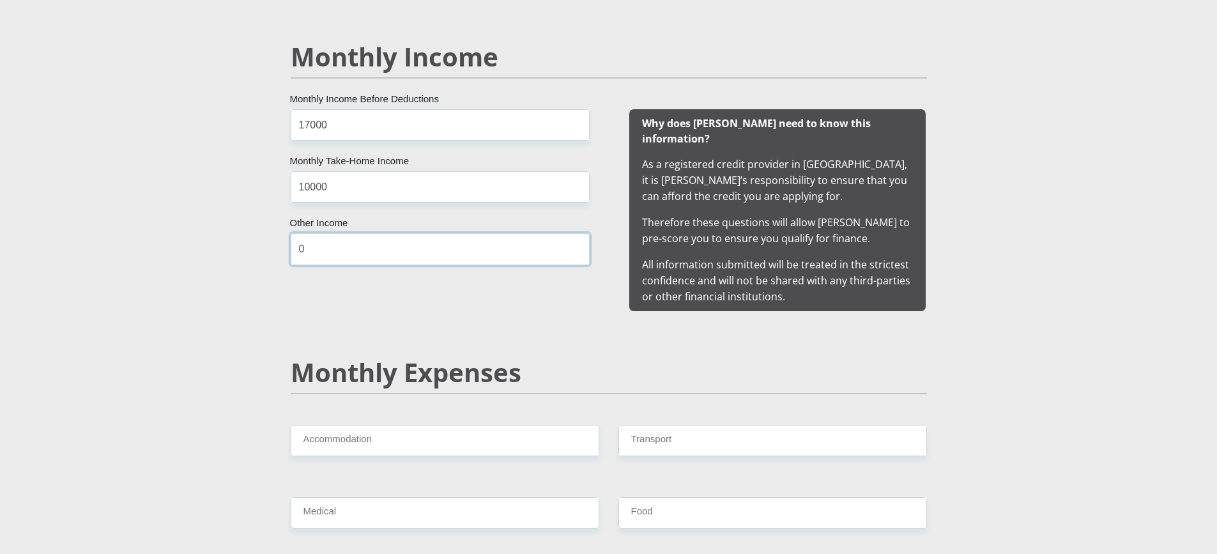
scroll to position [1277, 0]
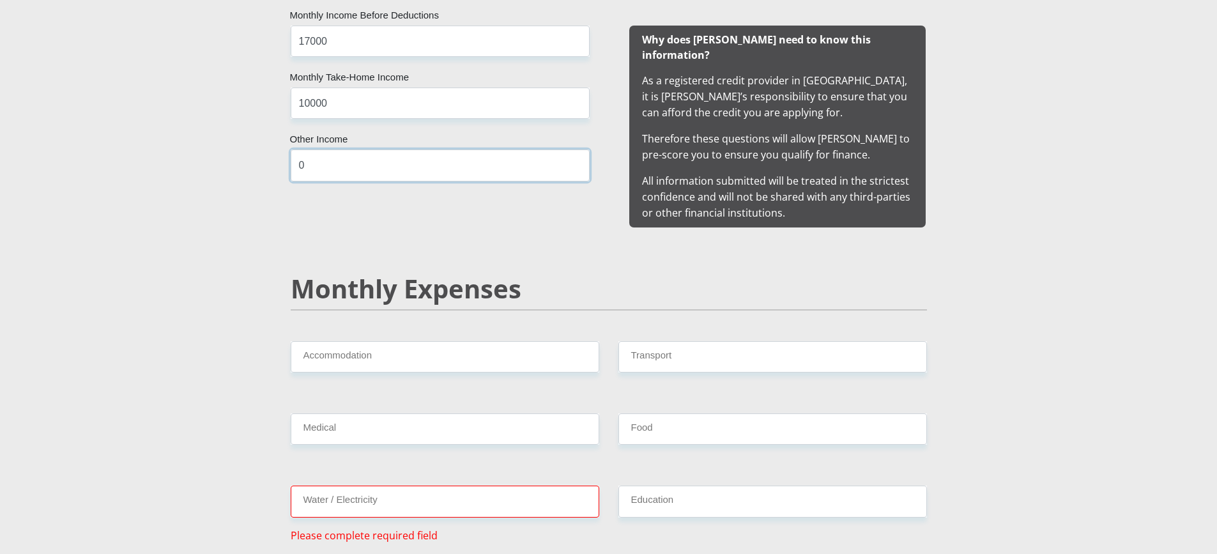
type input "0"
click at [387, 345] on input "Accommodation" at bounding box center [445, 356] width 308 height 31
type input "4000"
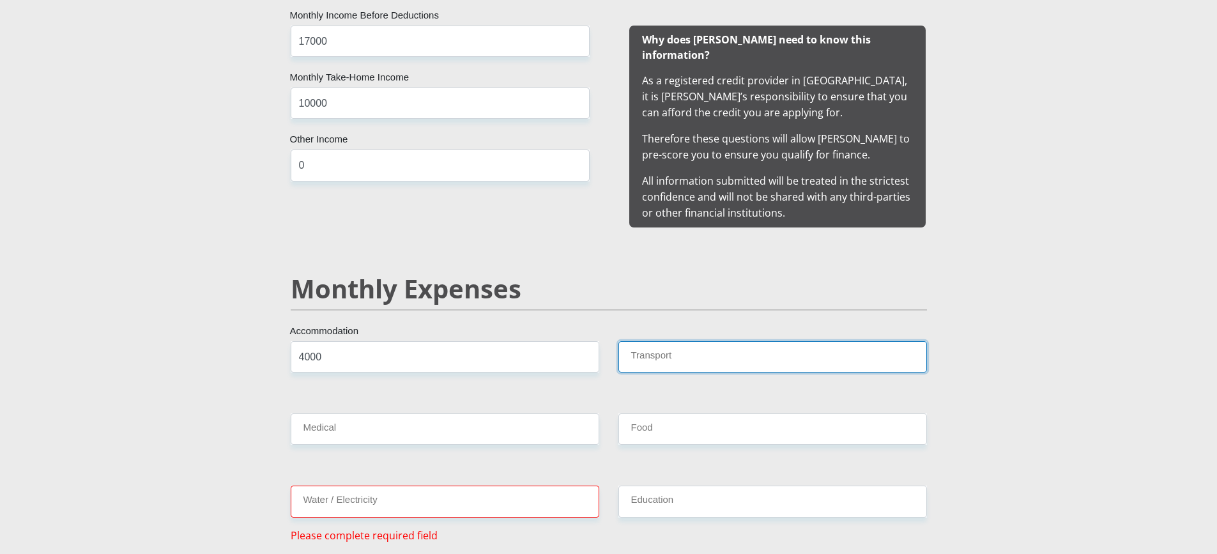
click at [692, 341] on input "Transport" at bounding box center [772, 356] width 308 height 31
type input "2500"
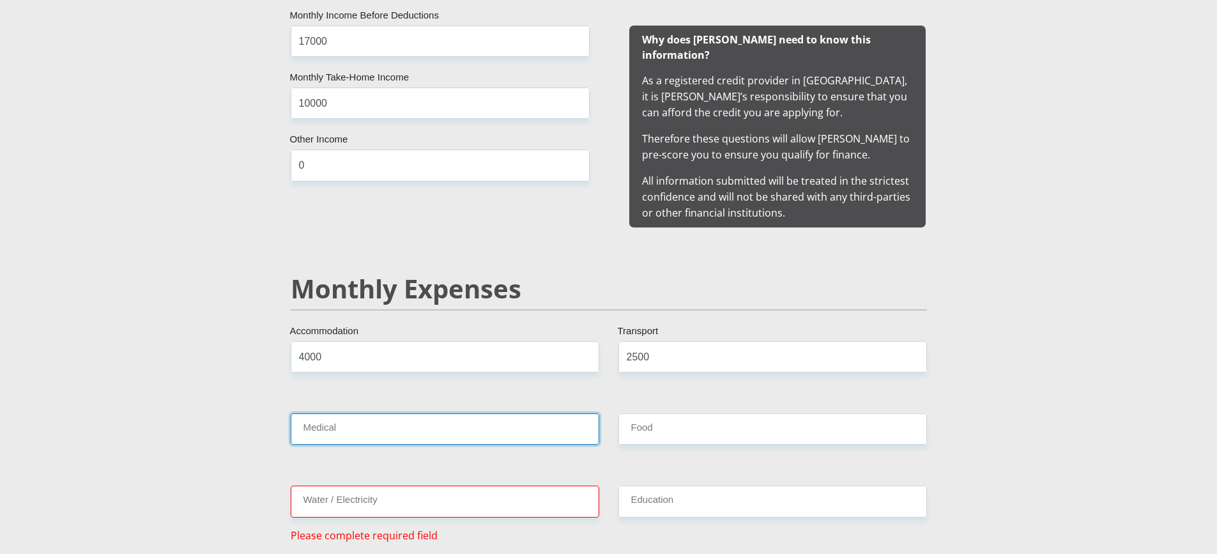
click at [480, 422] on input "Medical" at bounding box center [445, 428] width 308 height 31
type input "2000"
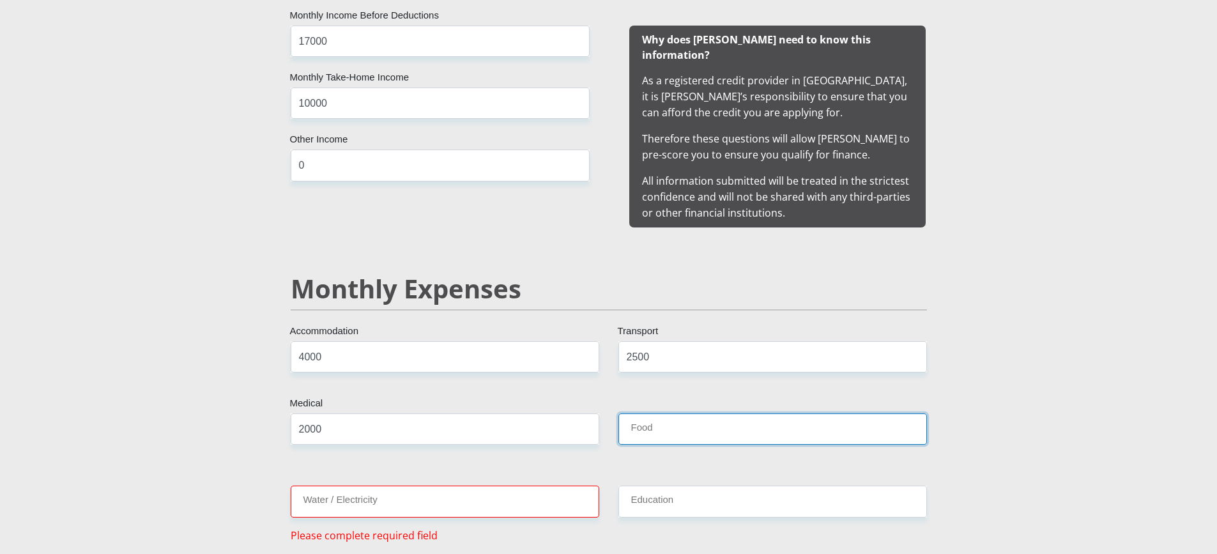
click at [675, 420] on input "Food" at bounding box center [772, 428] width 308 height 31
type input "4000"
click at [309, 103] on input "10000" at bounding box center [440, 102] width 299 height 31
click at [775, 421] on input "4000" at bounding box center [772, 428] width 308 height 31
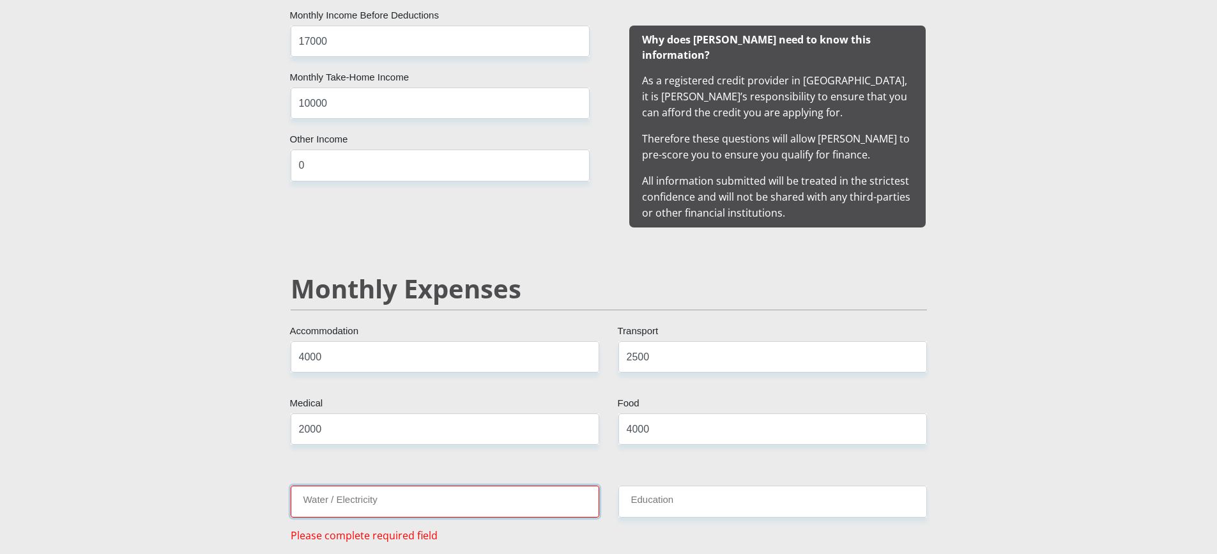
click at [457, 485] on input "Water / Electricity" at bounding box center [445, 500] width 308 height 31
type input "0"
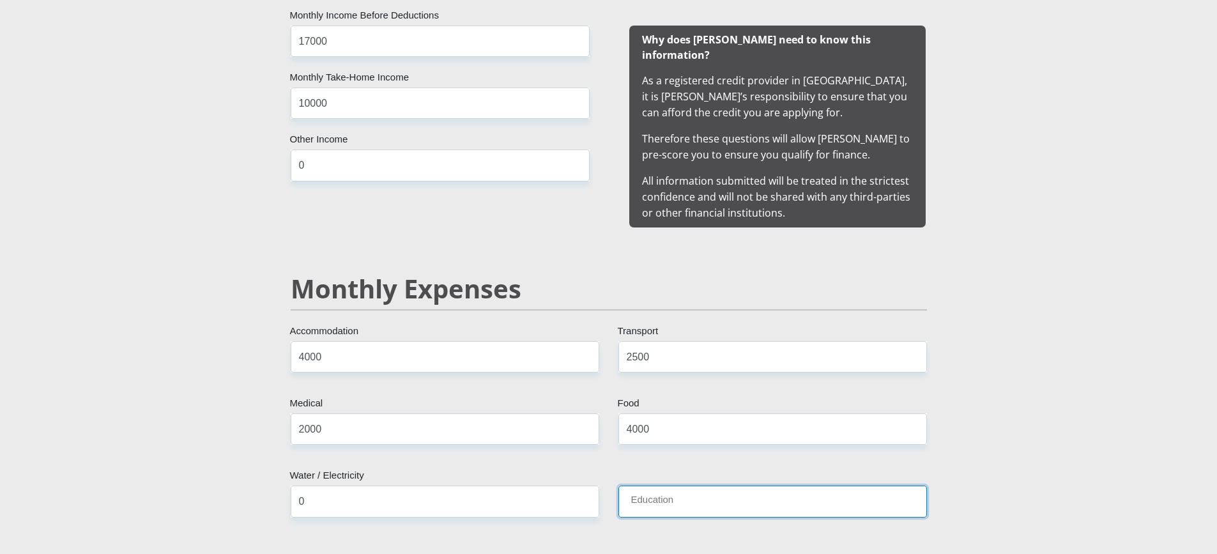
click at [679, 485] on input "Education" at bounding box center [772, 500] width 308 height 31
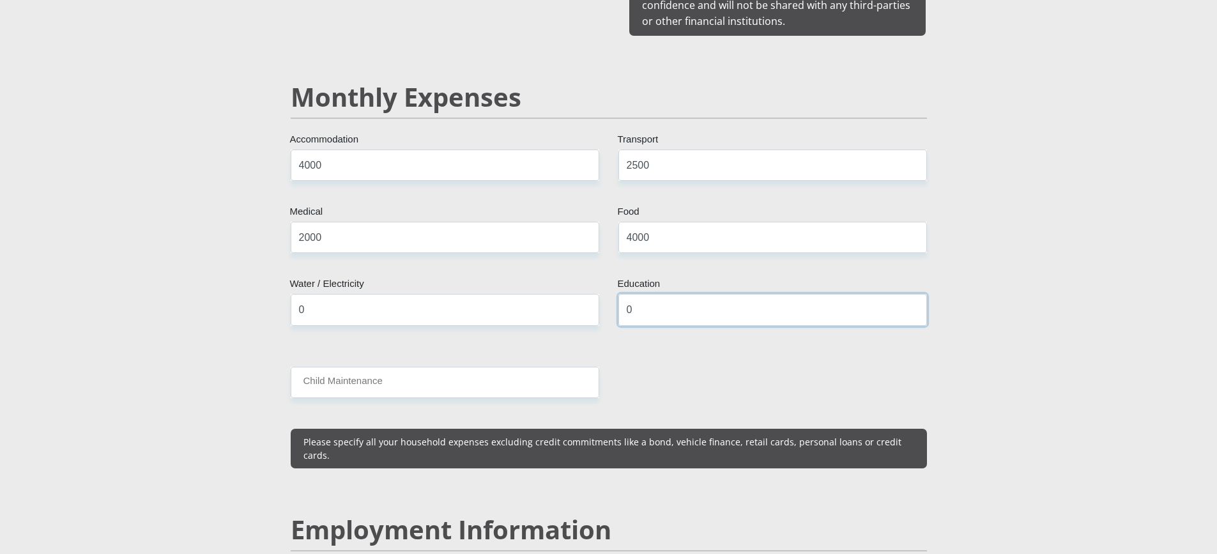
type input "0"
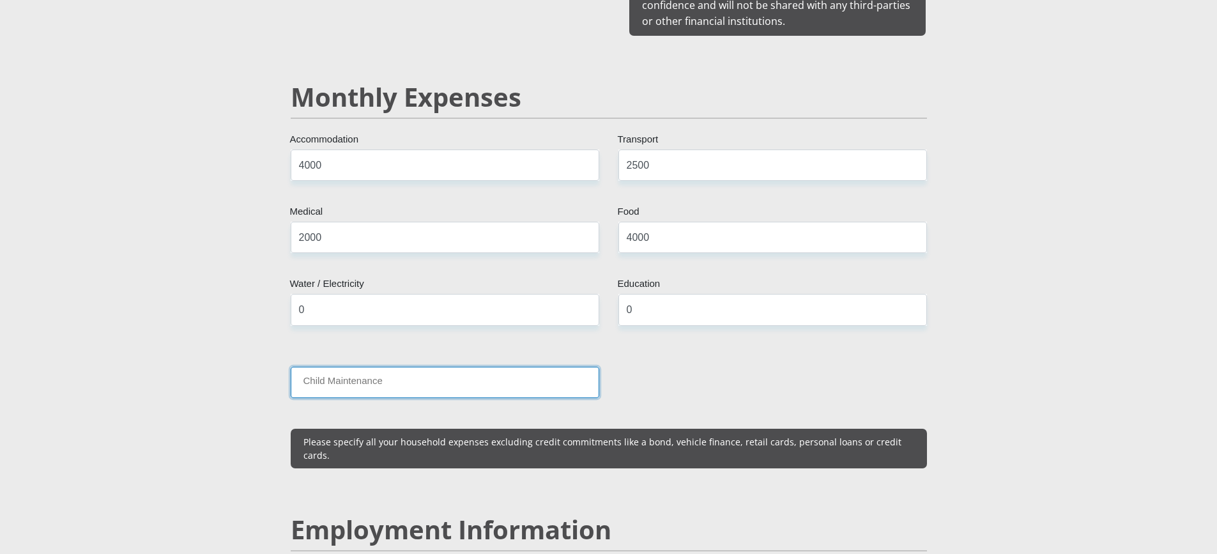
click at [393, 372] on input "Child Maintenance" at bounding box center [445, 382] width 308 height 31
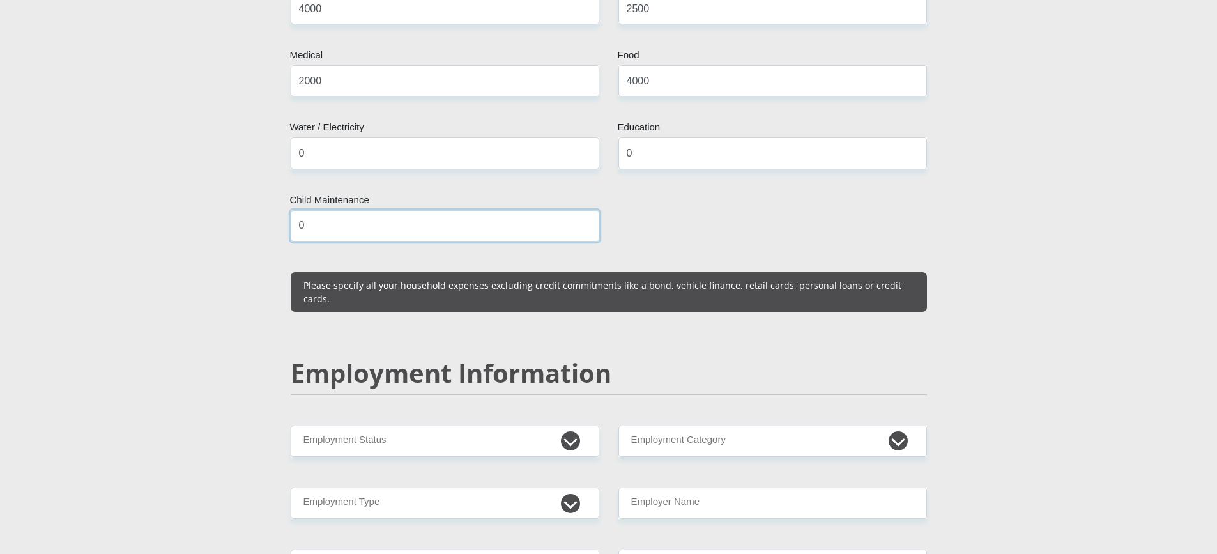
scroll to position [1724, 0]
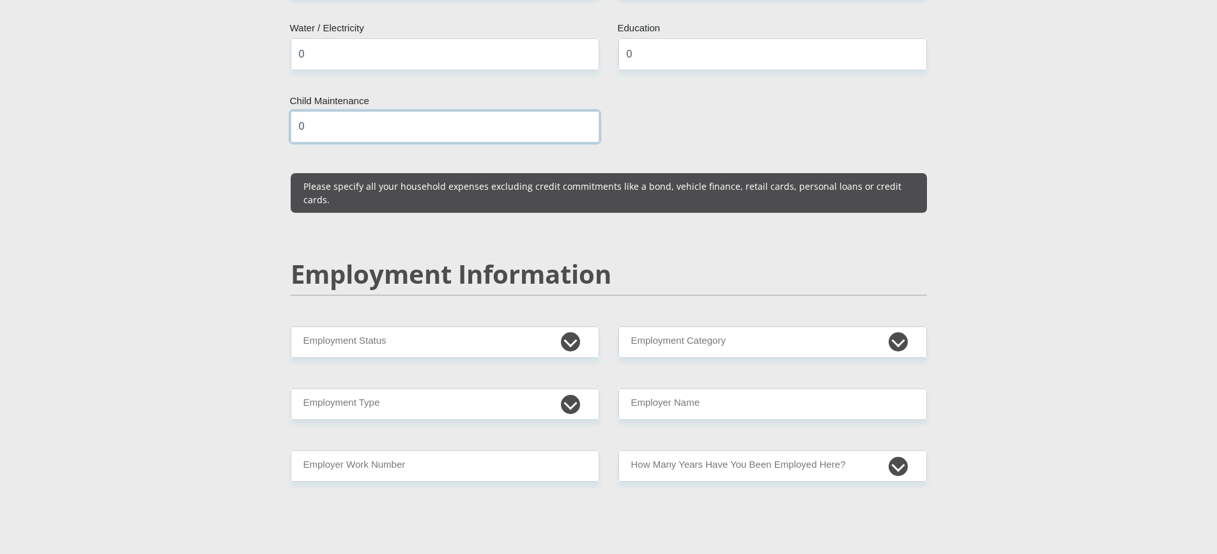
type input "0"
click at [476, 326] on select "Permanent/Full-time Part-time/Casual Contract Worker Self-Employed Housewife Re…" at bounding box center [445, 341] width 308 height 31
select select "1"
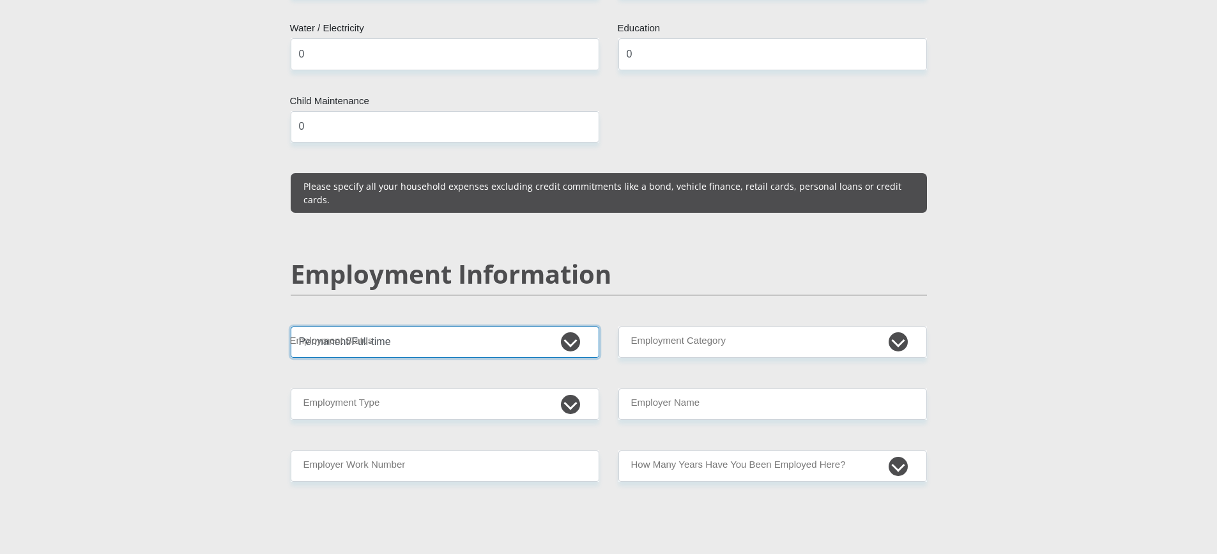
click at [291, 326] on select "Permanent/Full-time Part-time/Casual Contract Worker Self-Employed Housewife Re…" at bounding box center [445, 341] width 308 height 31
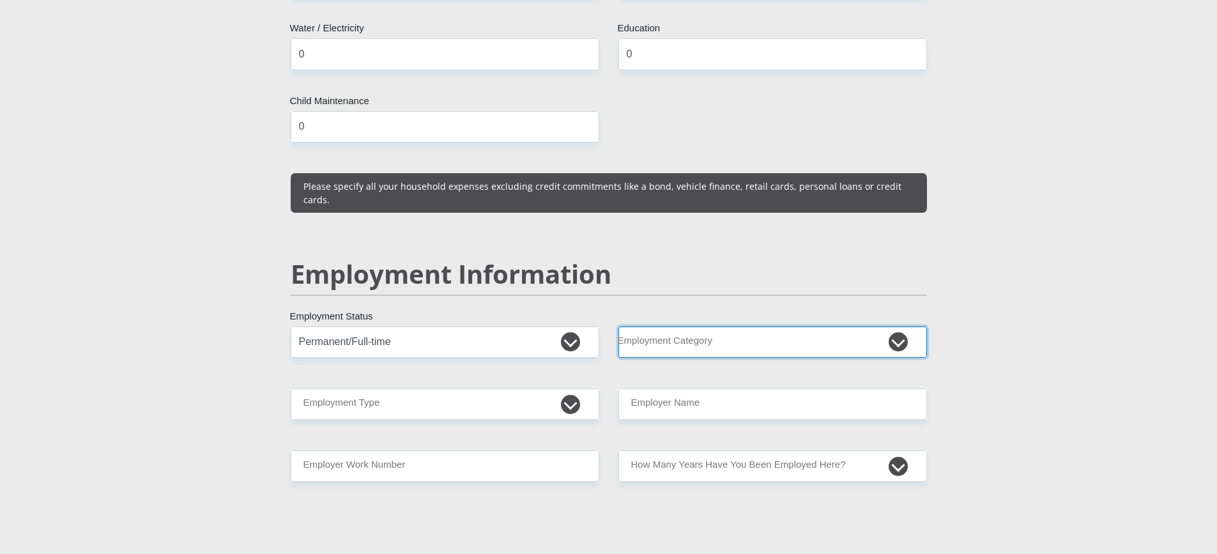
click at [711, 326] on select "AGRICULTURE ALCOHOL & TOBACCO CONSTRUCTION MATERIALS METALLURGY EQUIPMENT FOR R…" at bounding box center [772, 341] width 308 height 31
select select "27"
click at [618, 326] on select "AGRICULTURE ALCOHOL & TOBACCO CONSTRUCTION MATERIALS METALLURGY EQUIPMENT FOR R…" at bounding box center [772, 341] width 308 height 31
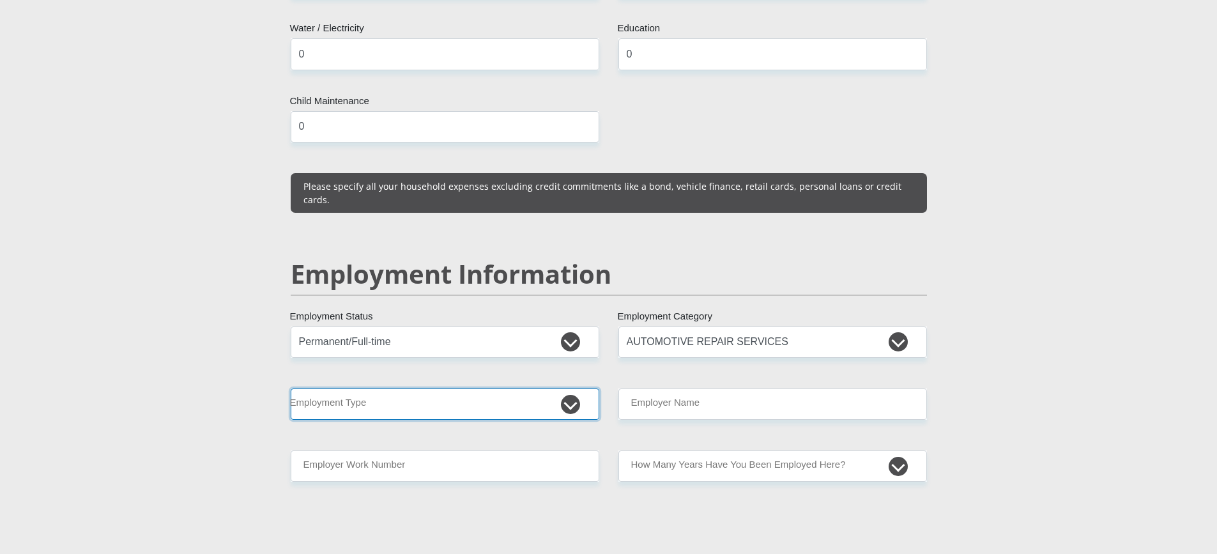
click at [466, 388] on select "College/Lecturer Craft Seller Creative Driver Executive Farmer Forces - Non Com…" at bounding box center [445, 403] width 308 height 31
click at [163, 209] on section "Personal Details Mr Ms Mrs Dr Other Title Andre First Name Otto Surname 0010315…" at bounding box center [608, 322] width 1217 height 3950
click at [397, 388] on select "College/Lecturer Craft Seller Creative Driver Executive Farmer Forces - Non Com…" at bounding box center [445, 403] width 308 height 31
select select "Licenced Professional"
click at [291, 388] on select "College/Lecturer Craft Seller Creative Driver Executive Farmer Forces - Non Com…" at bounding box center [445, 403] width 308 height 31
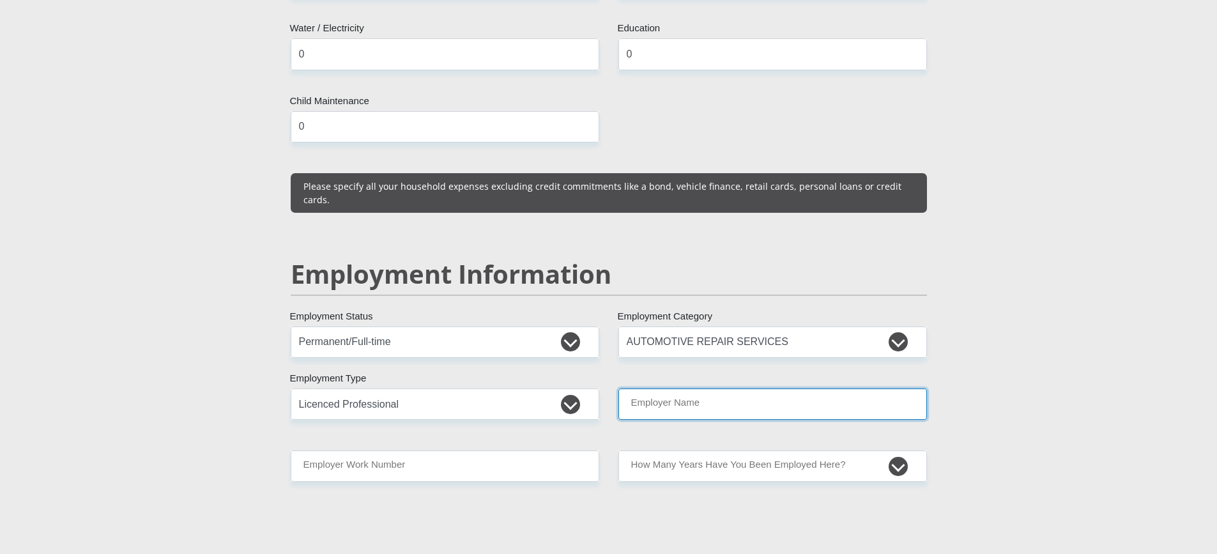
click at [747, 388] on input "Employer Name" at bounding box center [772, 403] width 308 height 31
type input "Andre"
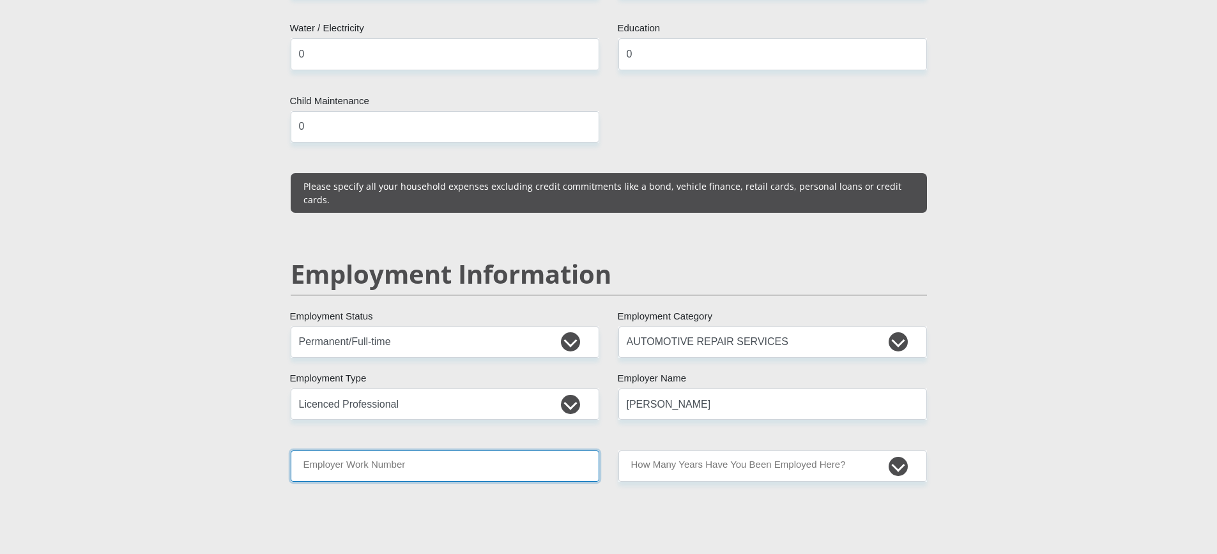
click at [454, 450] on input "Employer Work Number" at bounding box center [445, 465] width 308 height 31
type input "0716589264"
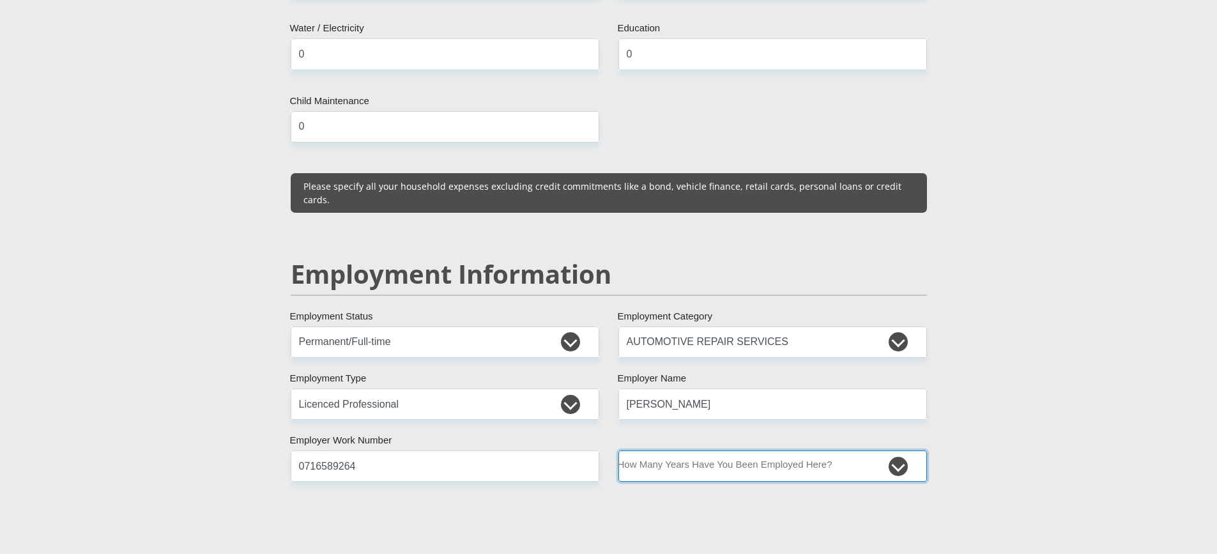
click at [671, 450] on select "less than 1 year 1-3 years 3-5 years 5+ years" at bounding box center [772, 465] width 308 height 31
select select "48"
click at [618, 450] on select "less than 1 year 1-3 years 3-5 years 5+ years" at bounding box center [772, 465] width 308 height 31
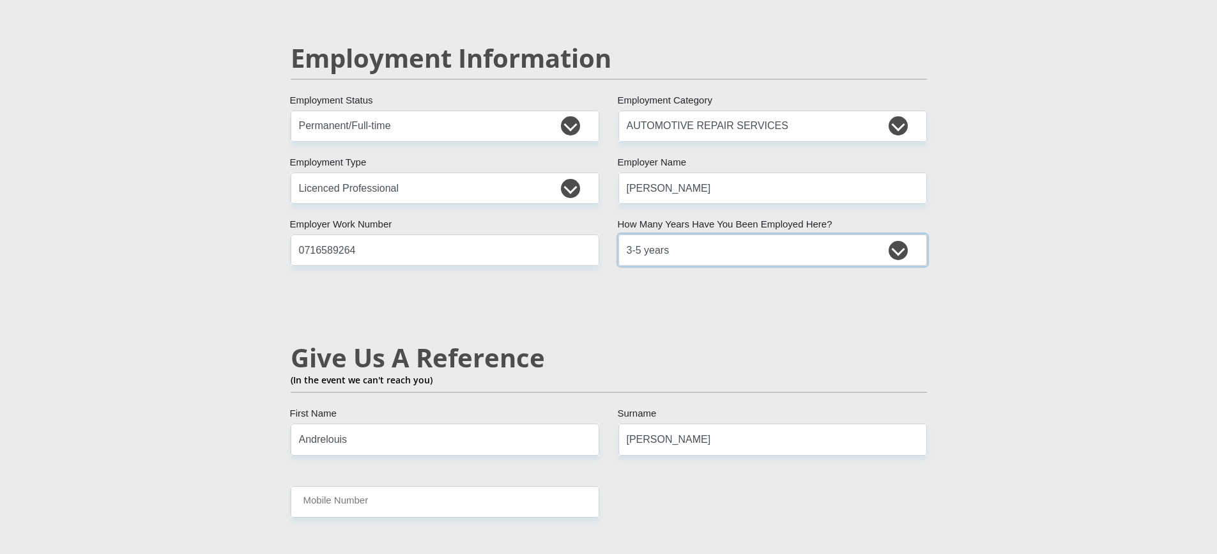
scroll to position [2044, 0]
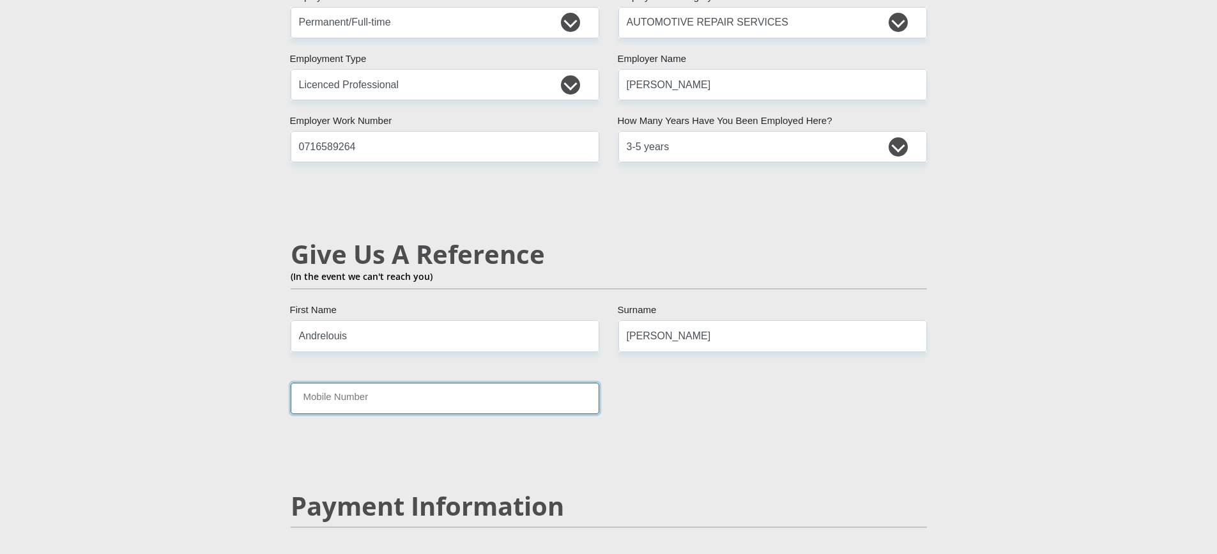
click at [415, 383] on input "Mobile Number" at bounding box center [445, 398] width 308 height 31
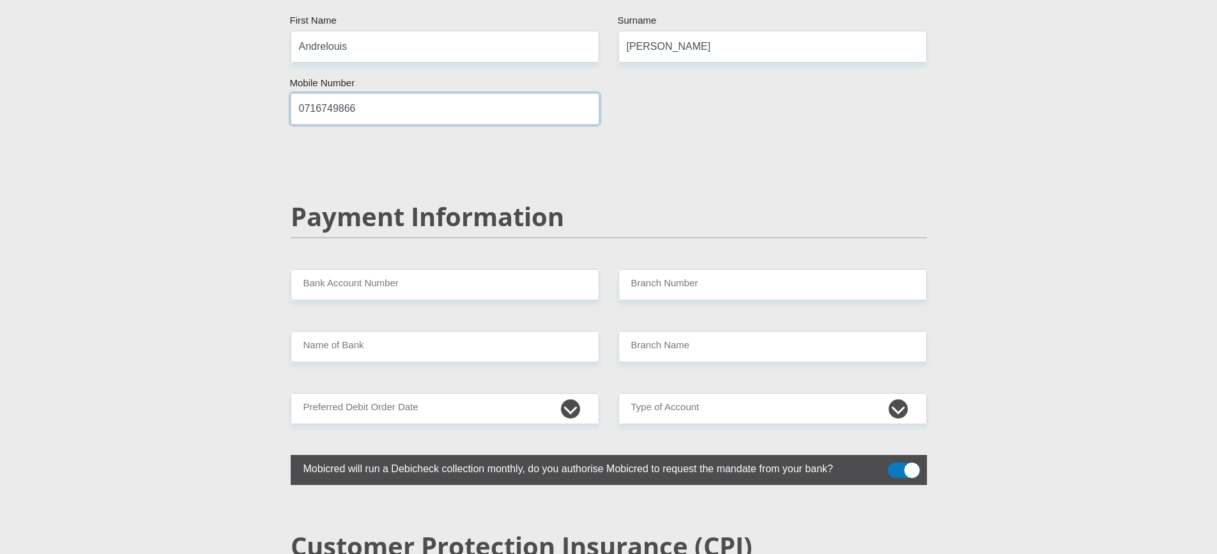
scroll to position [2363, 0]
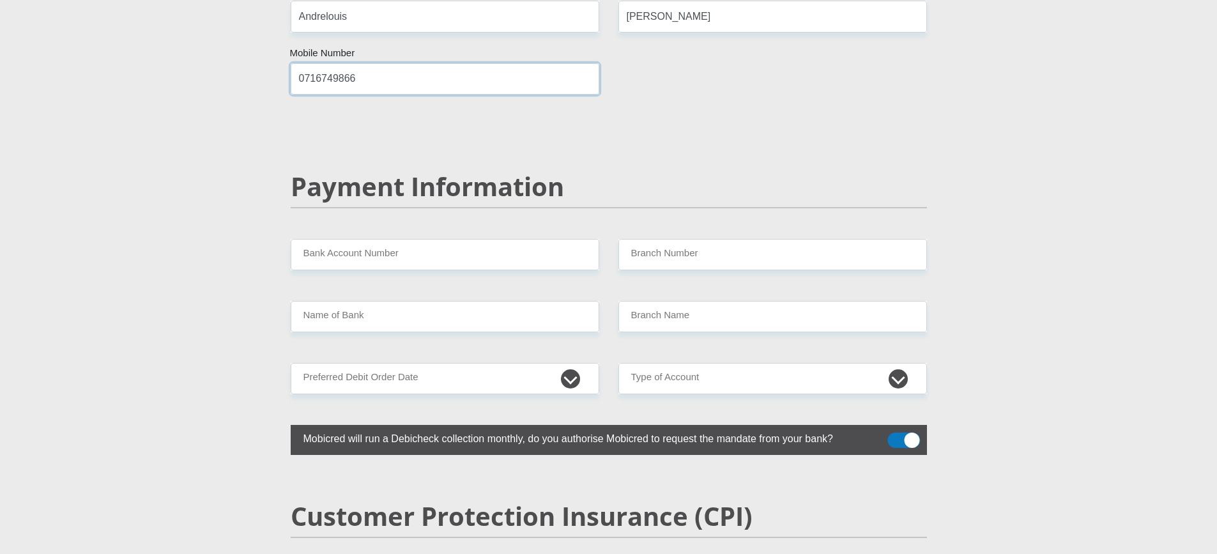
type input "0716749866"
click at [470, 239] on input "Bank Account Number" at bounding box center [445, 254] width 308 height 31
type input "4107803482"
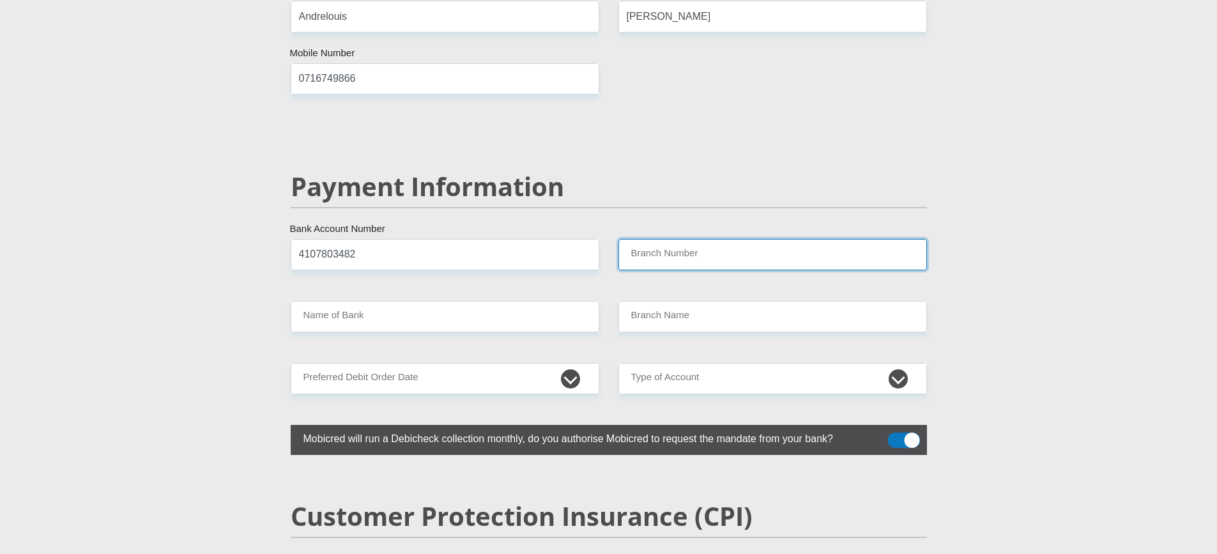
click at [650, 239] on input "Branch Number" at bounding box center [772, 254] width 308 height 31
type input "334513"
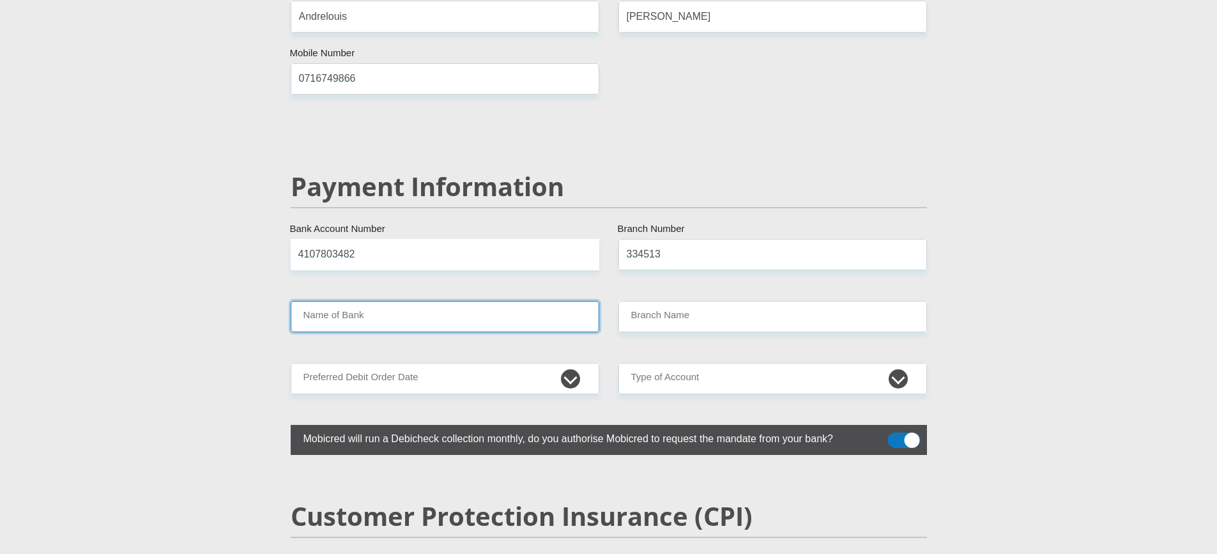
click at [503, 301] on input "Name of Bank" at bounding box center [445, 316] width 308 height 31
type input "ABSA BANK"
type input "MONTAGU,K.P.*"
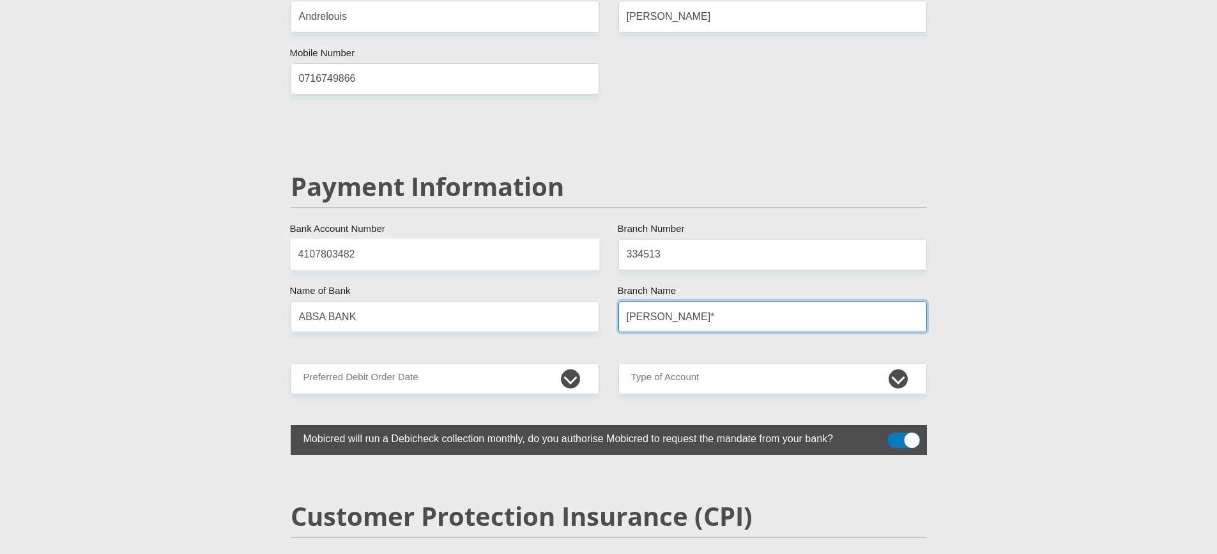
click at [701, 301] on input "MONTAGU,K.P.*" at bounding box center [772, 316] width 308 height 31
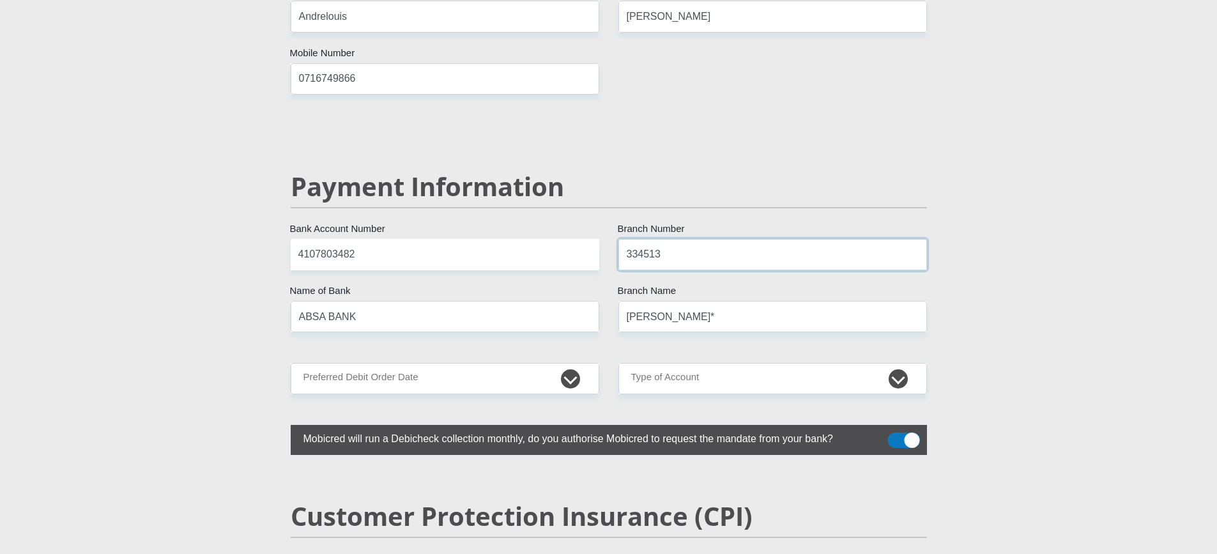
click at [669, 239] on input "334513" at bounding box center [772, 254] width 308 height 31
type input "3"
type input "632005"
type input "ABSA ELECTRONIC SETTLEMENT CNT"
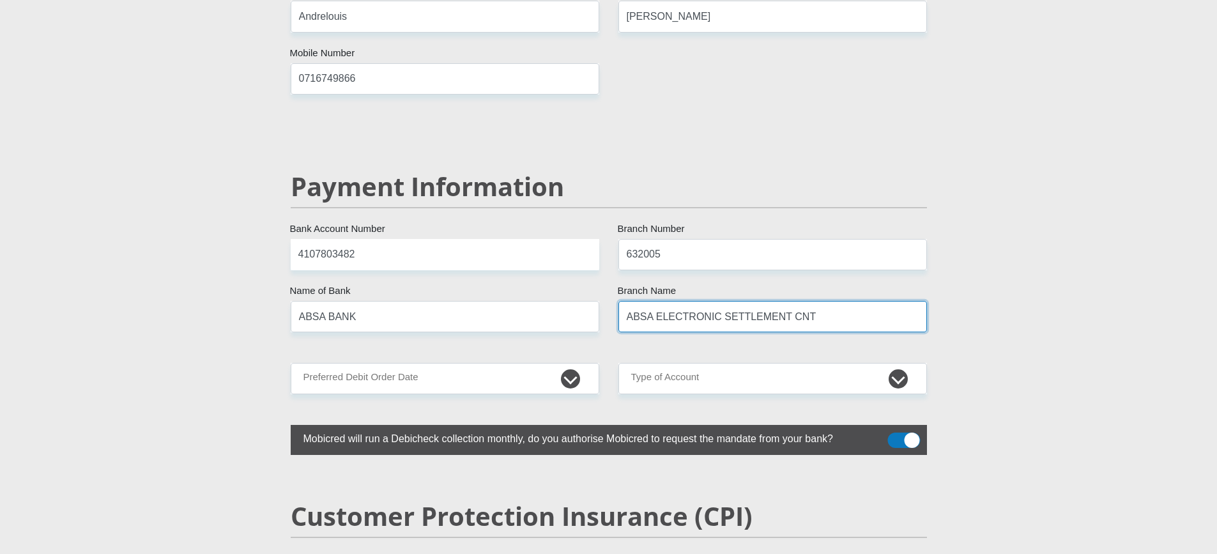
click at [715, 301] on input "ABSA ELECTRONIC SETTLEMENT CNT" at bounding box center [772, 316] width 308 height 31
click at [802, 301] on input "ABSA ELECTRONIC SETTLEMENT CNT" at bounding box center [772, 316] width 308 height 31
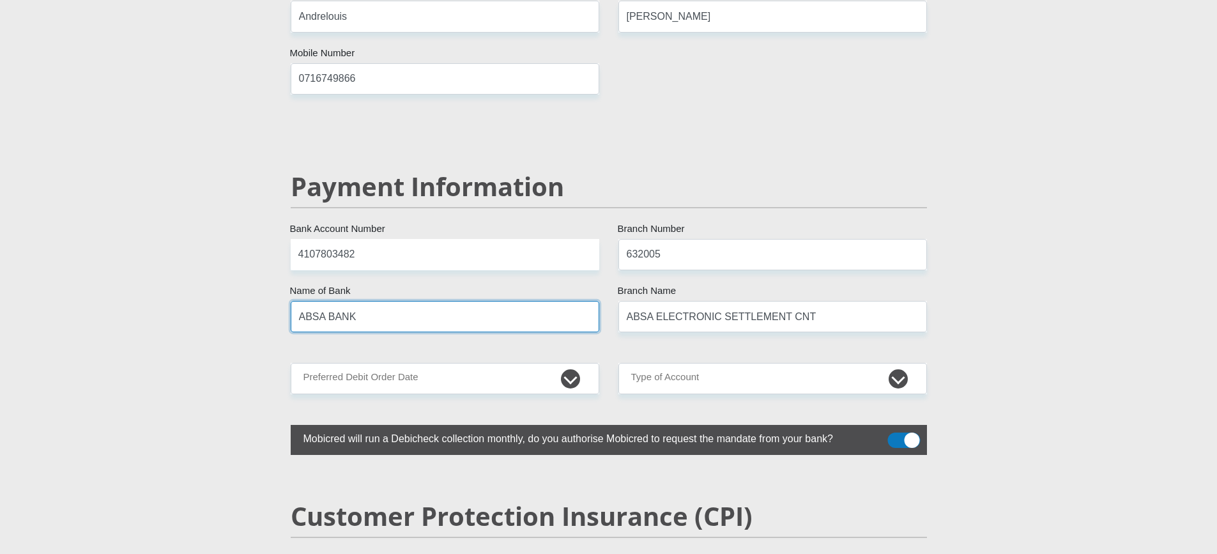
click at [517, 301] on input "ABSA BANK" at bounding box center [445, 316] width 308 height 31
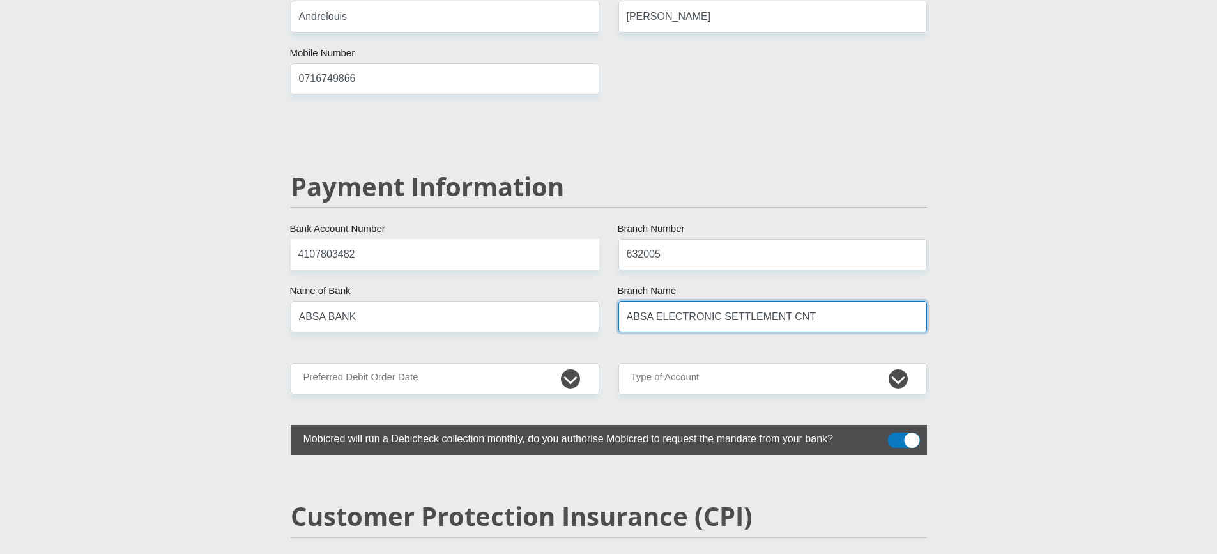
click at [869, 301] on input "ABSA ELECTRONIC SETTLEMENT CNT" at bounding box center [772, 316] width 308 height 31
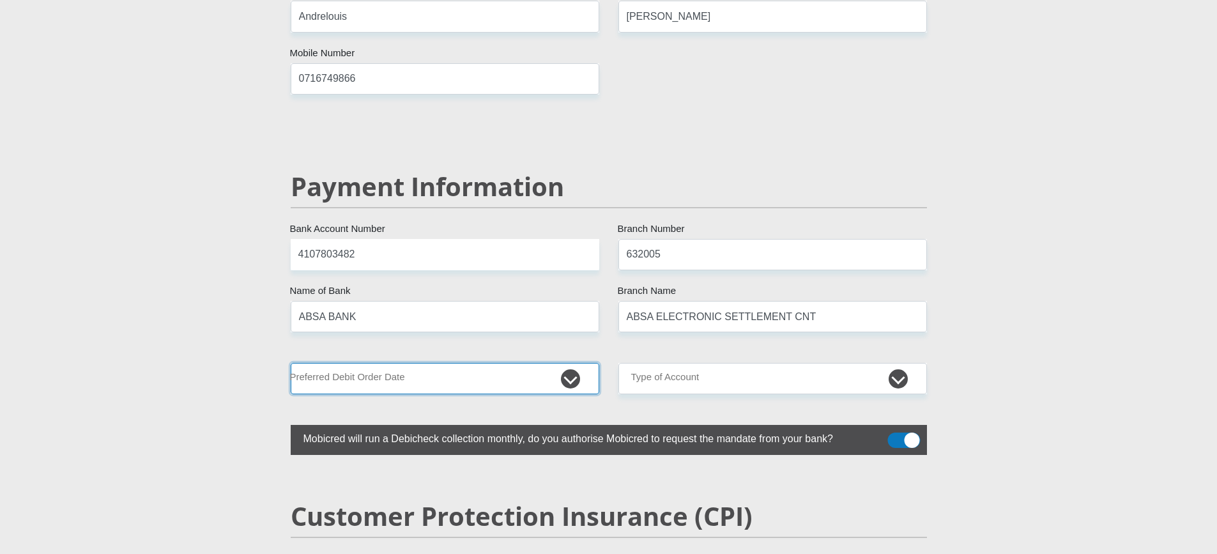
click at [459, 363] on select "1st 2nd 3rd 4th 5th 7th 18th 19th 20th 21st 22nd 23rd 24th 25th 26th 27th 28th …" at bounding box center [445, 378] width 308 height 31
select select "1"
click at [291, 363] on select "1st 2nd 3rd 4th 5th 7th 18th 19th 20th 21st 22nd 23rd 24th 25th 26th 27th 28th …" at bounding box center [445, 378] width 308 height 31
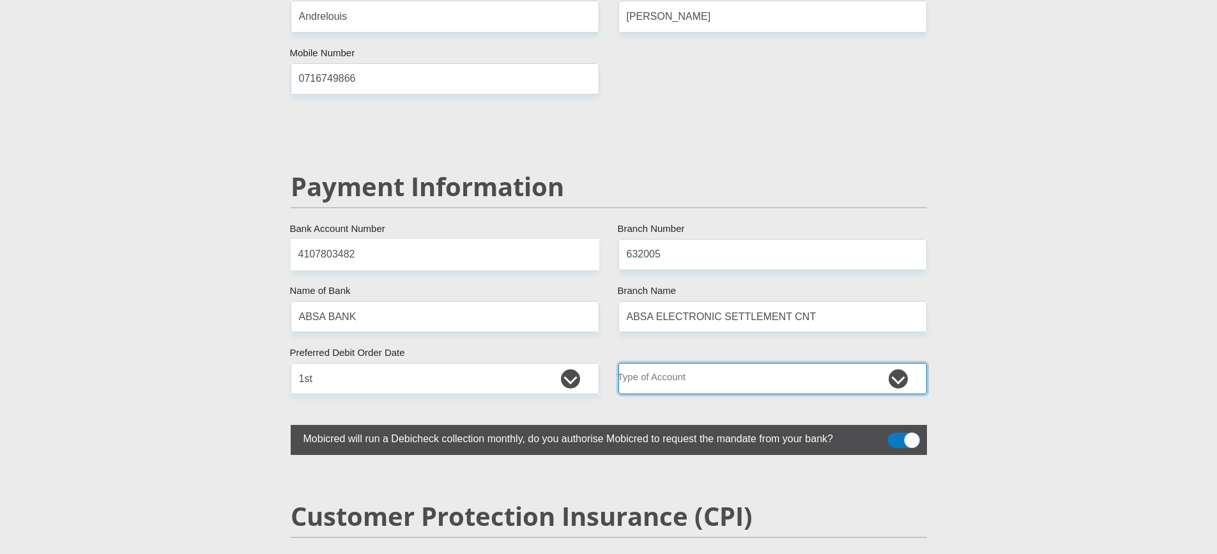
click at [722, 363] on select "Cheque Savings" at bounding box center [772, 378] width 308 height 31
click at [444, 363] on select "1st 2nd 3rd 4th 5th 7th 18th 19th 20th 21st 22nd 23rd 24th 25th 26th 27th 28th …" at bounding box center [445, 378] width 308 height 31
click at [366, 363] on select "1st 2nd 3rd 4th 5th 7th 18th 19th 20th 21st 22nd 23rd 24th 25th 26th 27th 28th …" at bounding box center [445, 378] width 308 height 31
click at [694, 363] on select "Cheque Savings" at bounding box center [772, 378] width 308 height 31
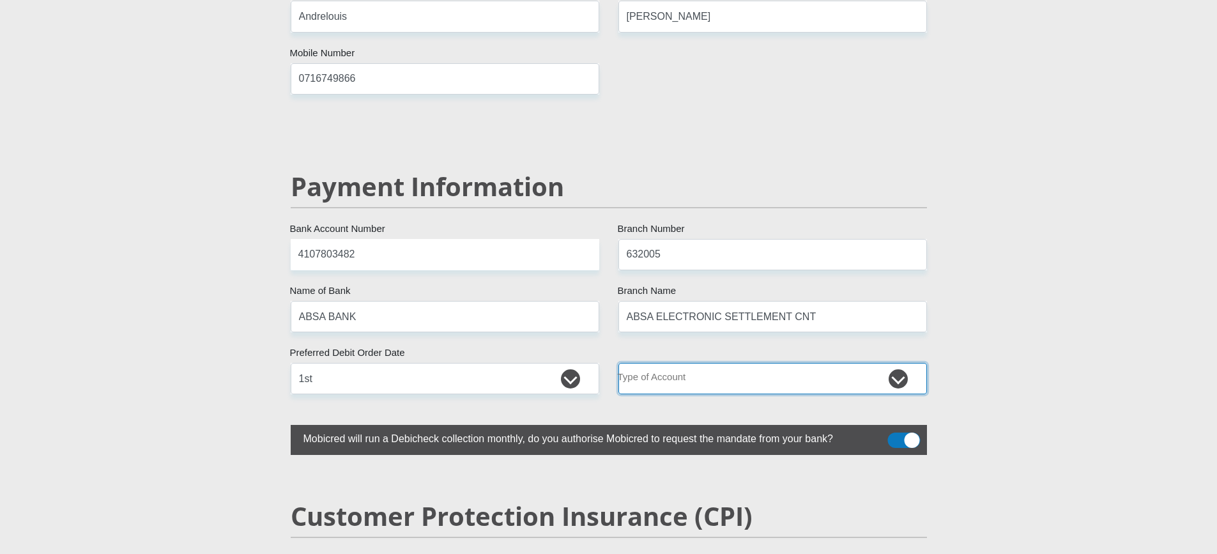
select select "CUR"
click at [618, 363] on select "Cheque Savings" at bounding box center [772, 378] width 308 height 31
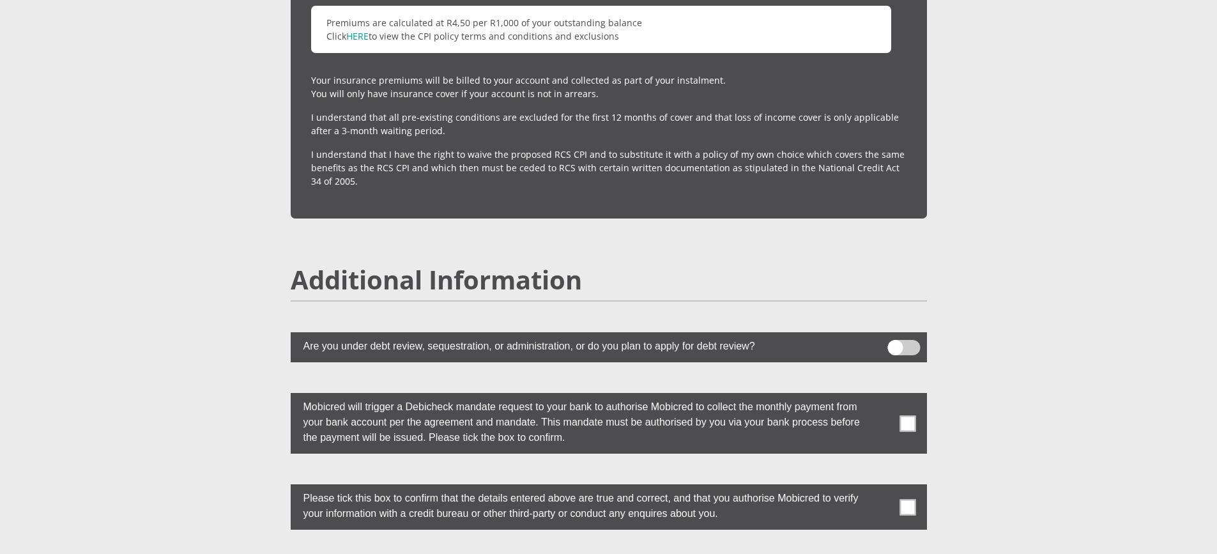
scroll to position [3257, 0]
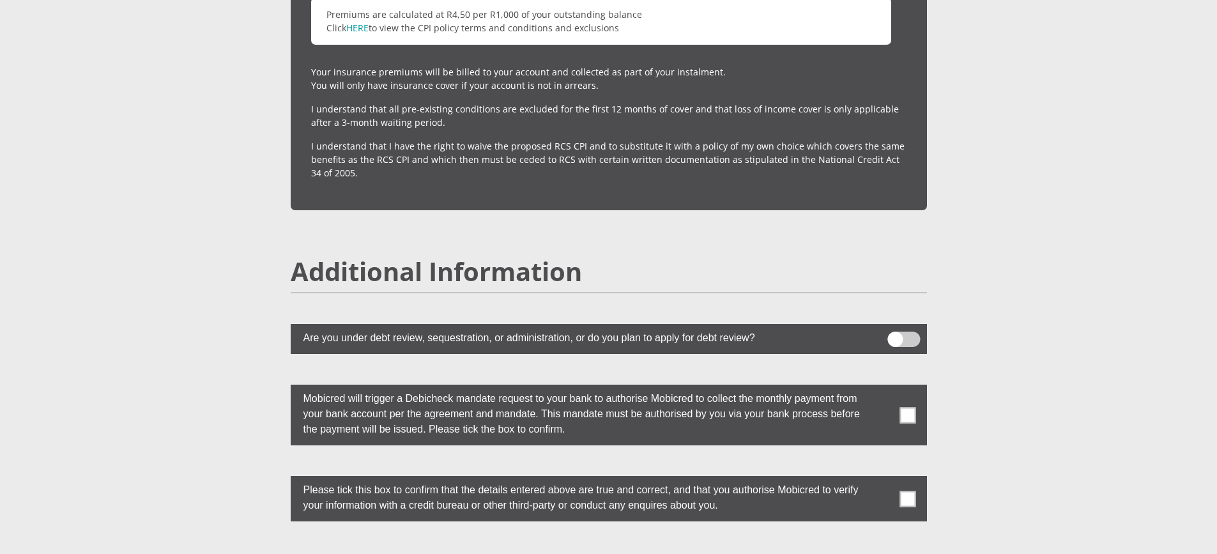
click at [905, 407] on span at bounding box center [907, 415] width 16 height 16
click at [882, 388] on input "checkbox" at bounding box center [882, 388] width 0 height 0
click at [911, 490] on span at bounding box center [907, 498] width 16 height 16
click at [882, 479] on input "checkbox" at bounding box center [882, 479] width 0 height 0
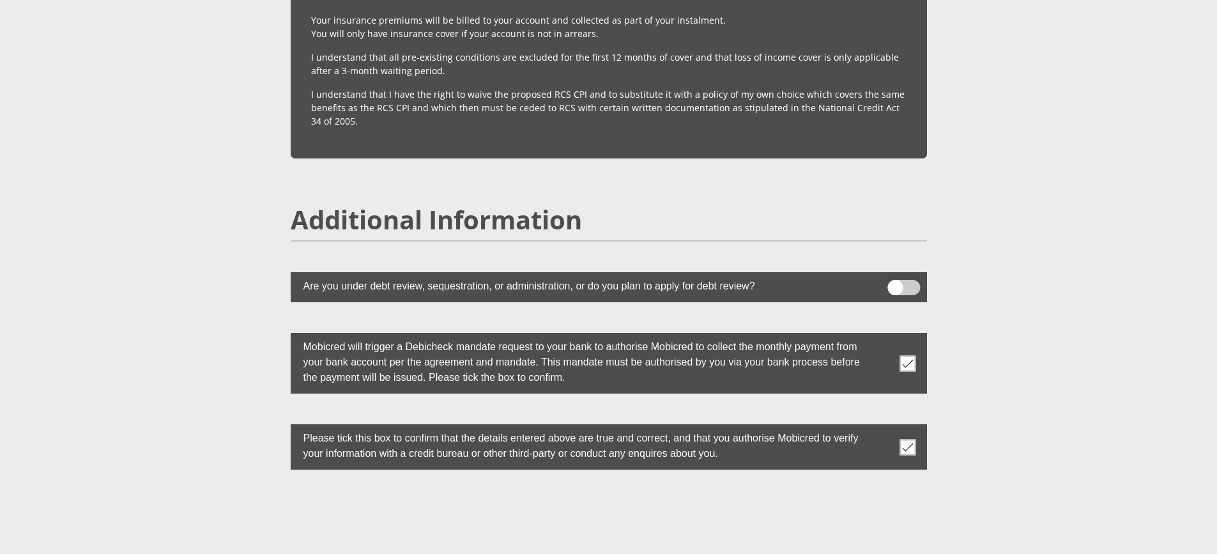
scroll to position [3512, 0]
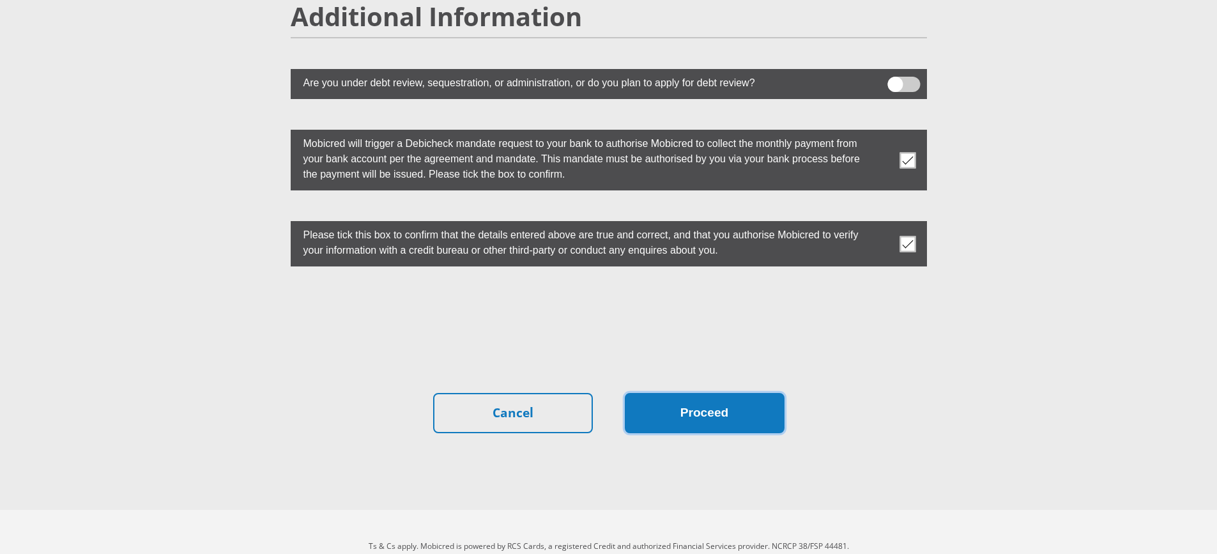
click at [725, 397] on button "Proceed" at bounding box center [705, 413] width 160 height 40
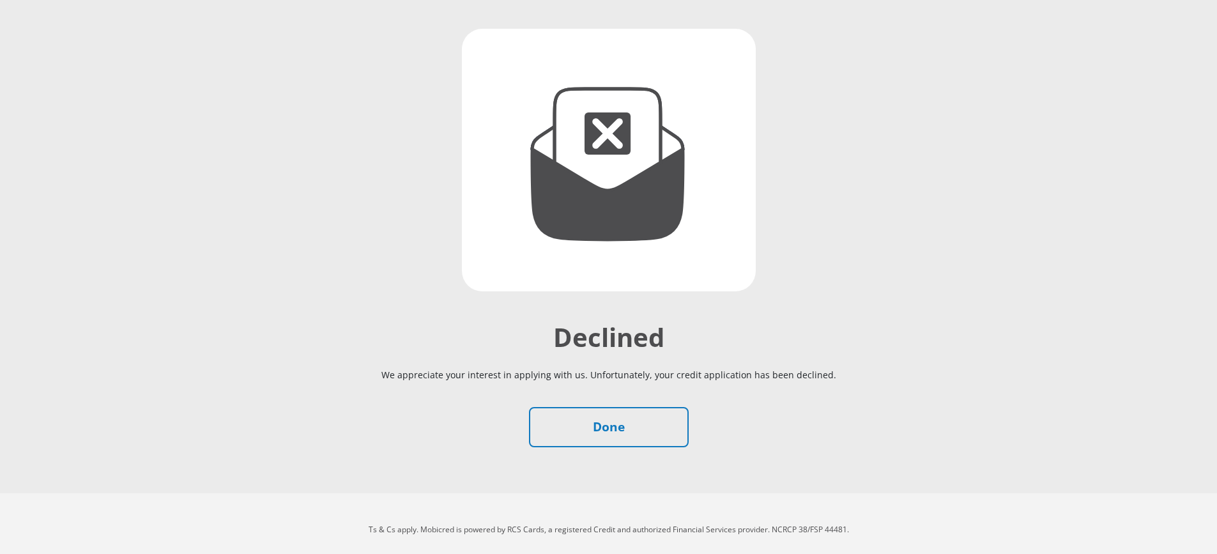
scroll to position [132, 0]
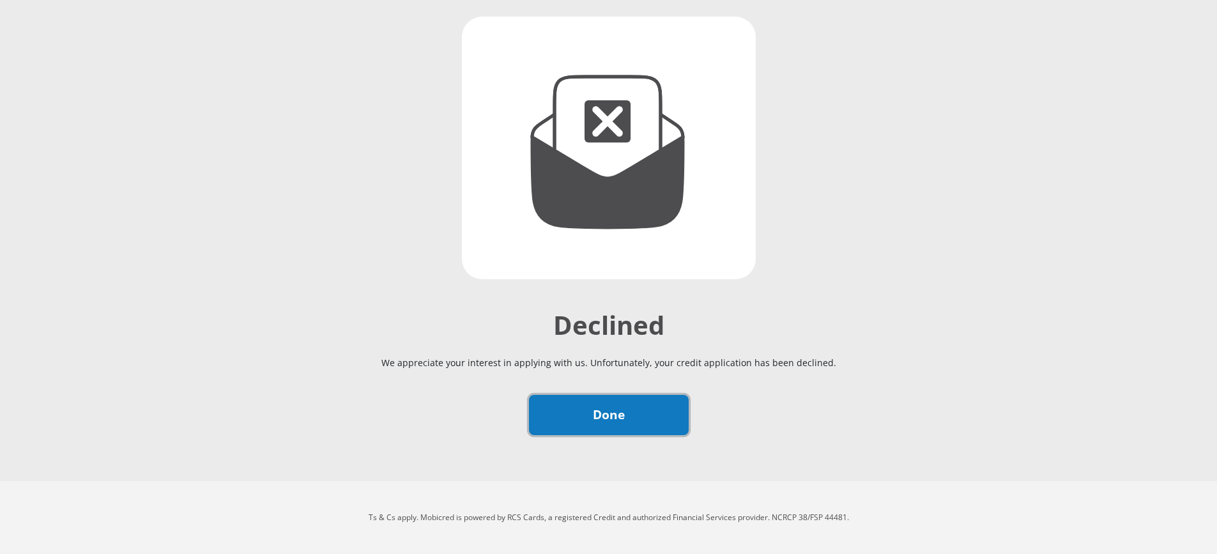
click at [639, 411] on link "Done" at bounding box center [609, 415] width 160 height 40
